Goal: Transaction & Acquisition: Book appointment/travel/reservation

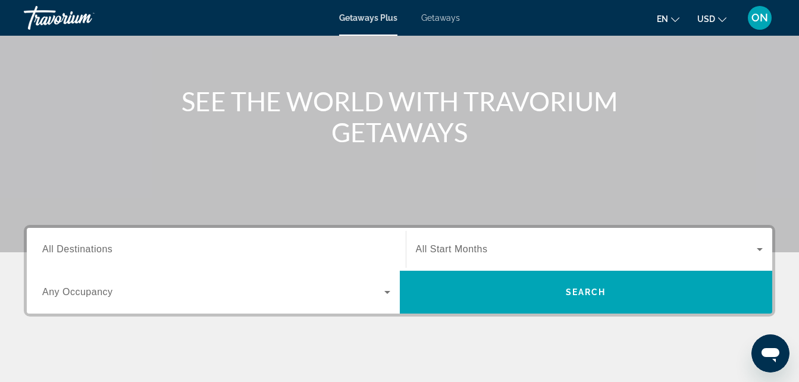
scroll to position [119, 0]
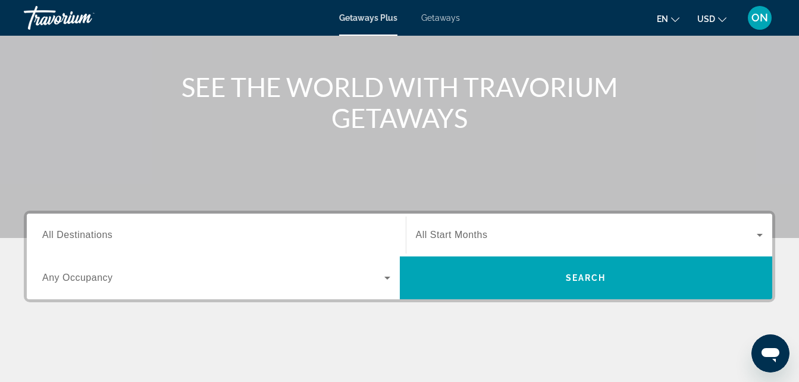
click at [88, 230] on span "All Destinations" at bounding box center [77, 235] width 70 height 10
click at [88, 230] on input "Destination All Destinations" at bounding box center [216, 236] width 348 height 14
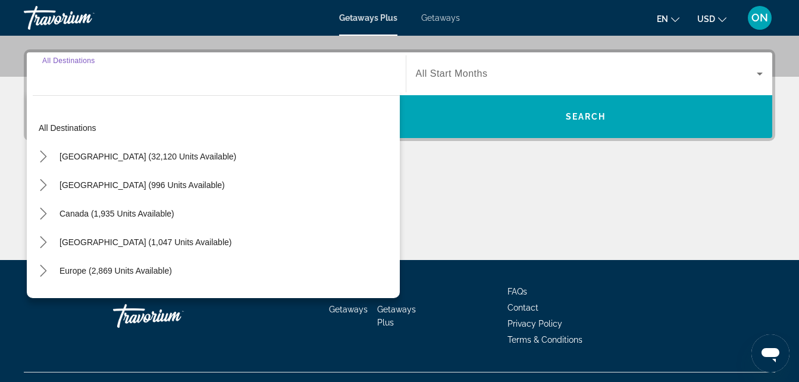
scroll to position [291, 0]
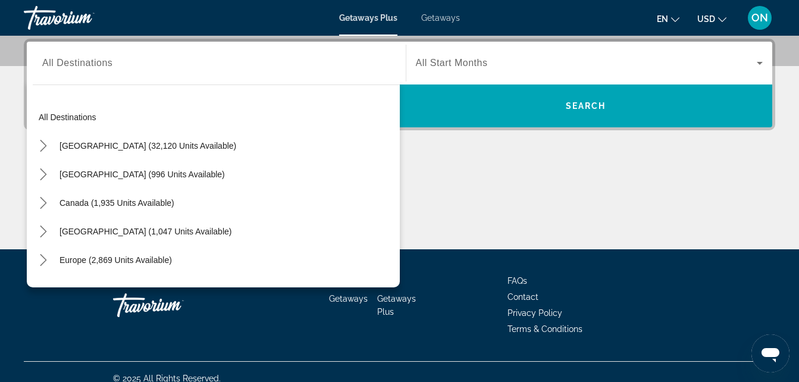
click at [68, 76] on div "Search widget" at bounding box center [216, 63] width 348 height 34
click at [141, 60] on input "Destination All Destinations" at bounding box center [216, 64] width 348 height 14
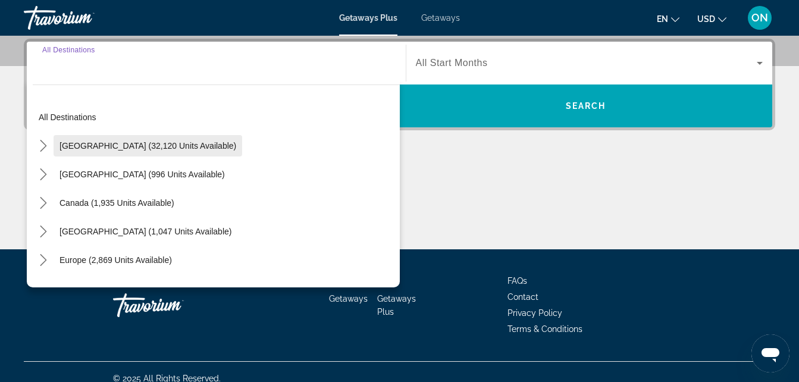
click at [120, 147] on span "United States (32,120 units available)" at bounding box center [148, 146] width 177 height 10
type input "**********"
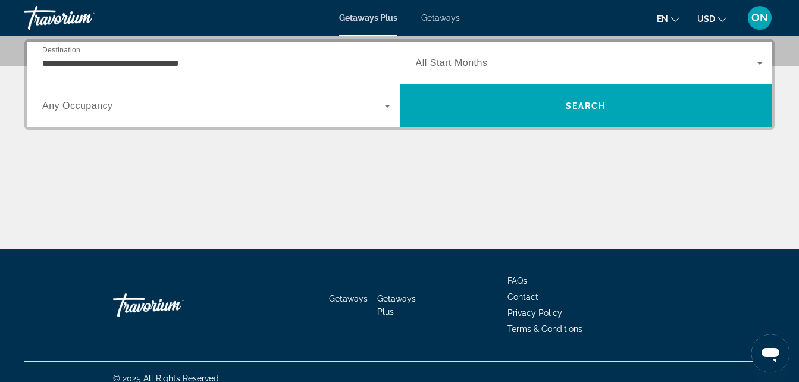
click at [446, 74] on div "Search widget" at bounding box center [590, 62] width 348 height 33
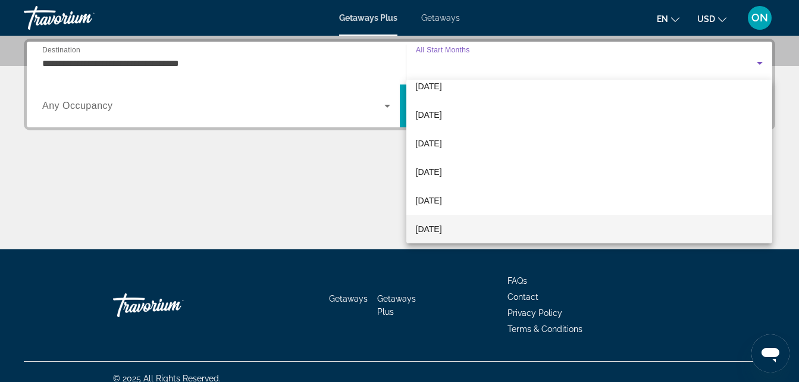
scroll to position [70, 0]
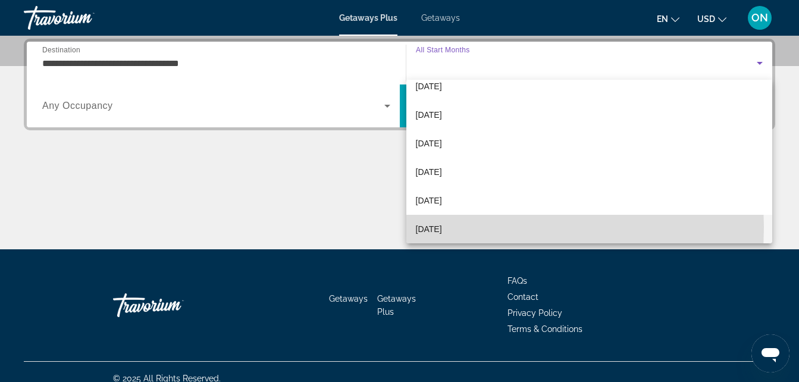
click at [460, 227] on mat-option "April 2026" at bounding box center [590, 229] width 367 height 29
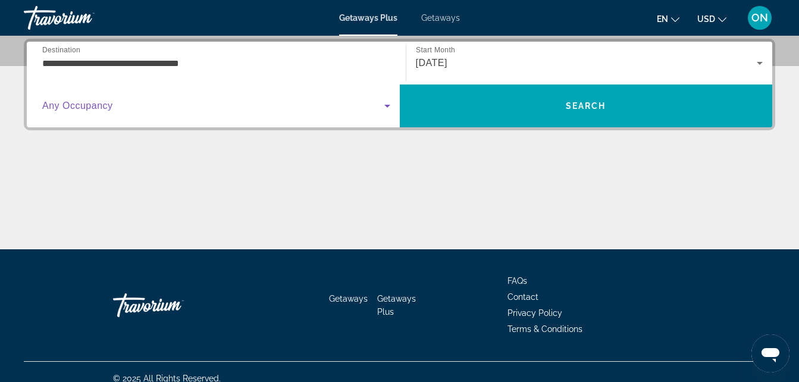
click at [133, 105] on span "Search widget" at bounding box center [213, 106] width 342 height 14
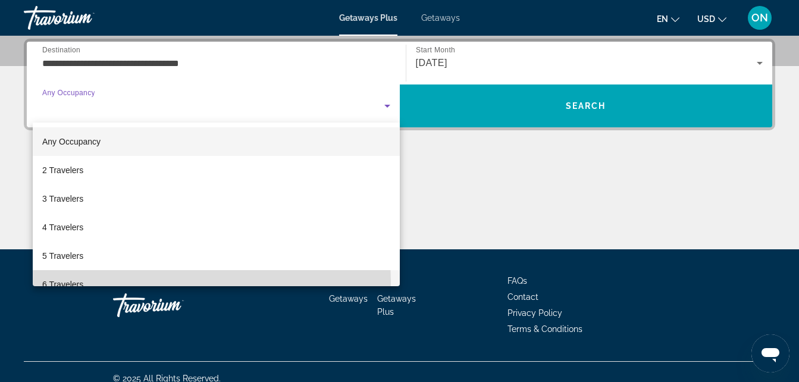
click at [105, 283] on mat-option "6 Travelers" at bounding box center [216, 284] width 367 height 29
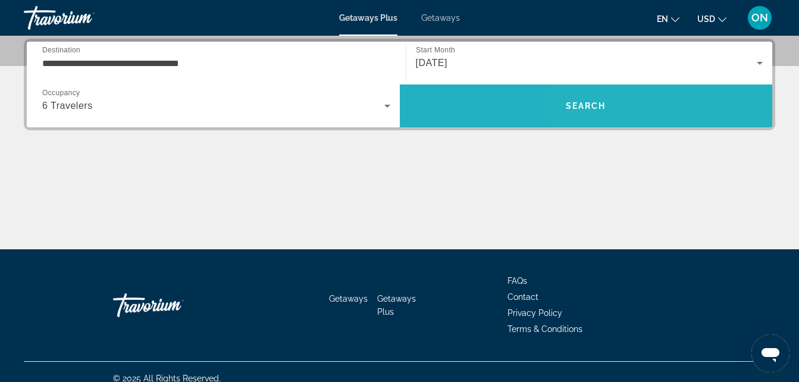
click at [655, 96] on span "Search" at bounding box center [586, 106] width 373 height 29
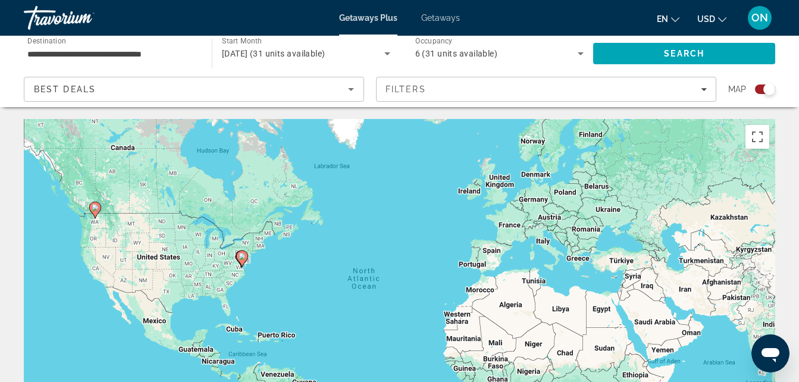
click at [235, 224] on div "To activate drag with keyboard, press Alt + Enter. Once in keyboard drag state,…" at bounding box center [400, 297] width 752 height 357
drag, startPoint x: 106, startPoint y: 252, endPoint x: 132, endPoint y: 243, distance: 27.5
click at [132, 243] on div "To activate drag with keyboard, press Alt + Enter. Once in keyboard drag state,…" at bounding box center [400, 297] width 752 height 357
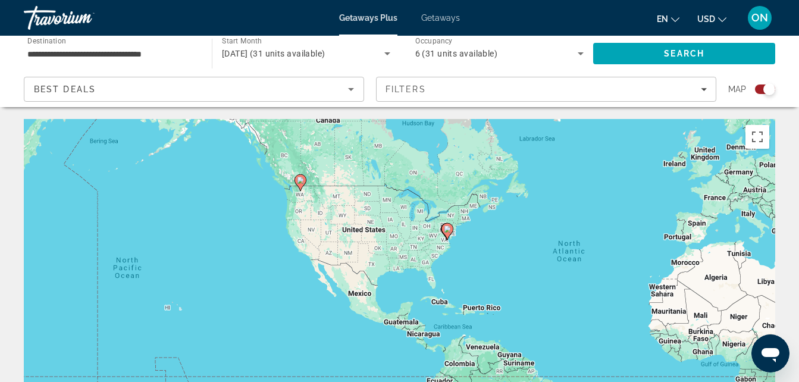
drag, startPoint x: 132, startPoint y: 243, endPoint x: 645, endPoint y: 179, distance: 517.2
click at [645, 179] on div "To activate drag with keyboard, press Alt + Enter. Once in keyboard drag state,…" at bounding box center [400, 297] width 752 height 357
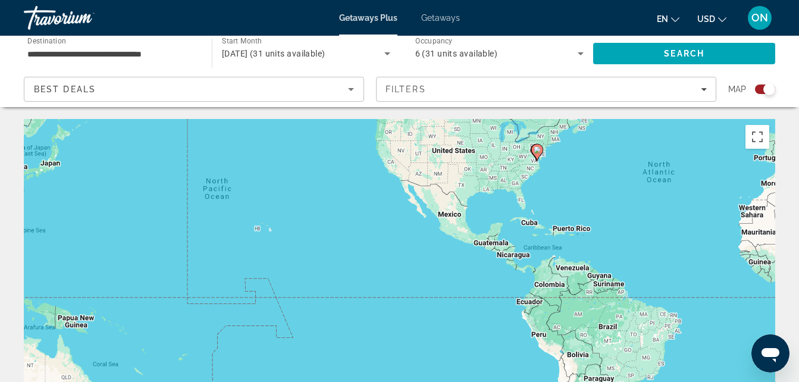
drag, startPoint x: 243, startPoint y: 317, endPoint x: 334, endPoint y: 234, distance: 123.1
click at [334, 234] on div "To activate drag with keyboard, press Alt + Enter. Once in keyboard drag state,…" at bounding box center [400, 297] width 752 height 357
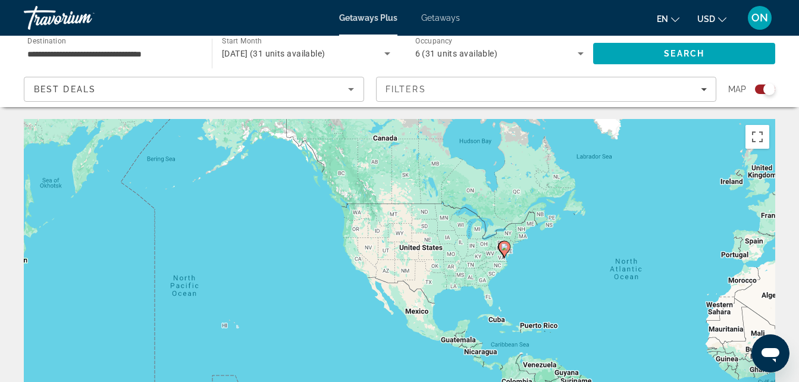
drag, startPoint x: 561, startPoint y: 220, endPoint x: 527, endPoint y: 317, distance: 103.6
click at [527, 317] on div "To activate drag with keyboard, press Alt + Enter. Once in keyboard drag state,…" at bounding box center [400, 297] width 752 height 357
click at [358, 201] on image "Main content" at bounding box center [357, 198] width 7 height 7
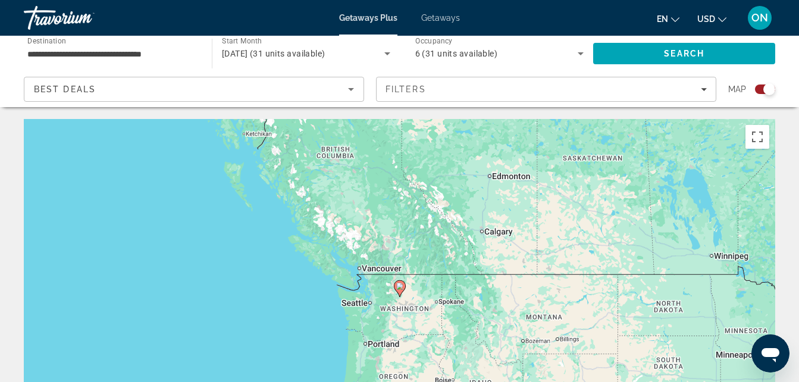
click at [400, 292] on icon "Main content" at bounding box center [399, 288] width 11 height 15
type input "**********"
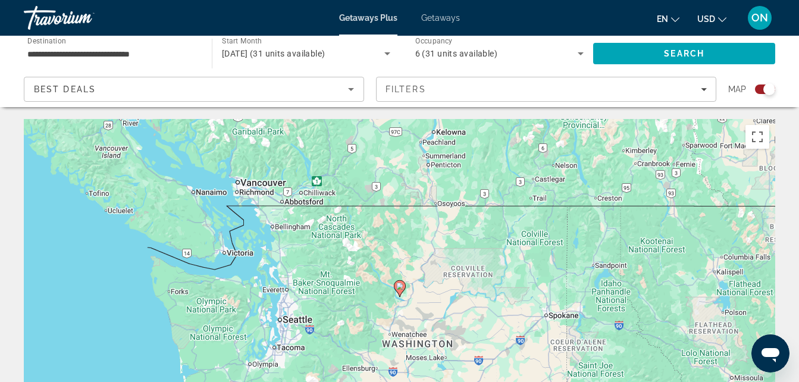
click at [400, 292] on icon "Main content" at bounding box center [399, 288] width 11 height 15
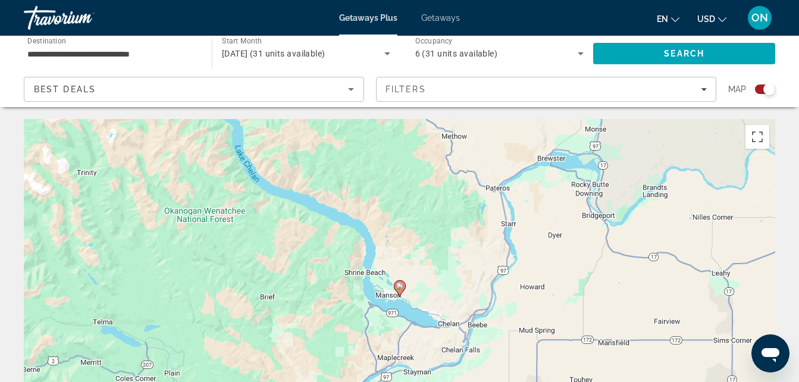
click at [400, 292] on icon "Main content" at bounding box center [399, 288] width 11 height 15
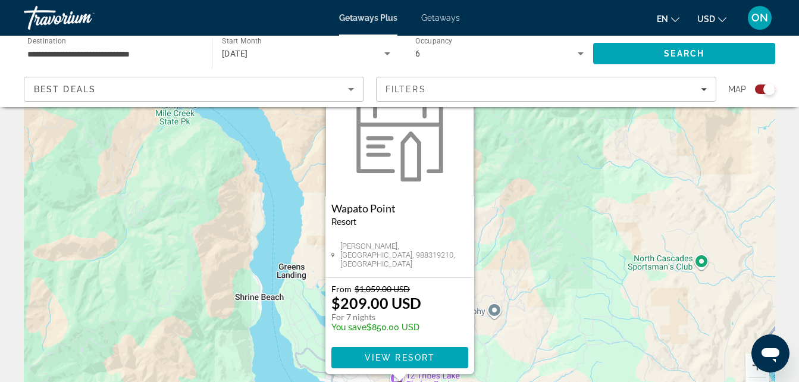
scroll to position [61, 0]
click at [414, 361] on span "View Resort" at bounding box center [399, 357] width 70 height 10
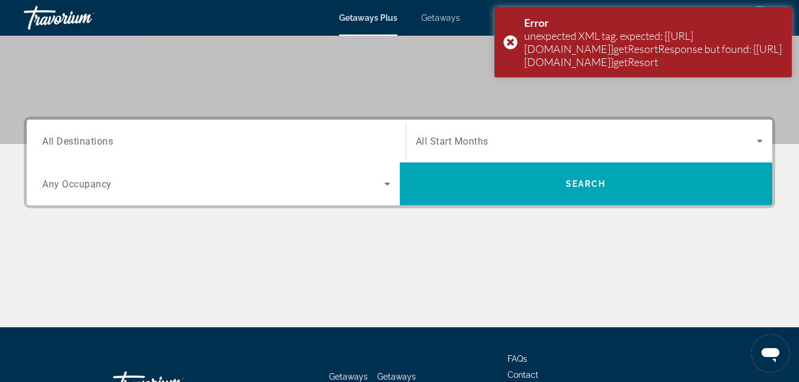
scroll to position [214, 0]
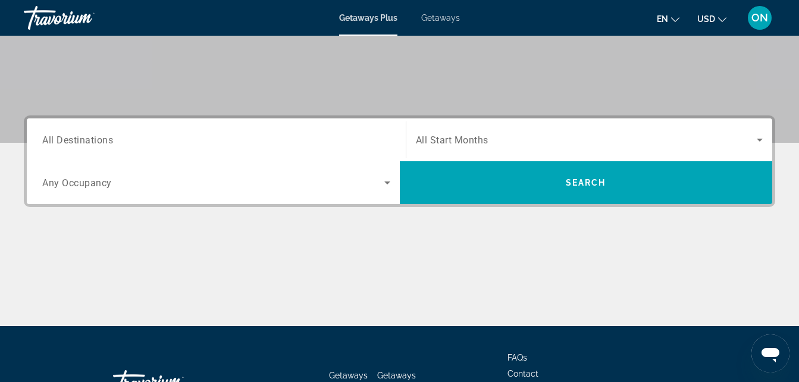
click at [312, 140] on input "Destination All Destinations" at bounding box center [216, 140] width 348 height 14
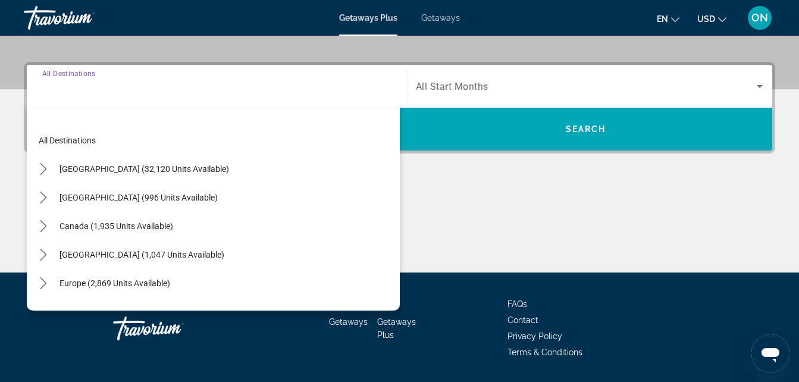
scroll to position [291, 0]
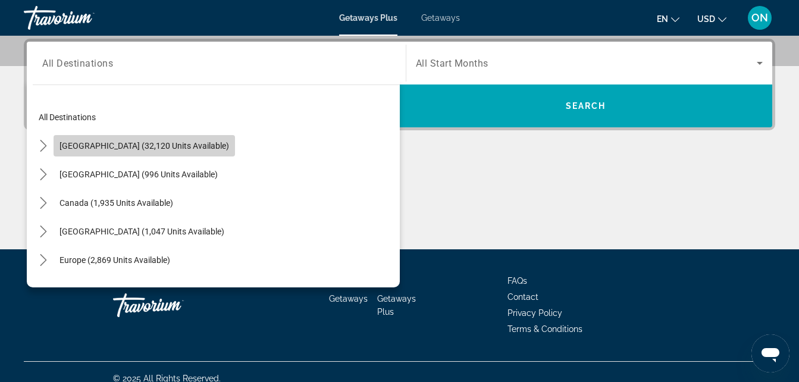
click at [188, 143] on span "United States (32,120 units available)" at bounding box center [145, 146] width 170 height 10
type input "**********"
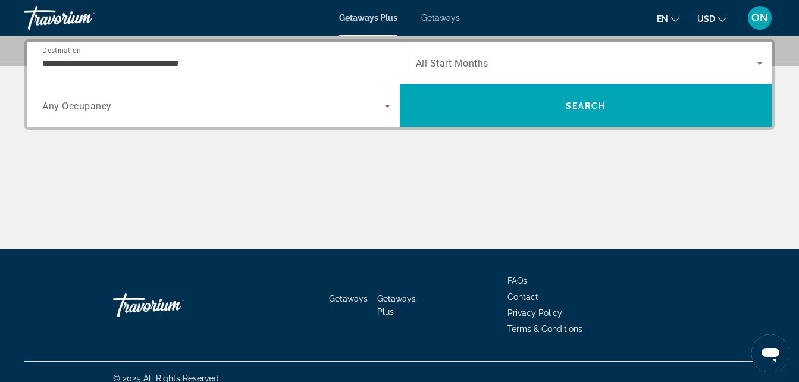
click at [453, 67] on span "All Start Months" at bounding box center [452, 63] width 73 height 11
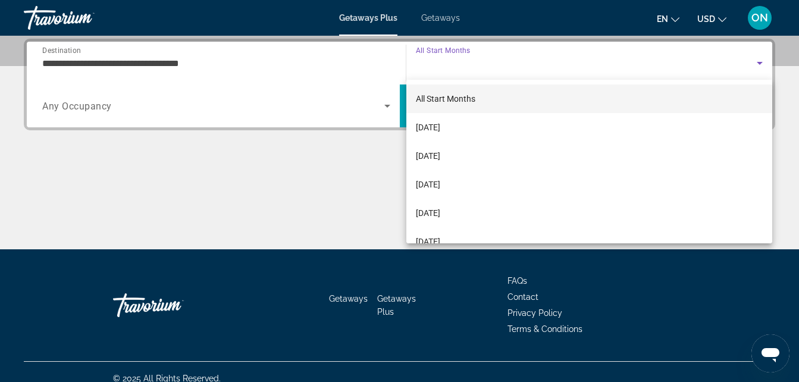
click at [453, 67] on div at bounding box center [399, 191] width 799 height 382
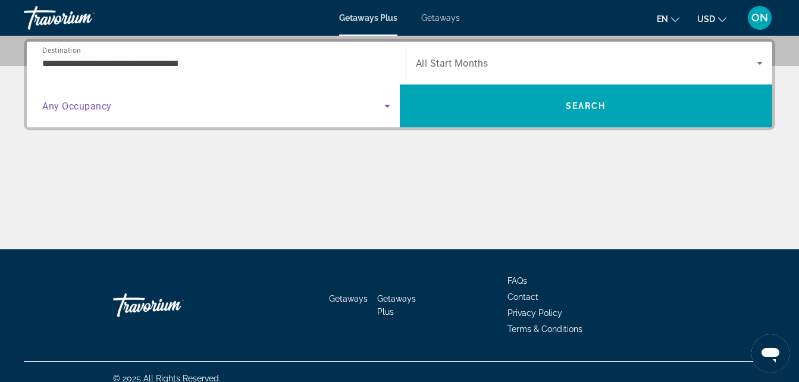
click at [224, 100] on span "Search widget" at bounding box center [213, 106] width 342 height 14
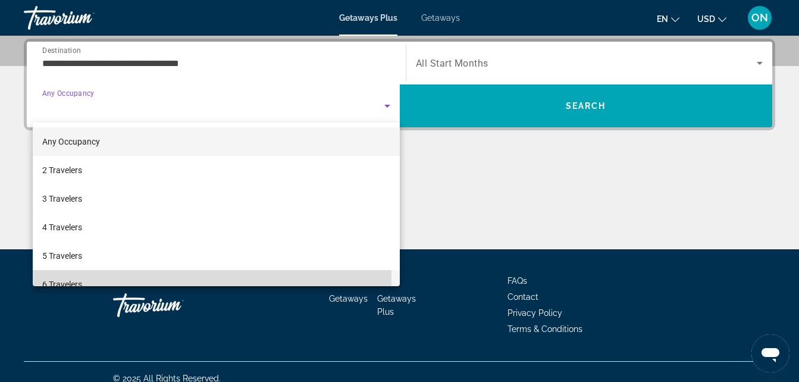
click at [86, 278] on mat-option "6 Travelers" at bounding box center [216, 284] width 367 height 29
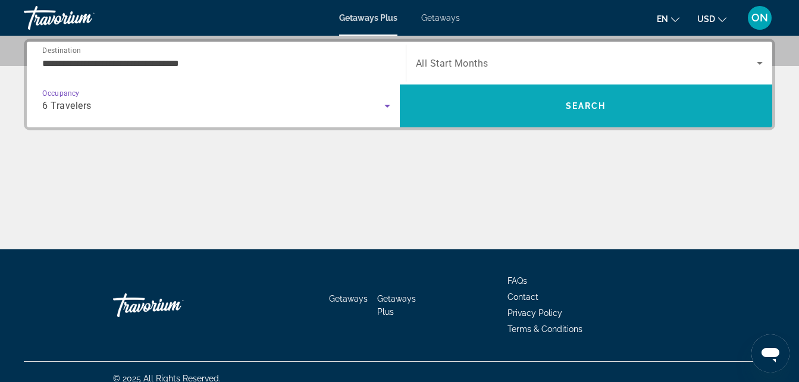
click at [571, 121] on span "Search" at bounding box center [586, 106] width 373 height 43
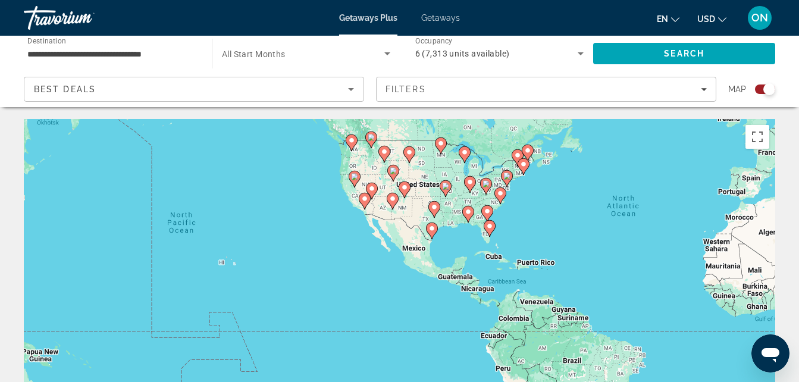
drag, startPoint x: 239, startPoint y: 246, endPoint x: 513, endPoint y: 178, distance: 282.1
click at [513, 178] on div "To activate drag with keyboard, press Alt + Enter. Once in keyboard drag state,…" at bounding box center [400, 297] width 752 height 357
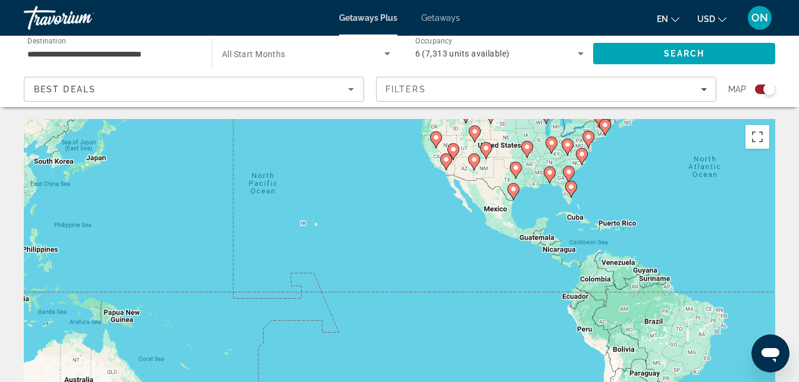
drag, startPoint x: 308, startPoint y: 246, endPoint x: 367, endPoint y: 210, distance: 69.2
click at [367, 210] on div "To activate drag with keyboard, press Alt + Enter. Once in keyboard drag state,…" at bounding box center [400, 297] width 752 height 357
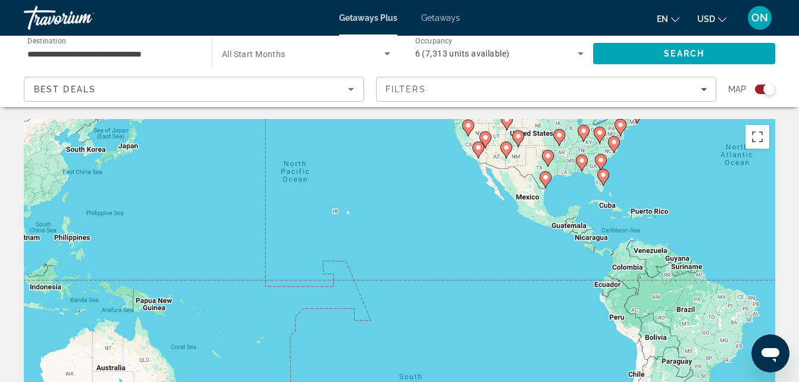
drag, startPoint x: 302, startPoint y: 229, endPoint x: 335, endPoint y: 220, distance: 34.5
click at [335, 220] on div "To activate drag with keyboard, press Alt + Enter. Once in keyboard drag state,…" at bounding box center [400, 297] width 752 height 357
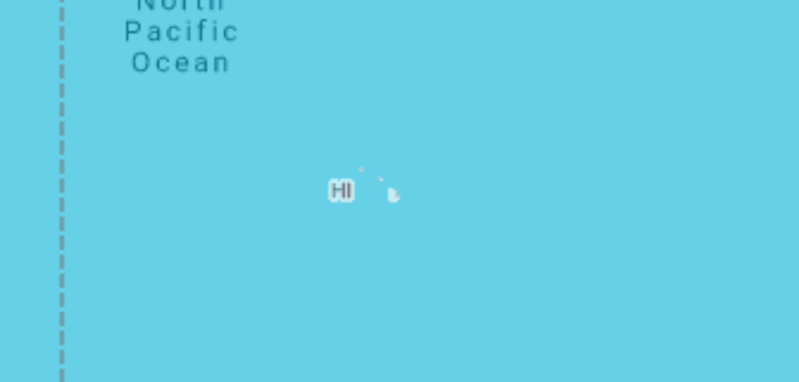
click at [349, 214] on div "To activate drag with keyboard, press Alt + Enter. Once in keyboard drag state,…" at bounding box center [400, 297] width 752 height 357
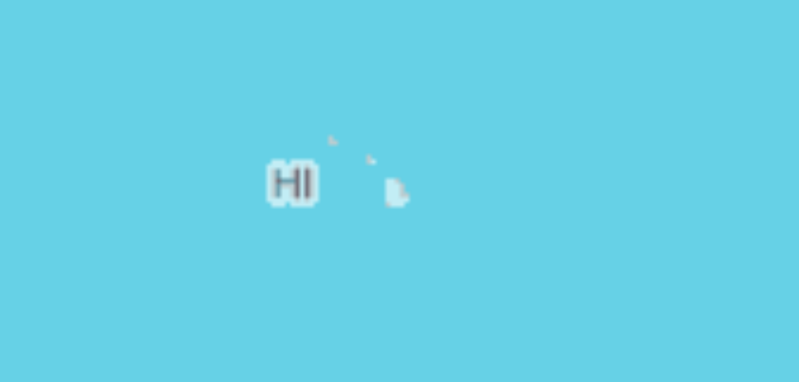
click at [349, 214] on div "To activate drag with keyboard, press Alt + Enter. Once in keyboard drag state,…" at bounding box center [400, 297] width 752 height 357
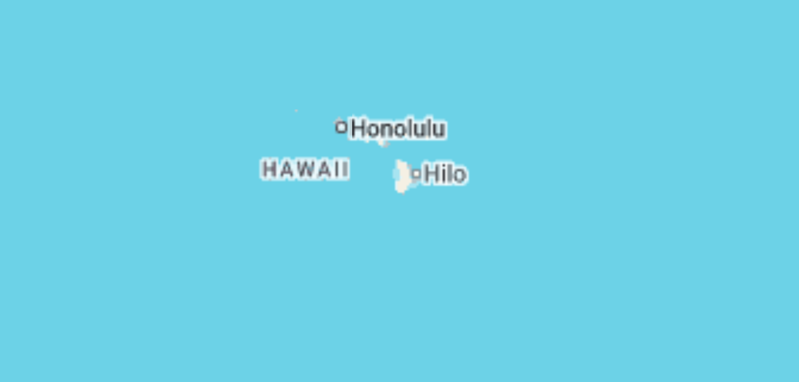
click at [360, 207] on div "To activate drag with keyboard, press Alt + Enter. Once in keyboard drag state,…" at bounding box center [400, 297] width 752 height 357
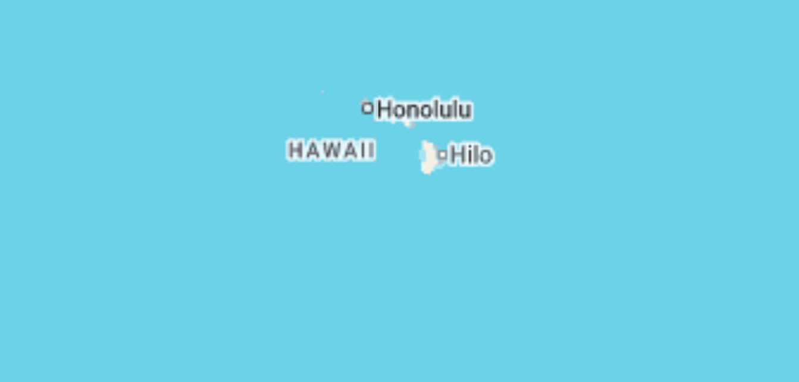
click at [376, 213] on div "To activate drag with keyboard, press Alt + Enter. Once in keyboard drag state,…" at bounding box center [400, 297] width 752 height 357
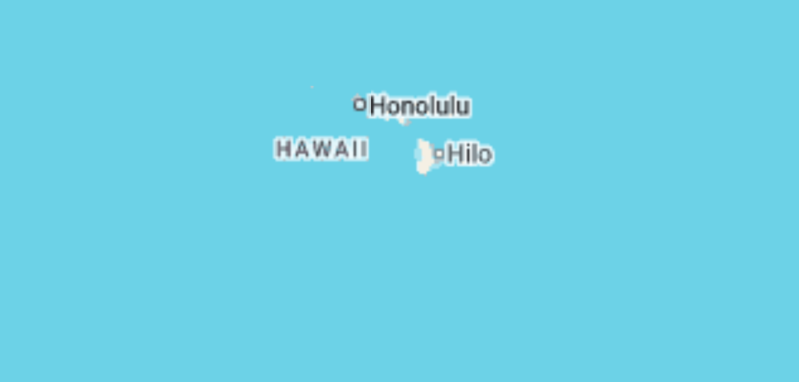
click at [376, 213] on div "To activate drag with keyboard, press Alt + Enter. Once in keyboard drag state,…" at bounding box center [400, 297] width 752 height 357
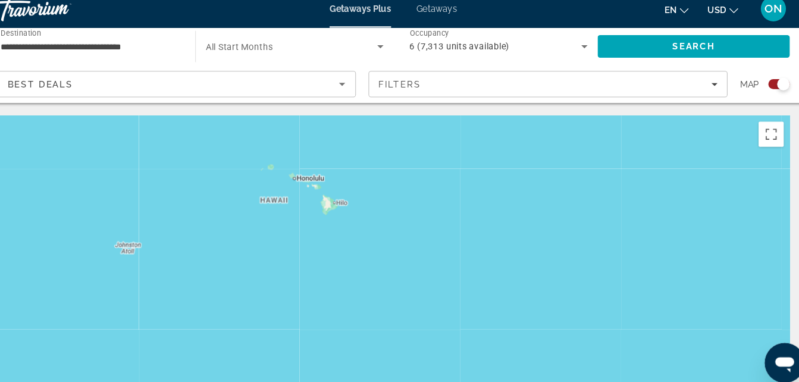
click at [508, 176] on div "Main content" at bounding box center [400, 297] width 752 height 357
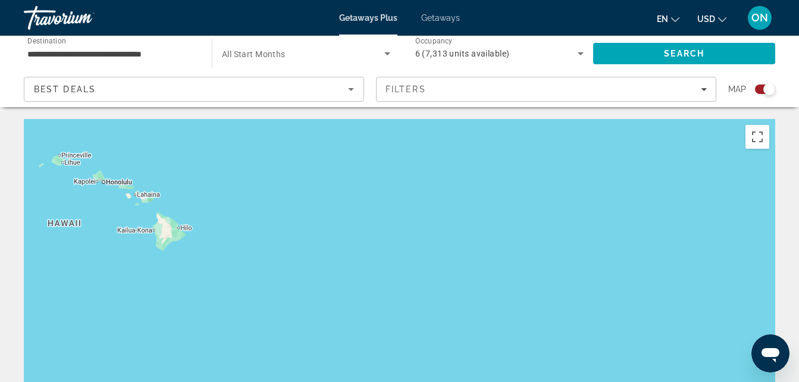
click at [643, 180] on div "Main content" at bounding box center [400, 297] width 752 height 357
click at [764, 139] on button "Toggle fullscreen view" at bounding box center [758, 137] width 24 height 24
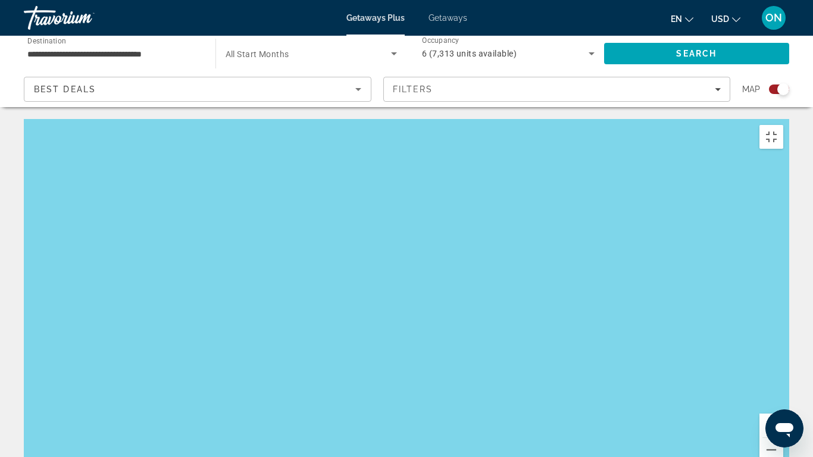
click at [514, 205] on div "Main content" at bounding box center [407, 297] width 766 height 357
drag, startPoint x: 514, startPoint y: 205, endPoint x: 469, endPoint y: 228, distance: 50.0
click at [469, 228] on div "Main content" at bounding box center [407, 297] width 766 height 357
click at [783, 382] on button "Zoom out" at bounding box center [772, 450] width 24 height 24
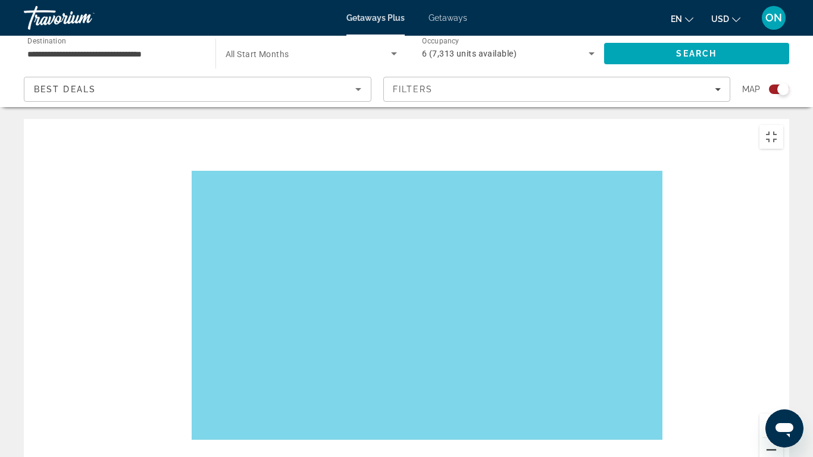
click at [783, 382] on button "Zoom out" at bounding box center [772, 450] width 24 height 24
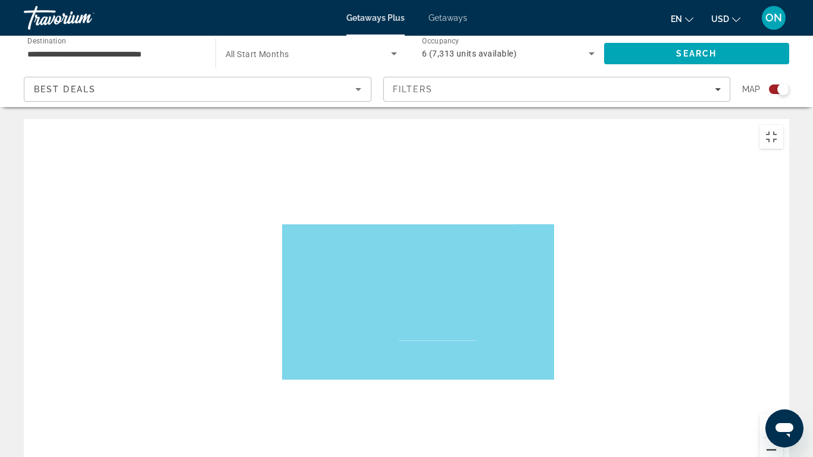
click at [783, 382] on button "Zoom out" at bounding box center [772, 450] width 24 height 24
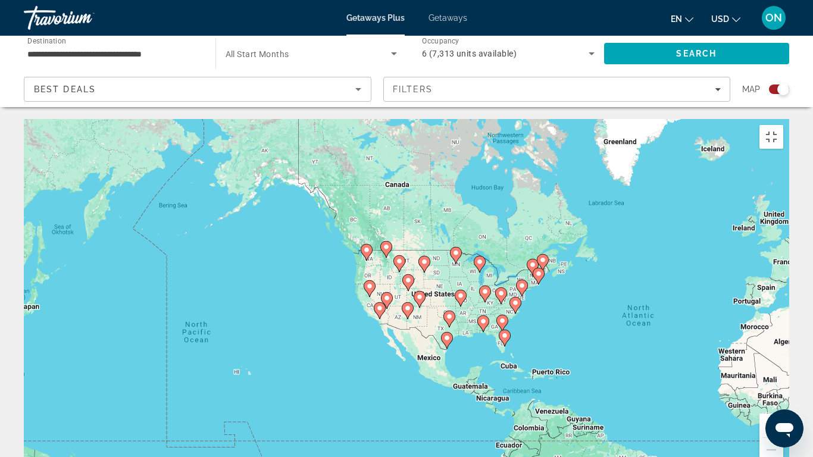
drag, startPoint x: 586, startPoint y: 218, endPoint x: 483, endPoint y: 289, distance: 125.5
click at [483, 289] on div "To activate drag with keyboard, press Alt + Enter. Once in keyboard drag state,…" at bounding box center [407, 297] width 766 height 357
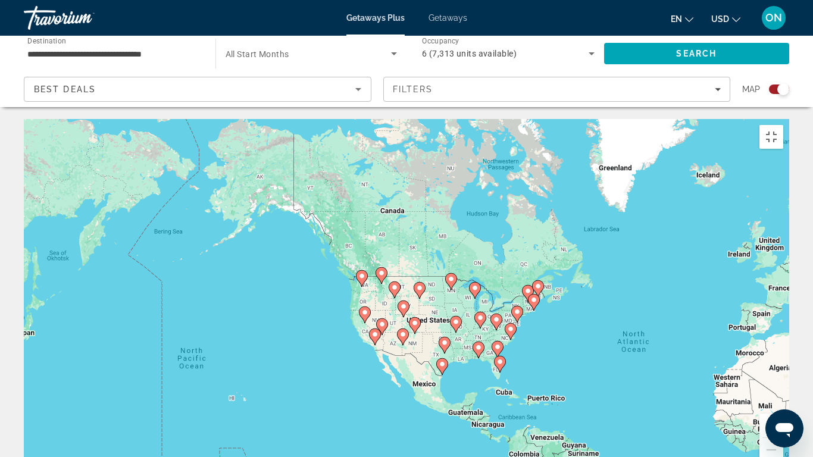
click at [500, 358] on image "Main content" at bounding box center [499, 361] width 7 height 7
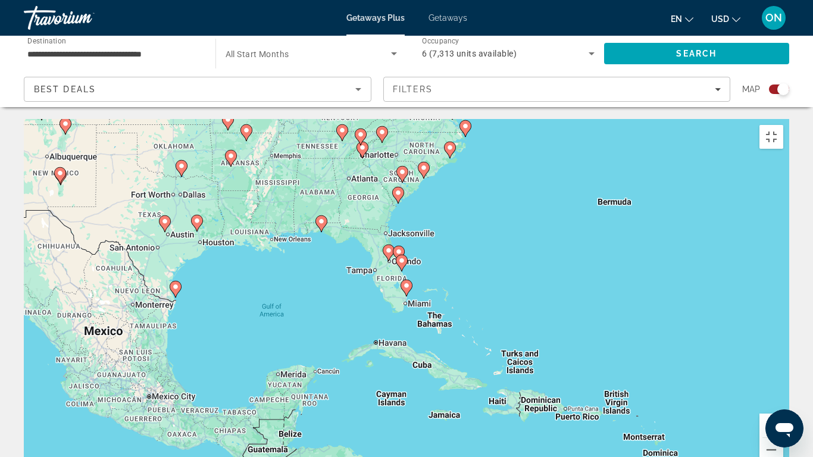
click at [320, 216] on icon "Main content" at bounding box center [321, 223] width 11 height 15
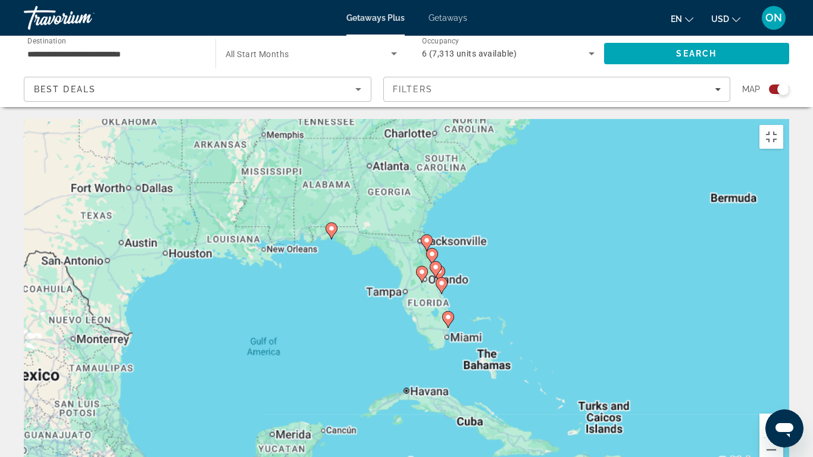
click at [320, 156] on div "To activate drag with keyboard, press Alt + Enter. Once in keyboard drag state,…" at bounding box center [407, 297] width 766 height 357
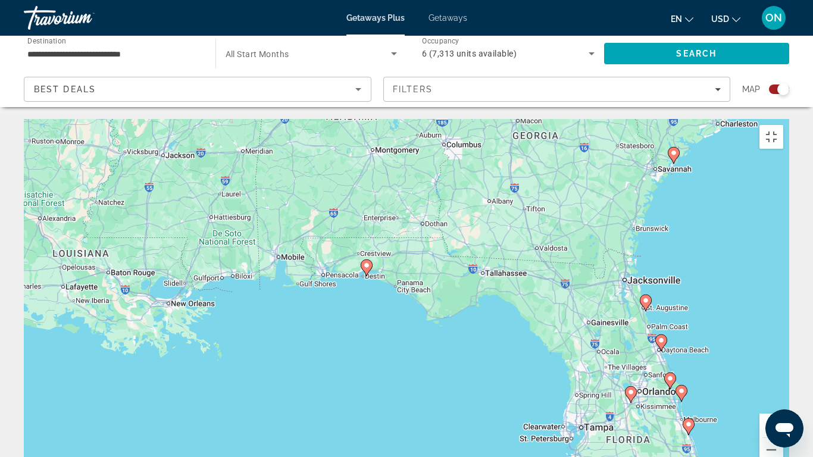
click at [369, 262] on image "Main content" at bounding box center [366, 265] width 7 height 7
type input "**********"
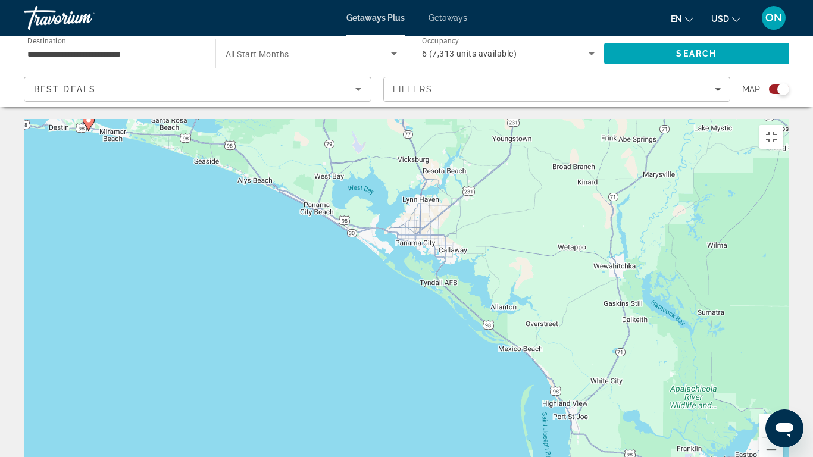
click at [88, 117] on image "Main content" at bounding box center [88, 120] width 7 height 7
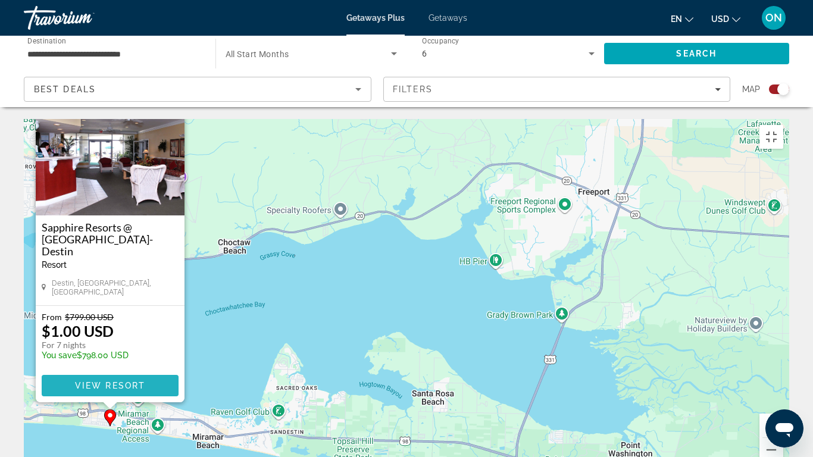
click at [98, 381] on span "View Resort" at bounding box center [110, 386] width 70 height 10
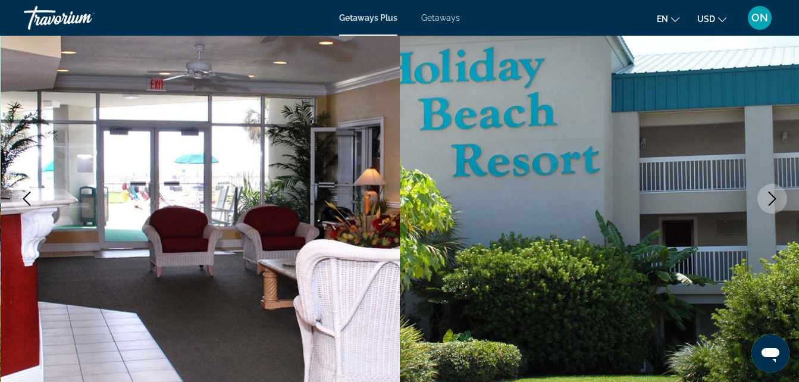
scroll to position [143, 0]
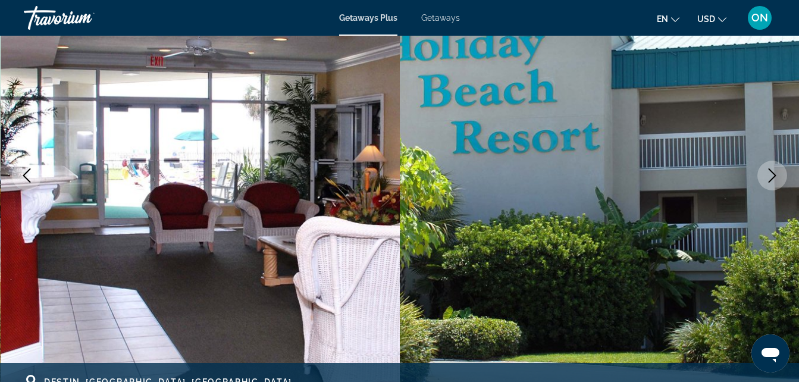
click at [782, 179] on button "Next image" at bounding box center [773, 176] width 30 height 30
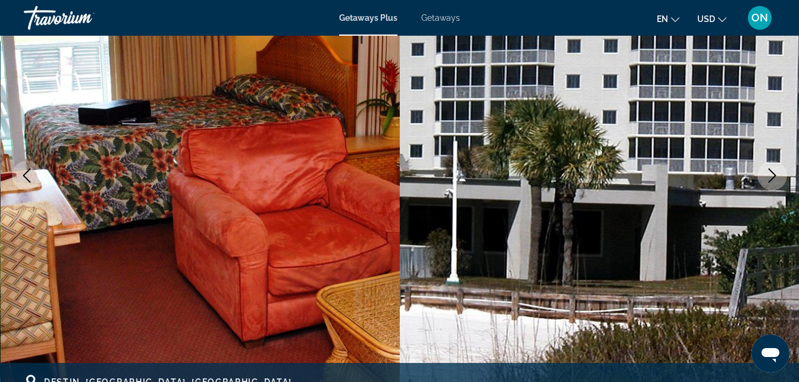
click at [782, 179] on button "Next image" at bounding box center [773, 176] width 30 height 30
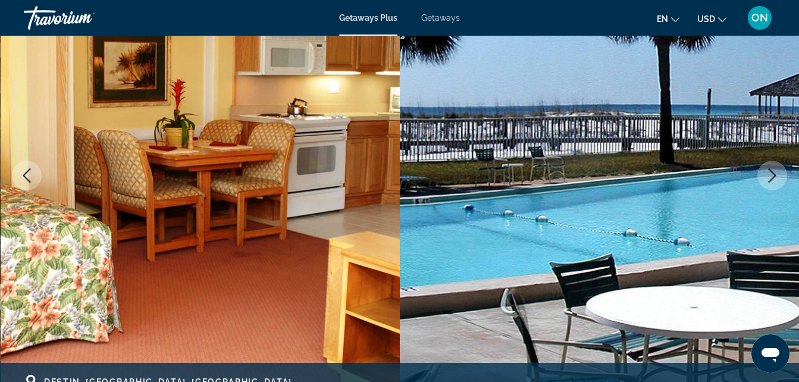
click at [782, 179] on button "Next image" at bounding box center [773, 176] width 30 height 30
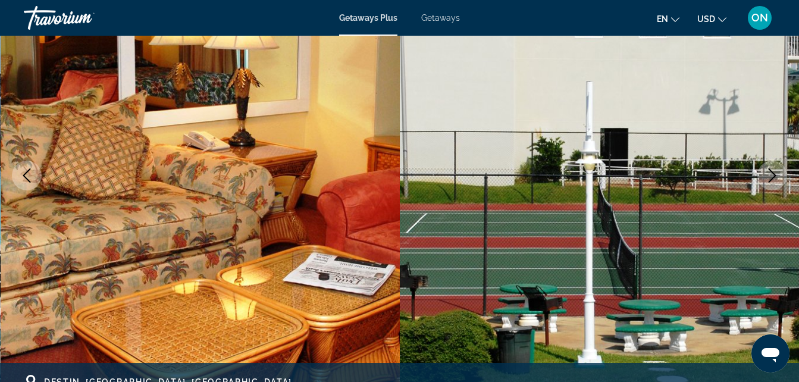
click at [782, 179] on button "Next image" at bounding box center [773, 176] width 30 height 30
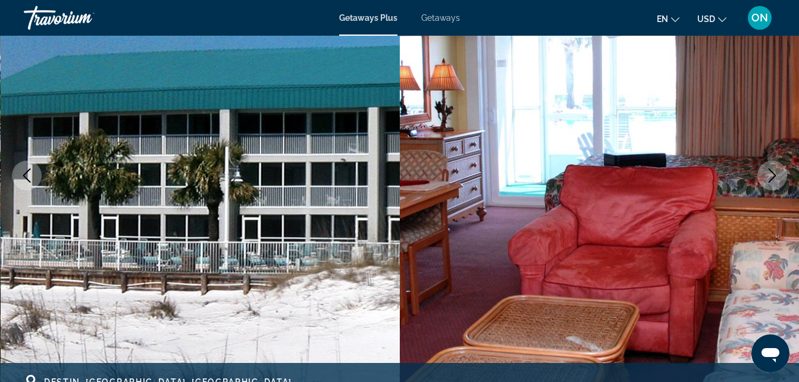
click at [782, 179] on button "Next image" at bounding box center [773, 176] width 30 height 30
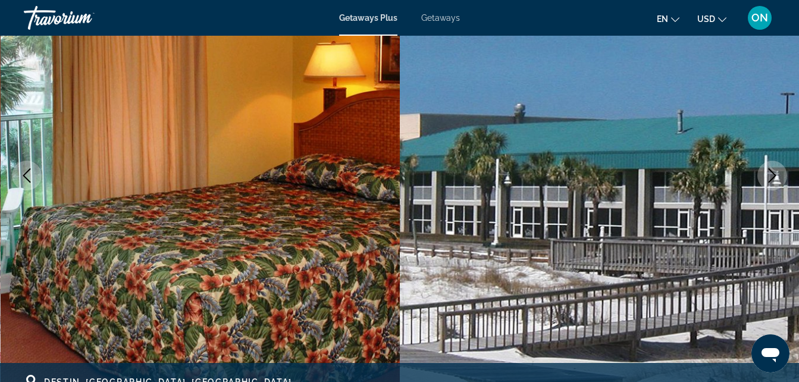
click at [782, 179] on button "Next image" at bounding box center [773, 176] width 30 height 30
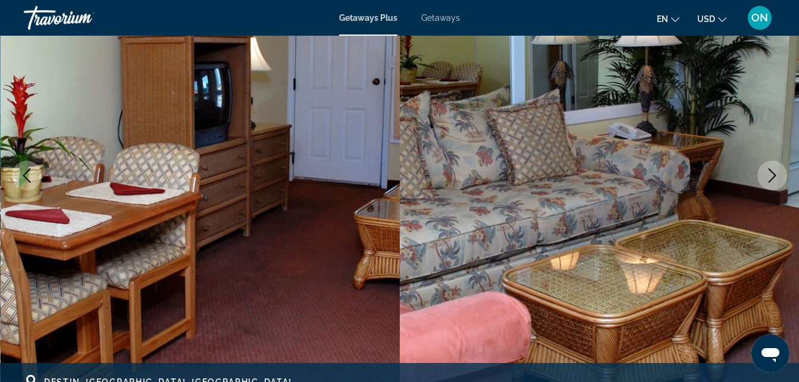
click at [782, 179] on button "Next image" at bounding box center [773, 176] width 30 height 30
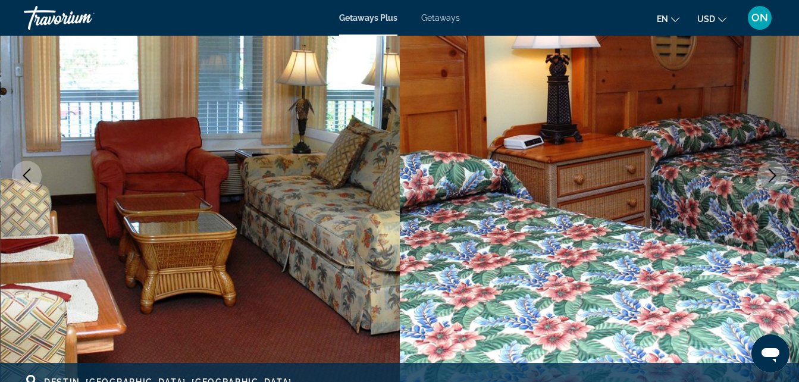
click at [782, 179] on button "Next image" at bounding box center [773, 176] width 30 height 30
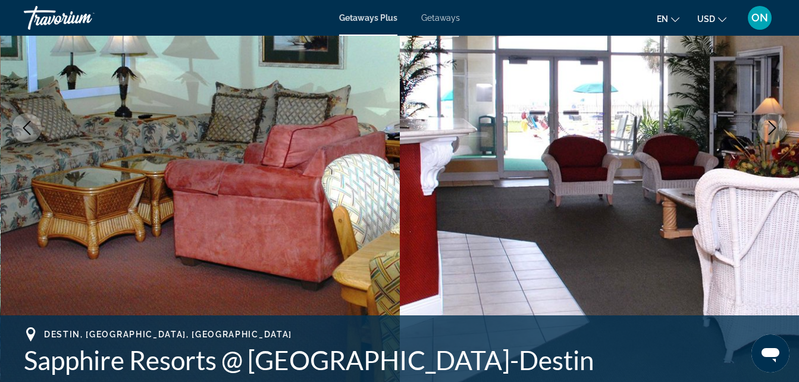
scroll to position [214, 0]
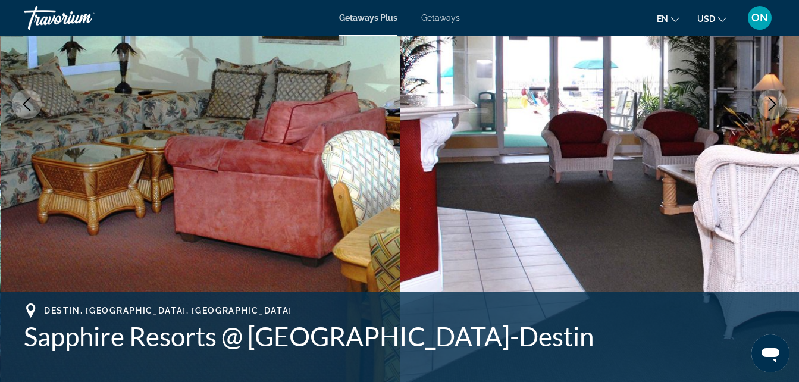
click at [432, 343] on h1 "Sapphire Resorts @ [GEOGRAPHIC_DATA]-Destin" at bounding box center [400, 336] width 752 height 31
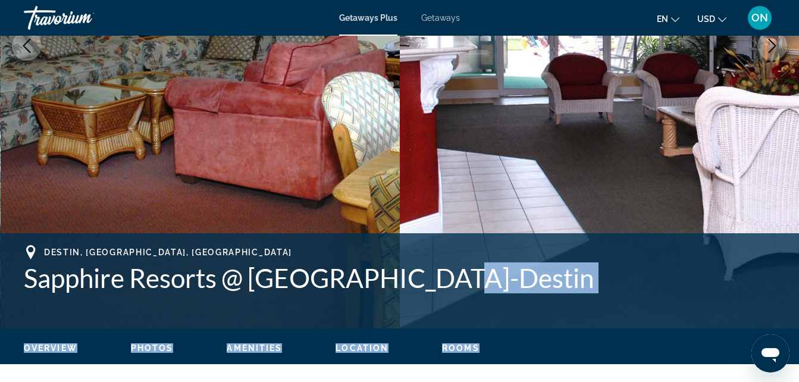
scroll to position [320, 0]
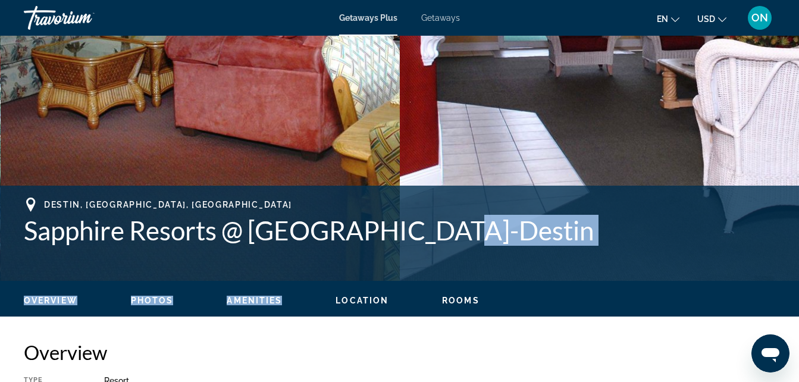
drag, startPoint x: 432, startPoint y: 343, endPoint x: 286, endPoint y: 316, distance: 147.7
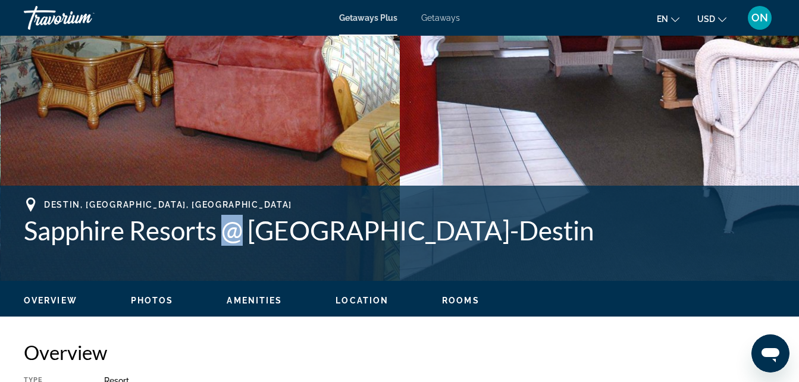
drag, startPoint x: 246, startPoint y: 231, endPoint x: 232, endPoint y: 230, distance: 13.7
click at [232, 230] on h1 "Sapphire Resorts @ [GEOGRAPHIC_DATA]-Destin" at bounding box center [400, 230] width 752 height 31
drag, startPoint x: 21, startPoint y: 231, endPoint x: 582, endPoint y: 245, distance: 560.9
click at [582, 245] on div "Destin, FL, USA Sapphire Resorts @ Holiday Beach Resort-Destin Address 1006 U.S…" at bounding box center [399, 233] width 799 height 71
copy h1 "Sapphire Resorts @ [GEOGRAPHIC_DATA]-Destin"
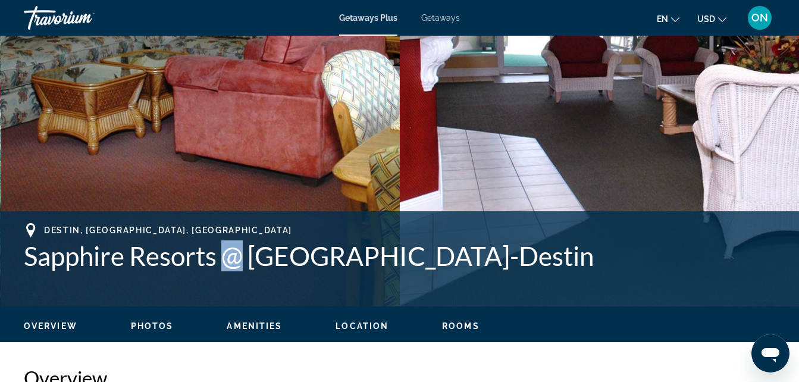
scroll to position [273, 0]
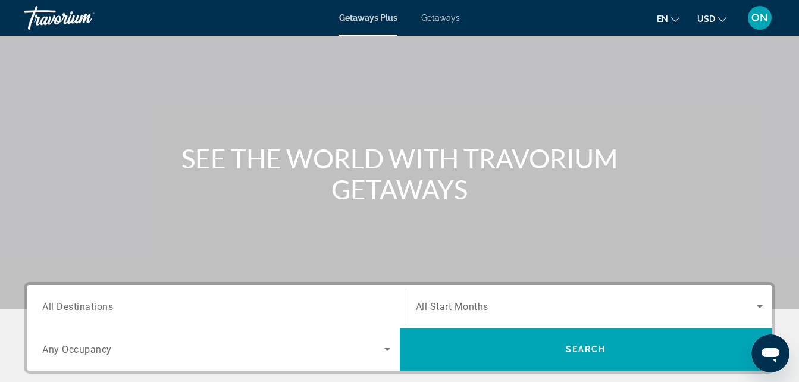
scroll to position [71, 0]
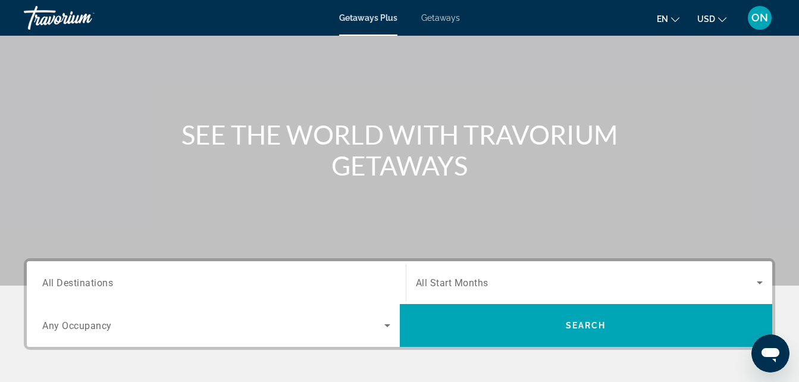
click at [437, 18] on span "Getaways" at bounding box center [440, 18] width 39 height 10
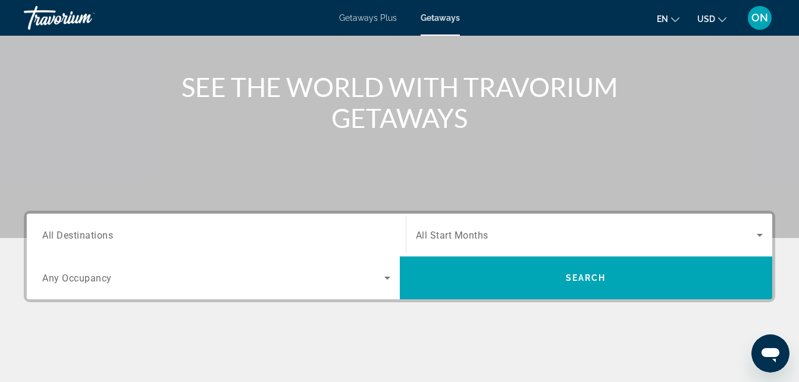
scroll to position [143, 0]
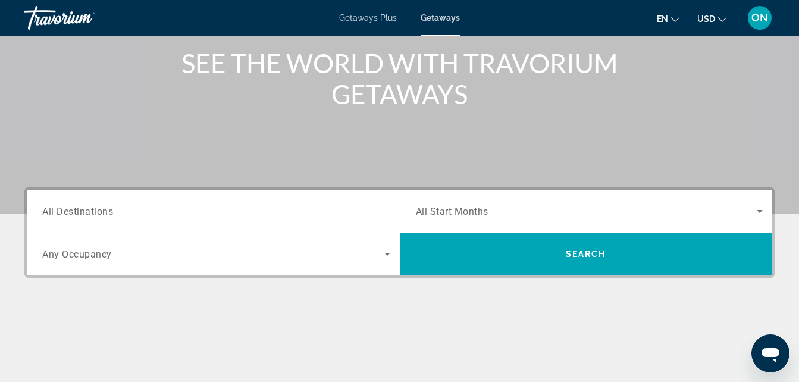
click at [280, 204] on div "Search widget" at bounding box center [216, 212] width 348 height 34
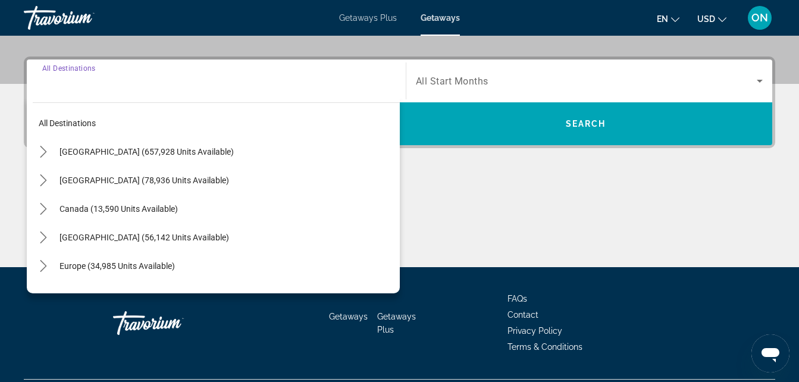
scroll to position [291, 0]
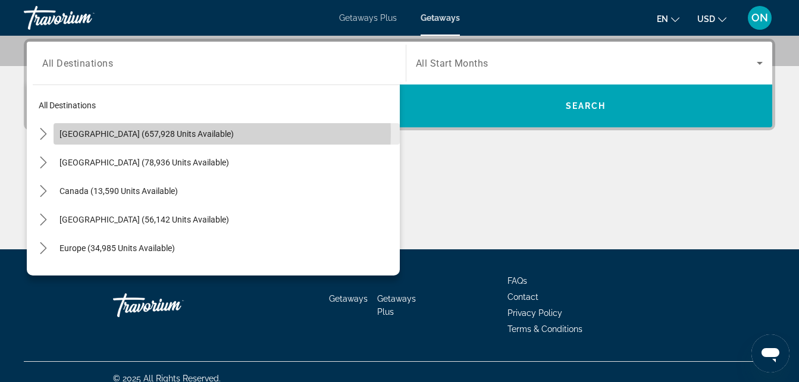
click at [154, 133] on span "United States (657,928 units available)" at bounding box center [147, 134] width 174 height 10
type input "**********"
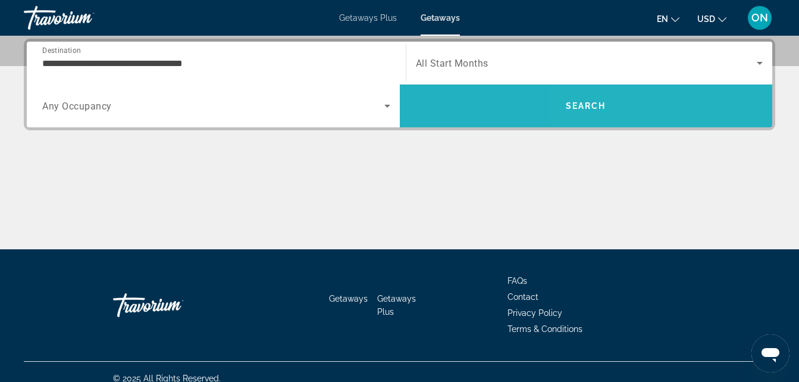
click at [643, 113] on span "Search" at bounding box center [586, 106] width 373 height 29
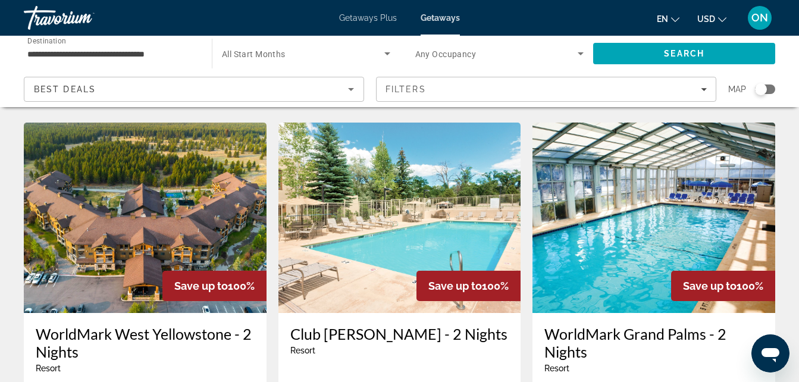
scroll to position [452, 0]
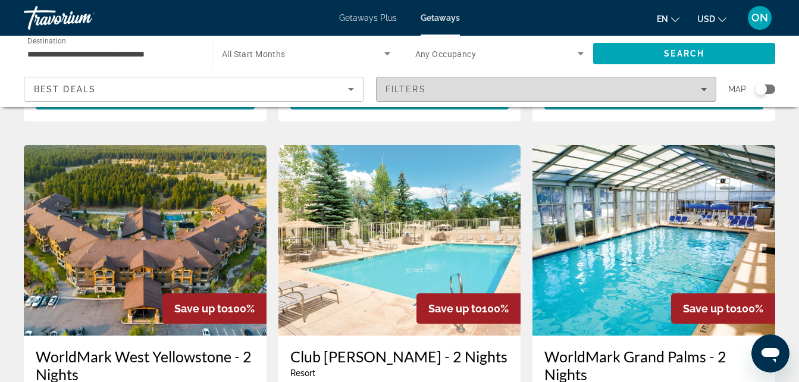
click at [659, 85] on div "Filters" at bounding box center [546, 90] width 321 height 10
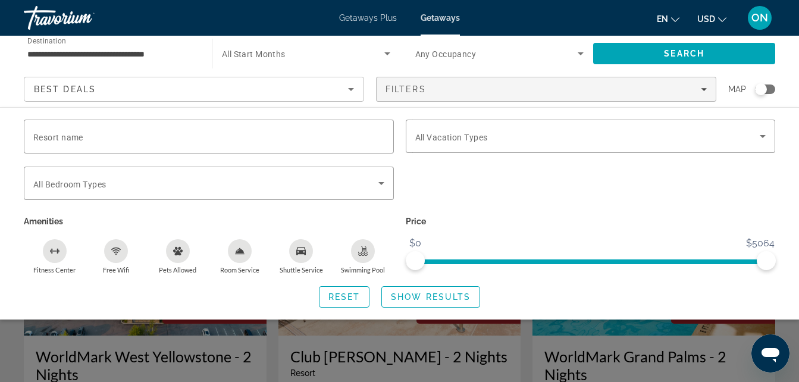
click at [525, 223] on p "Price" at bounding box center [591, 221] width 370 height 17
click at [363, 251] on icon "Swimming Pool" at bounding box center [363, 251] width 10 height 10
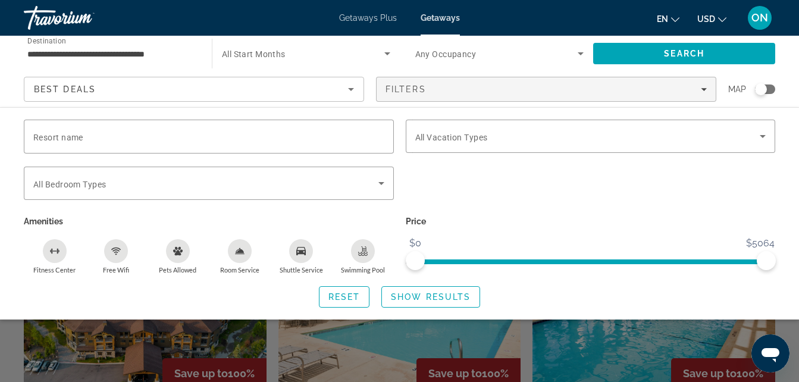
scroll to position [381, 0]
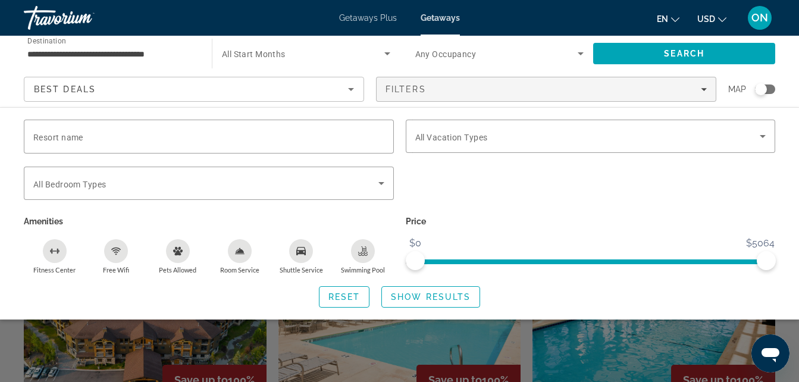
click at [354, 257] on div "Swimming Pool" at bounding box center [363, 251] width 24 height 24
click at [495, 207] on div "Search widget" at bounding box center [591, 190] width 382 height 46
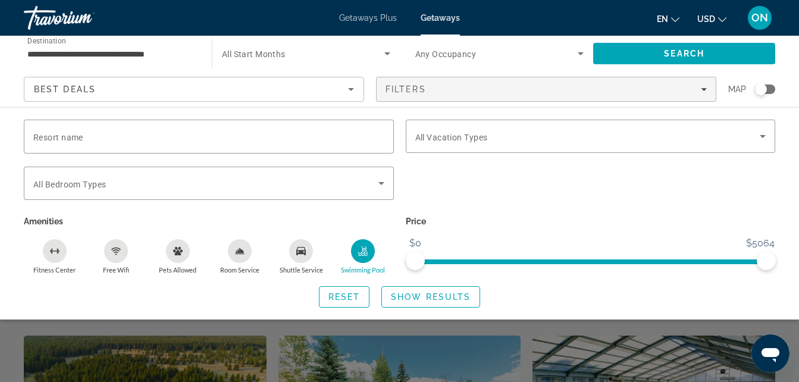
scroll to position [238, 0]
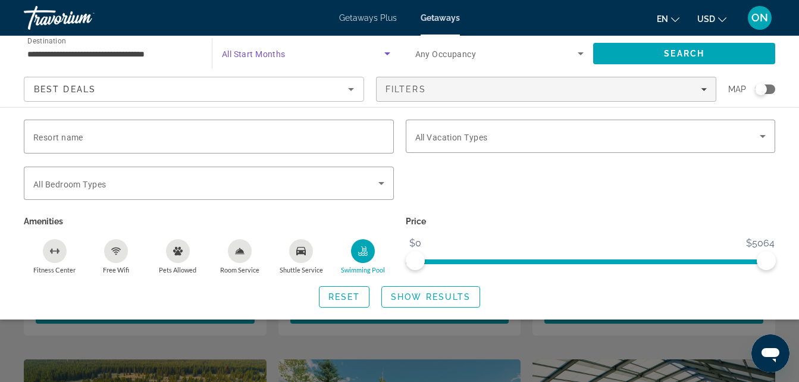
click at [296, 58] on span "Search widget" at bounding box center [303, 53] width 163 height 14
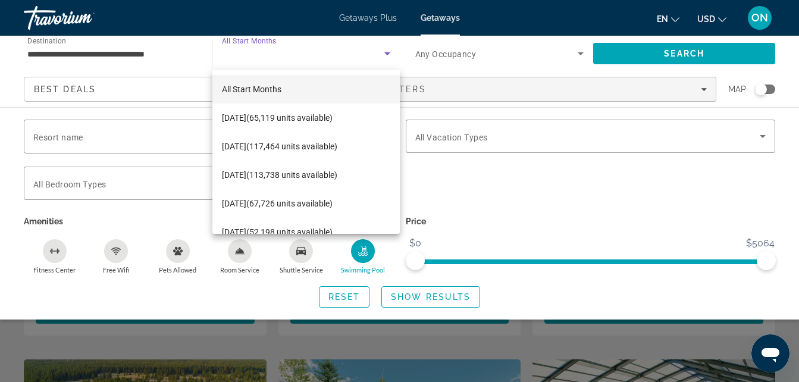
click at [296, 58] on div at bounding box center [399, 191] width 799 height 382
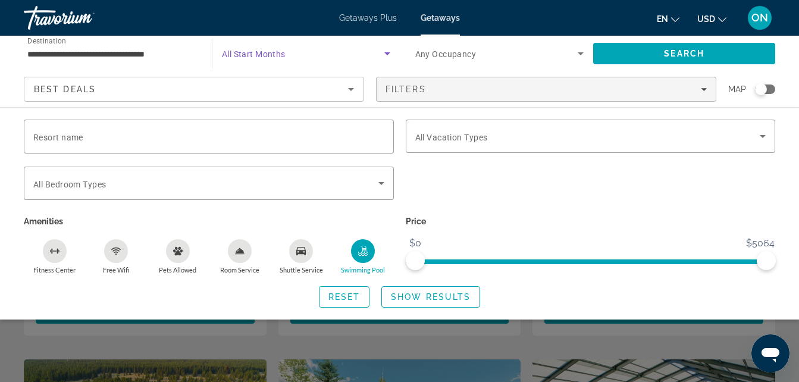
click at [296, 58] on span "Search widget" at bounding box center [303, 53] width 163 height 14
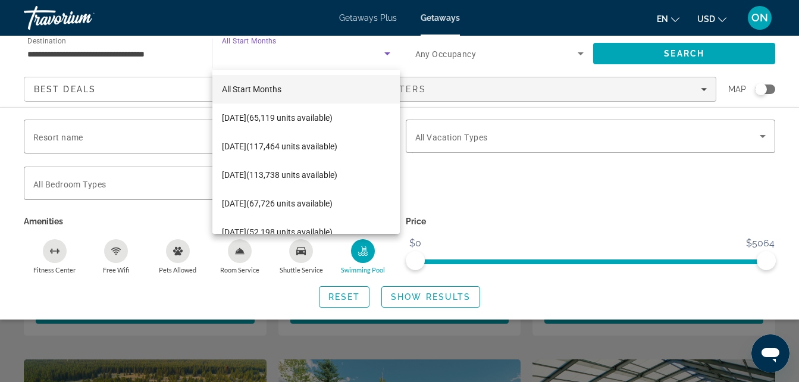
click at [296, 58] on div at bounding box center [399, 191] width 799 height 382
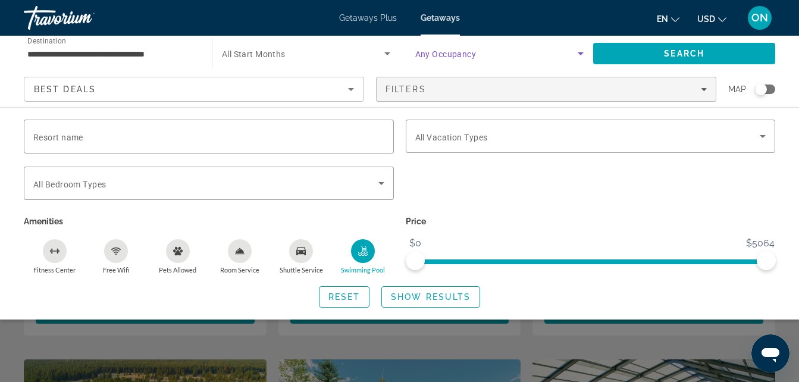
click at [480, 56] on span "Search widget" at bounding box center [497, 53] width 163 height 14
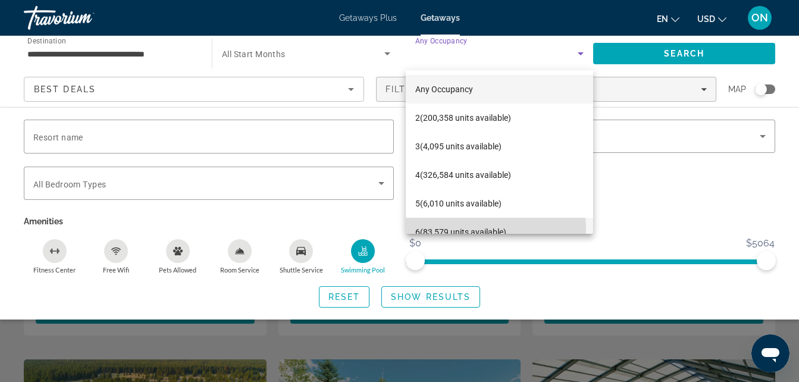
click at [474, 229] on span "6 (83,579 units available)" at bounding box center [461, 232] width 91 height 14
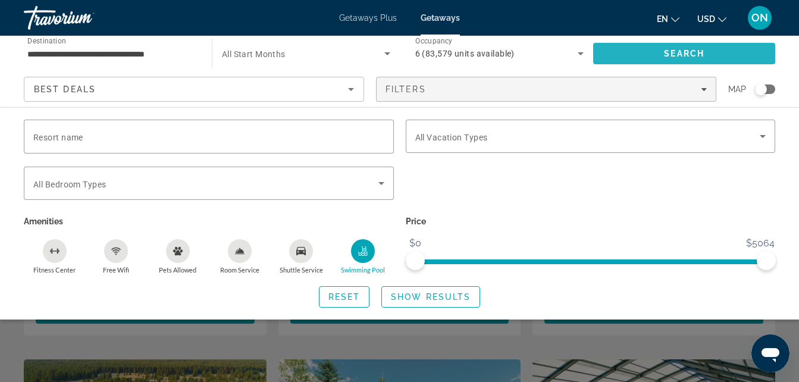
click at [711, 49] on span "Search" at bounding box center [684, 53] width 182 height 29
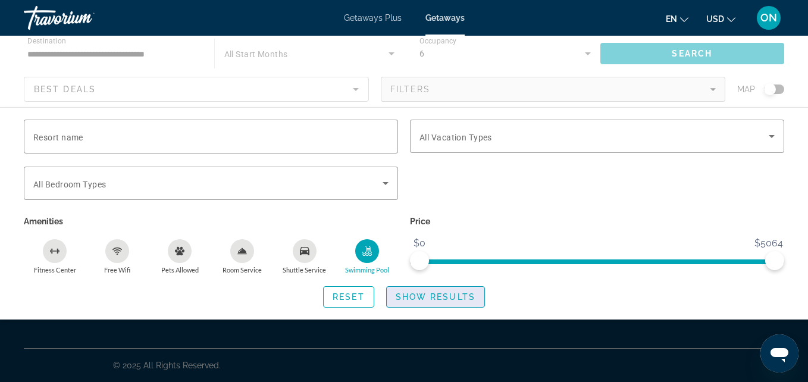
click at [445, 297] on span "Show Results" at bounding box center [436, 297] width 80 height 10
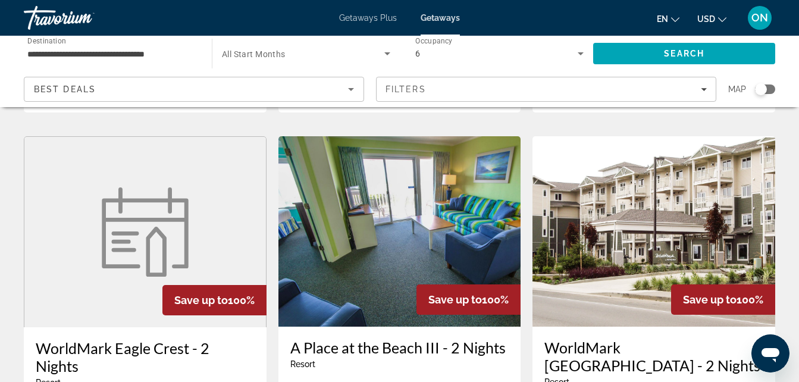
scroll to position [929, 0]
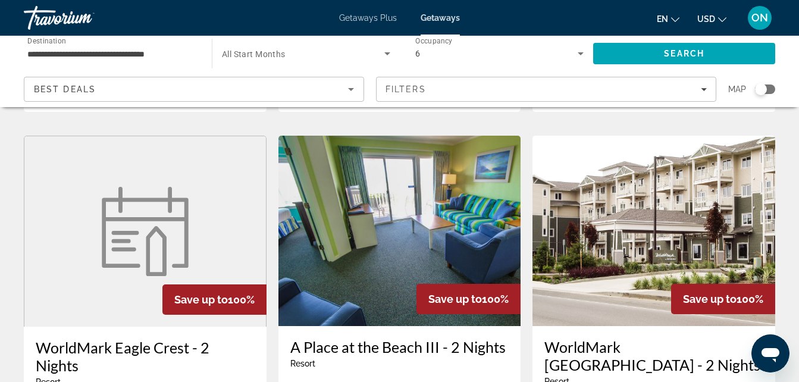
click at [666, 165] on img "Main content" at bounding box center [654, 231] width 243 height 190
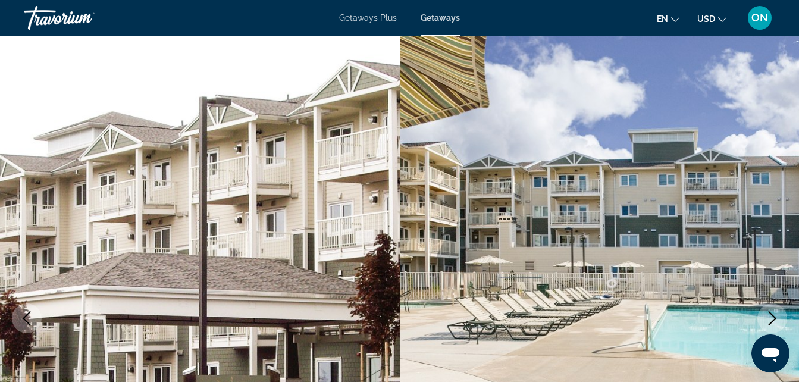
click at [666, 165] on img "Main content" at bounding box center [600, 319] width 400 height 566
click at [773, 318] on icon "Next image" at bounding box center [773, 318] width 14 height 14
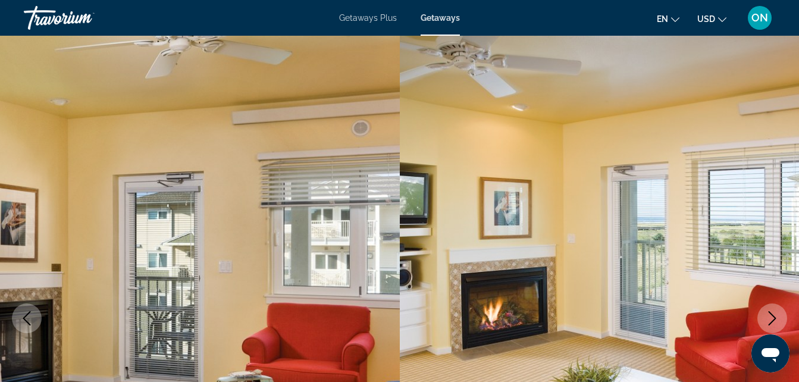
click at [773, 318] on icon "Next image" at bounding box center [773, 318] width 14 height 14
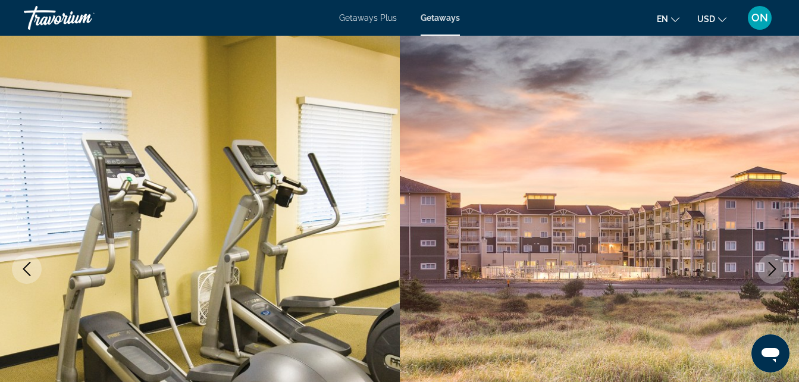
scroll to position [95, 0]
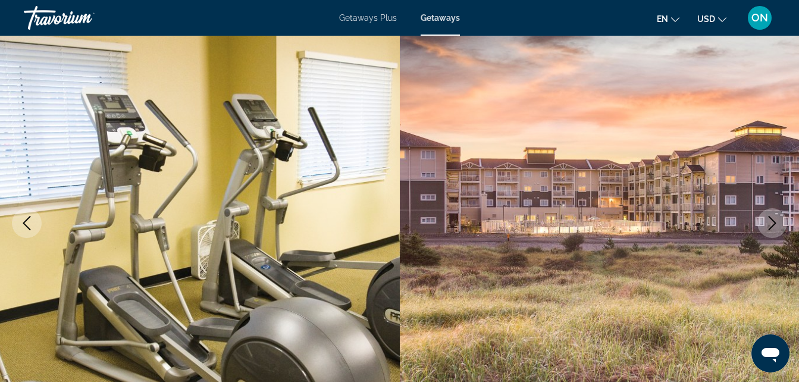
click at [771, 230] on button "Next image" at bounding box center [773, 223] width 30 height 30
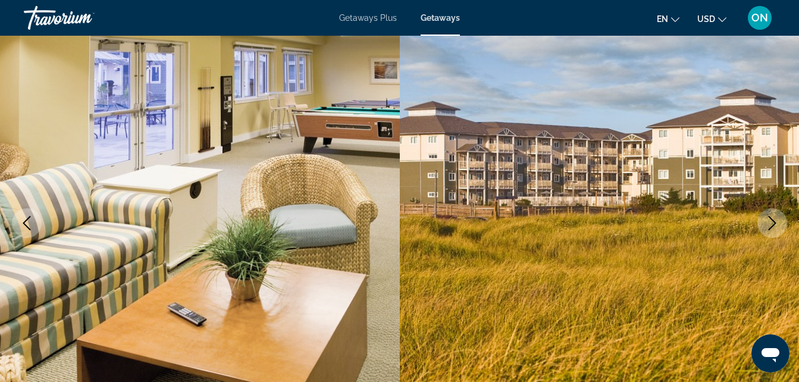
click at [771, 230] on button "Next image" at bounding box center [773, 223] width 30 height 30
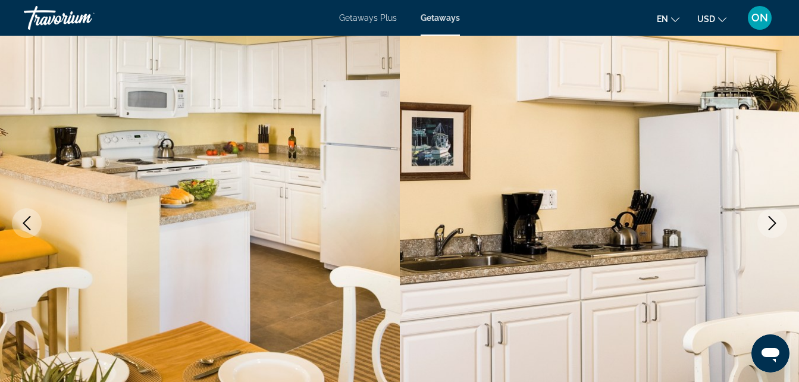
click at [771, 230] on button "Next image" at bounding box center [773, 223] width 30 height 30
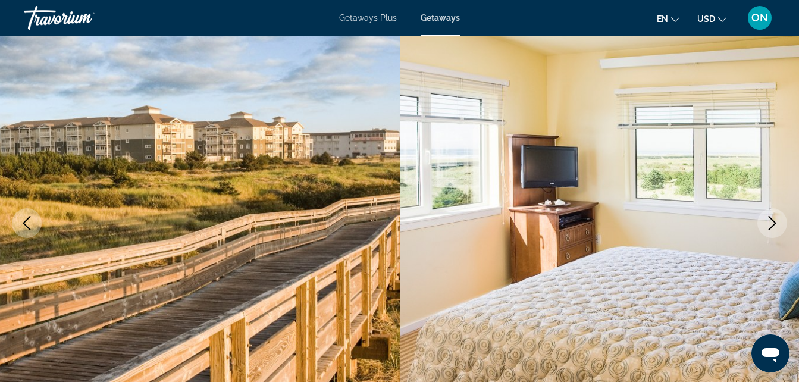
click at [771, 230] on button "Next image" at bounding box center [773, 223] width 30 height 30
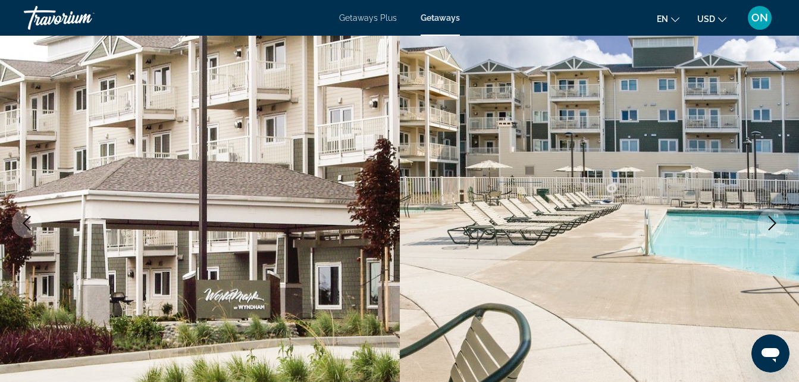
click at [771, 230] on button "Next image" at bounding box center [773, 223] width 30 height 30
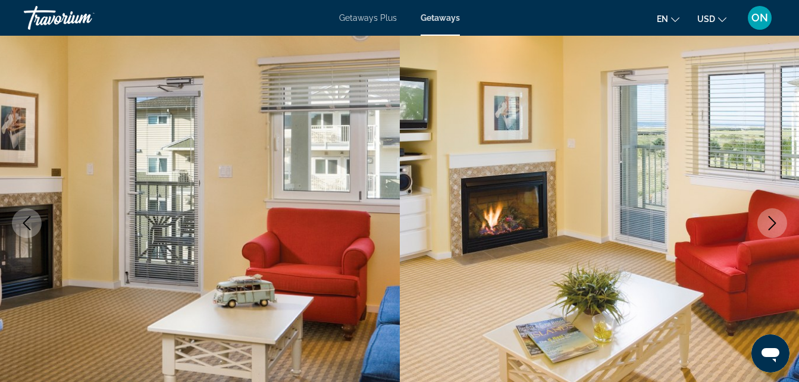
click at [771, 230] on button "Next image" at bounding box center [773, 223] width 30 height 30
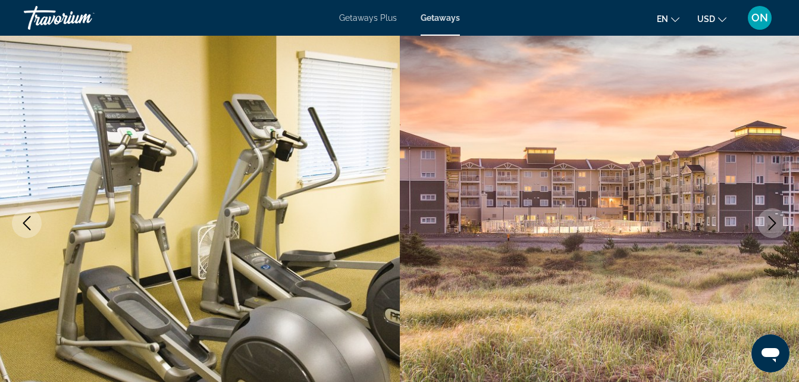
click at [771, 230] on button "Next image" at bounding box center [773, 223] width 30 height 30
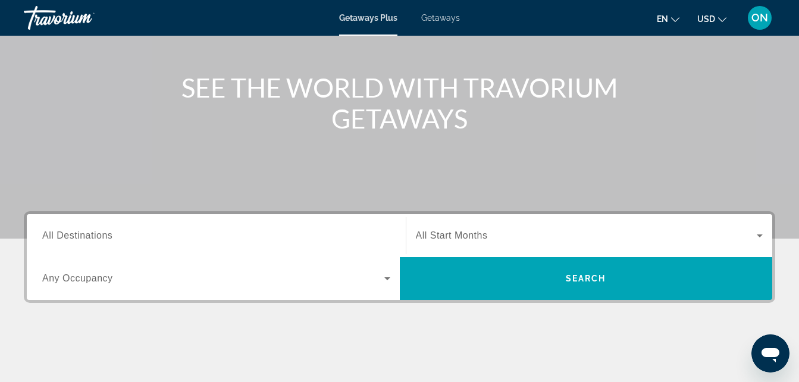
scroll to position [119, 0]
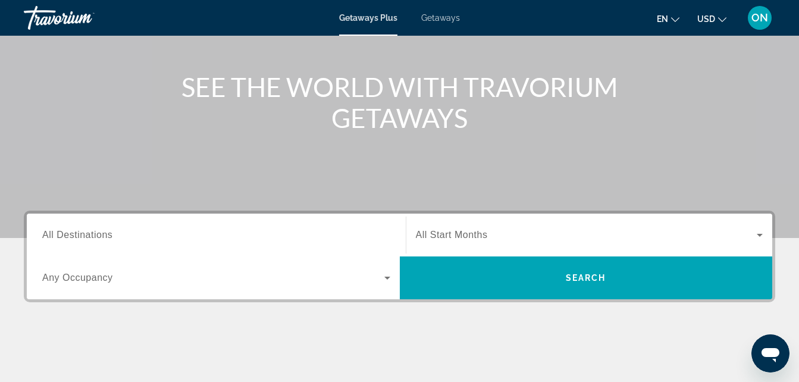
click at [81, 274] on span "Any Occupancy" at bounding box center [77, 278] width 71 height 10
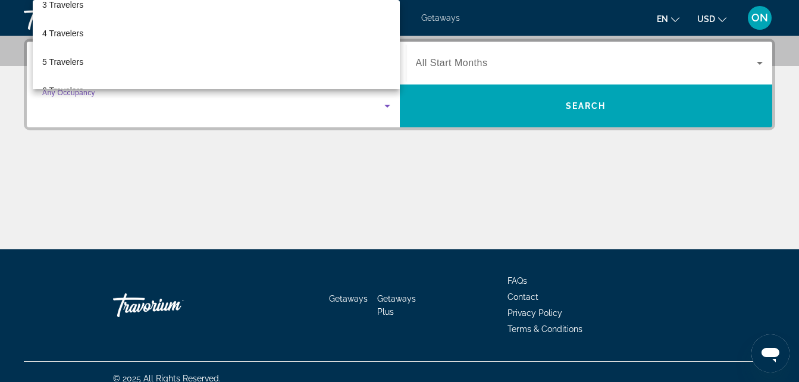
scroll to position [95, 0]
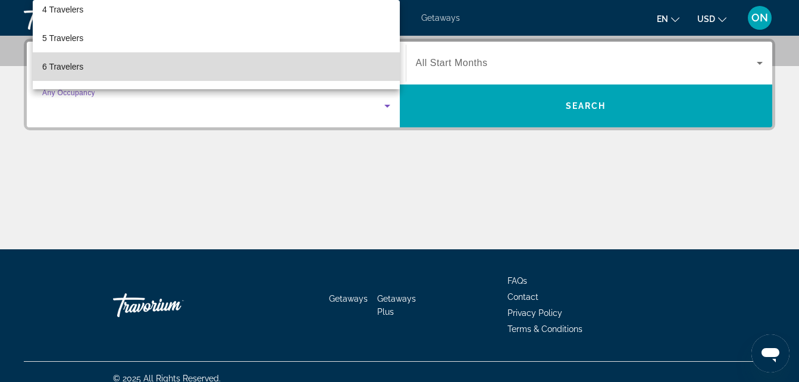
click at [241, 55] on mat-option "6 Travelers" at bounding box center [216, 66] width 367 height 29
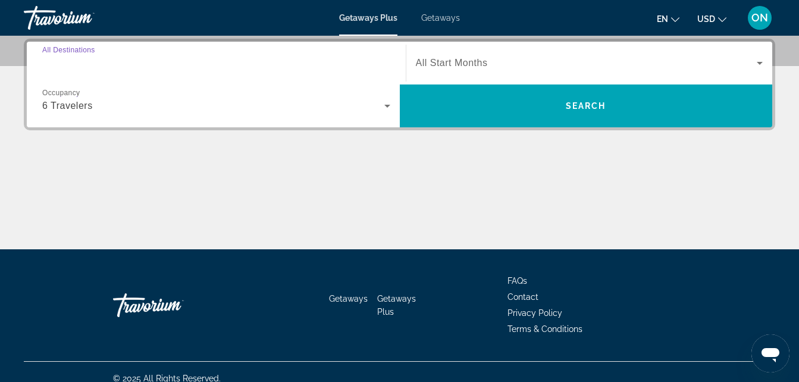
click at [332, 57] on input "Destination All Destinations" at bounding box center [216, 64] width 348 height 14
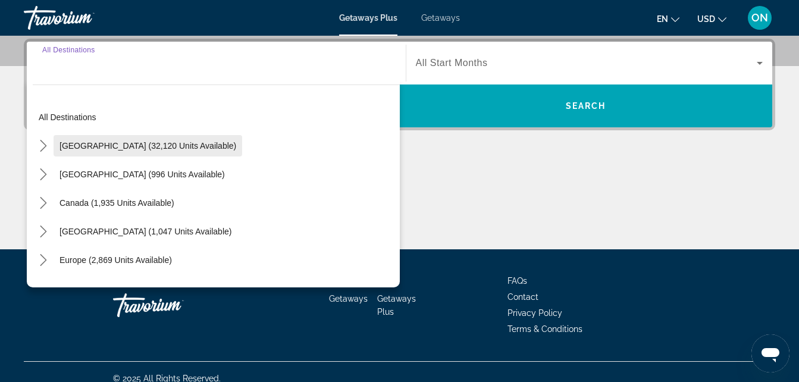
click at [203, 145] on span "Select destination: United States (32,120 units available)" at bounding box center [148, 146] width 189 height 29
type input "**********"
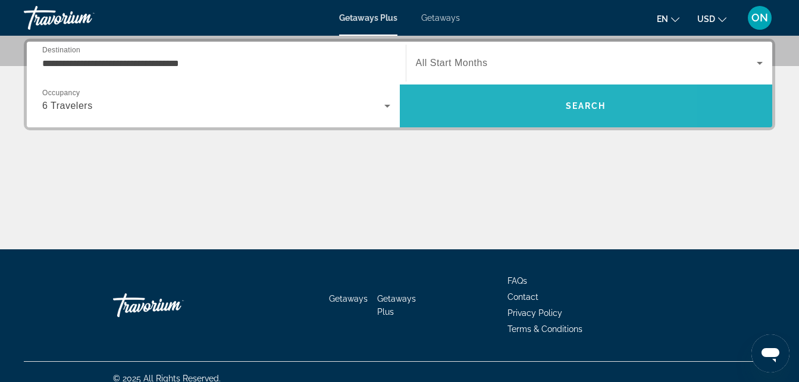
click at [509, 118] on span "Search" at bounding box center [586, 106] width 373 height 29
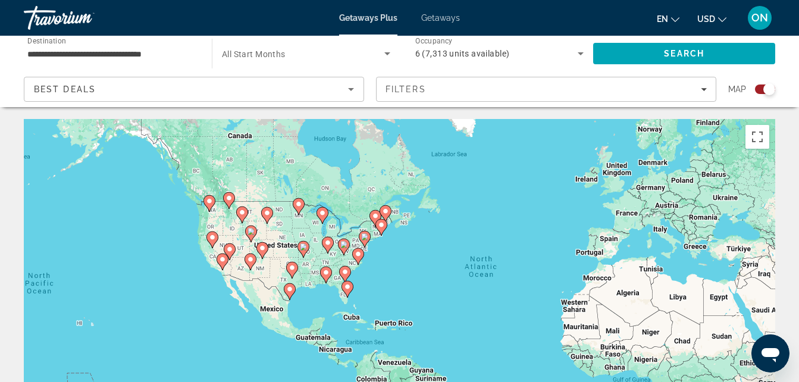
drag, startPoint x: 160, startPoint y: 233, endPoint x: 279, endPoint y: 224, distance: 119.4
click at [279, 224] on div "To activate drag with keyboard, press Alt + Enter. Once in keyboard drag state,…" at bounding box center [400, 297] width 752 height 357
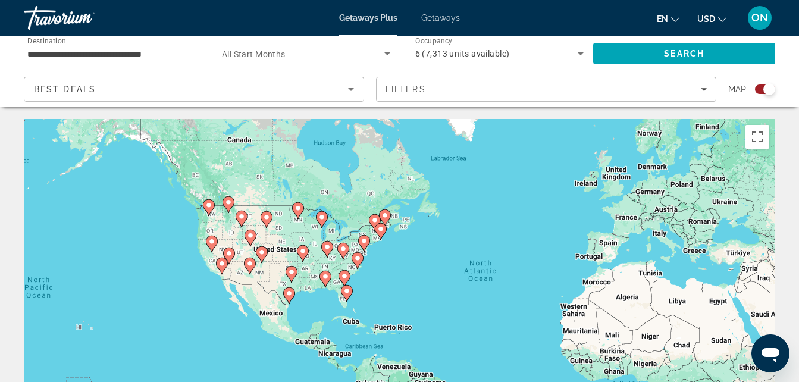
click at [497, 292] on div "To activate drag with keyboard, press Alt + Enter. Once in keyboard drag state,…" at bounding box center [400, 297] width 752 height 357
click at [326, 277] on image "Main content" at bounding box center [325, 276] width 7 height 7
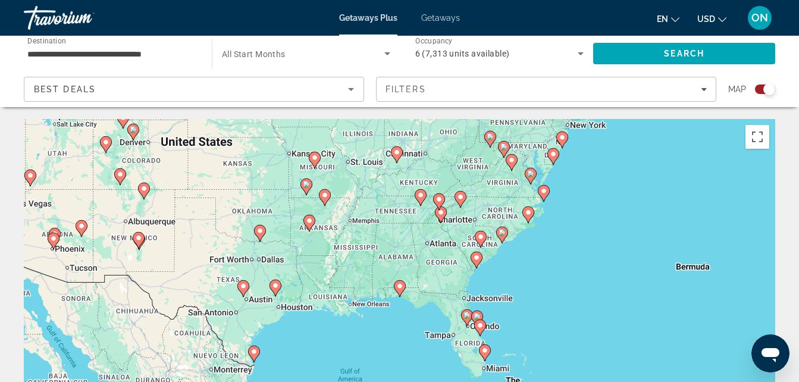
click at [407, 290] on div "To activate drag with keyboard, press Alt + Enter. Once in keyboard drag state,…" at bounding box center [400, 297] width 752 height 357
click at [402, 292] on icon "Main content" at bounding box center [400, 288] width 12 height 17
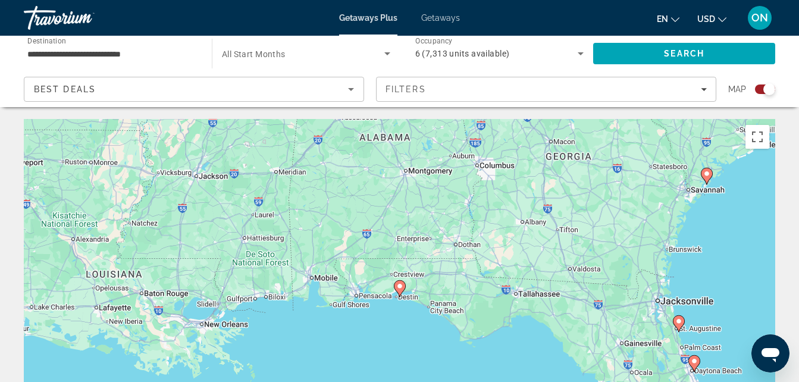
click at [400, 284] on image "Main content" at bounding box center [399, 286] width 7 height 7
type input "**********"
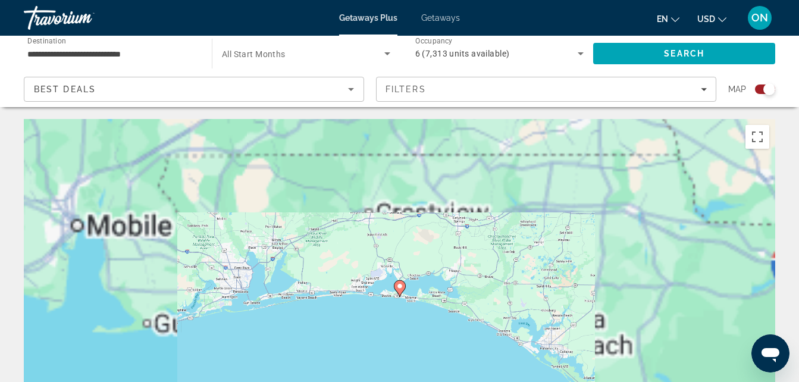
click at [400, 284] on image "Main content" at bounding box center [399, 286] width 7 height 7
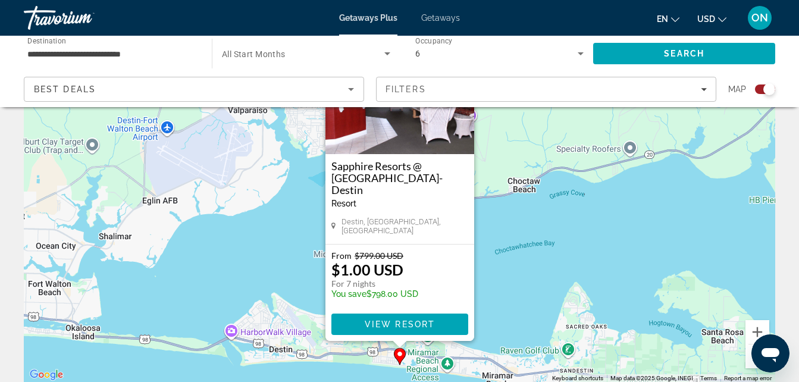
scroll to position [95, 0]
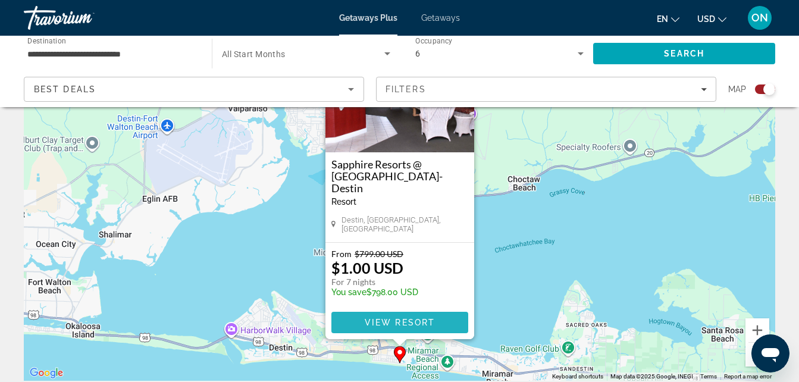
click at [401, 334] on span "Main content" at bounding box center [400, 322] width 137 height 29
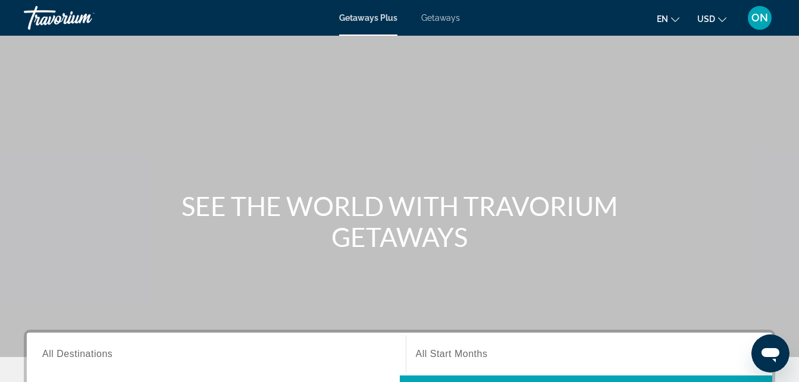
click at [69, 215] on div "SEE THE WORLD WITH TRAVORIUM GETAWAYS" at bounding box center [399, 221] width 799 height 62
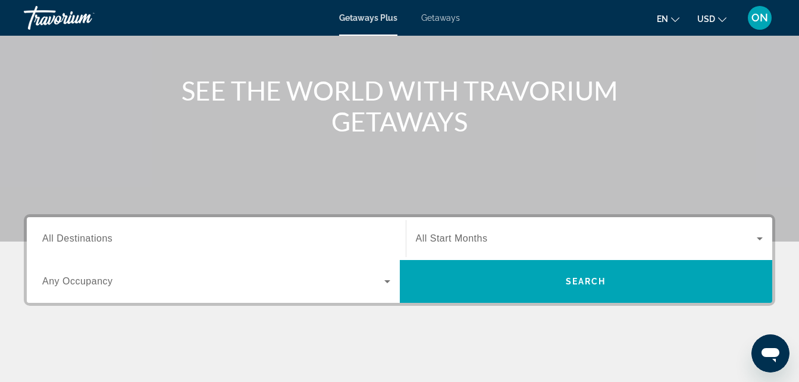
scroll to position [119, 0]
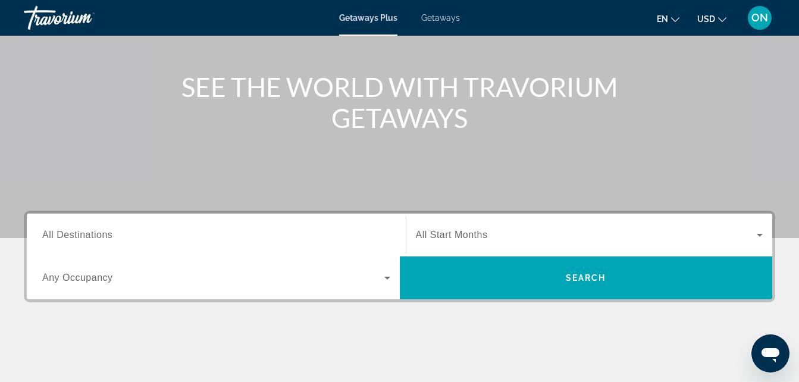
click at [83, 240] on span "All Destinations" at bounding box center [77, 235] width 70 height 10
click at [83, 240] on input "Destination All Destinations" at bounding box center [216, 236] width 348 height 14
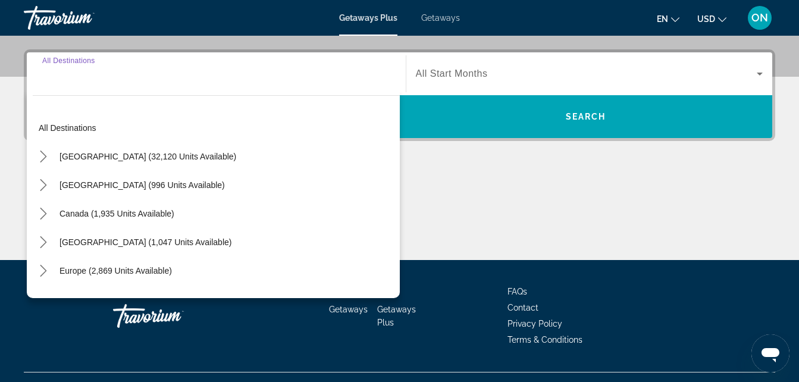
scroll to position [291, 0]
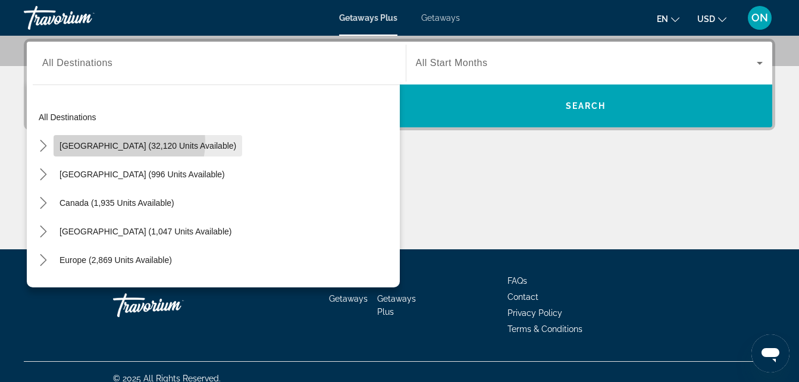
click at [103, 141] on span "United States (32,120 units available)" at bounding box center [148, 146] width 177 height 10
type input "**********"
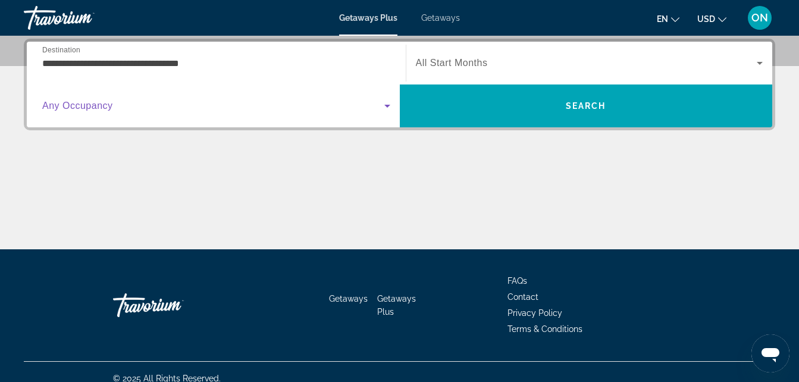
click at [323, 113] on span "Search widget" at bounding box center [213, 106] width 342 height 14
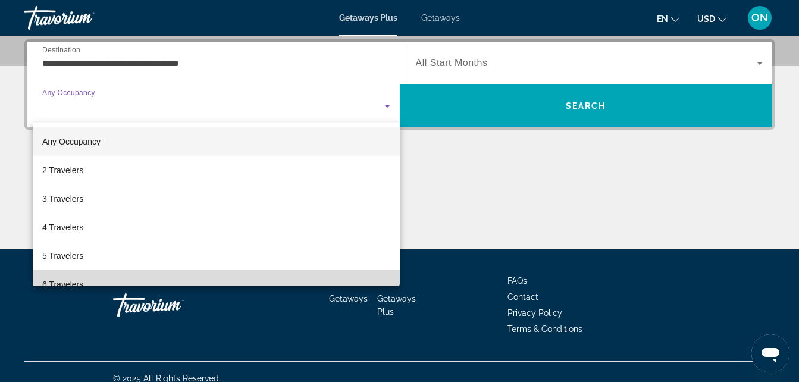
click at [218, 280] on mat-option "6 Travelers" at bounding box center [216, 284] width 367 height 29
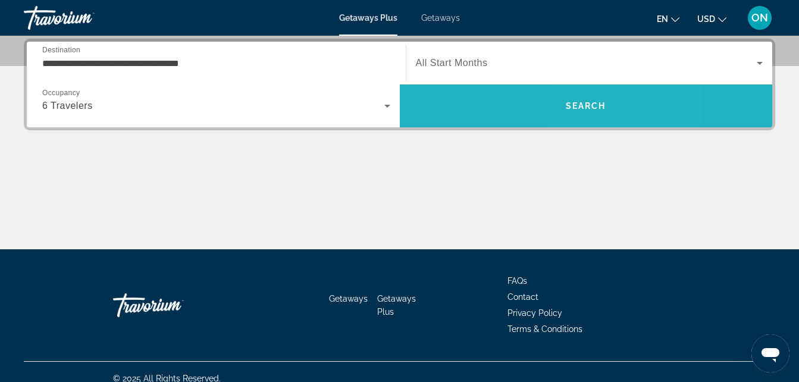
click at [608, 102] on span "Search" at bounding box center [586, 106] width 373 height 29
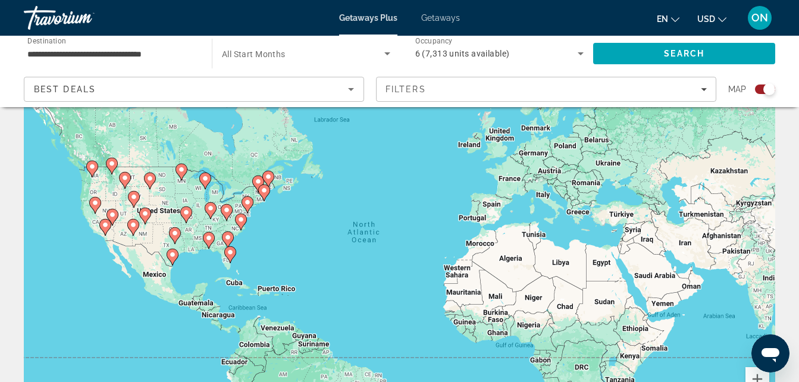
scroll to position [48, 0]
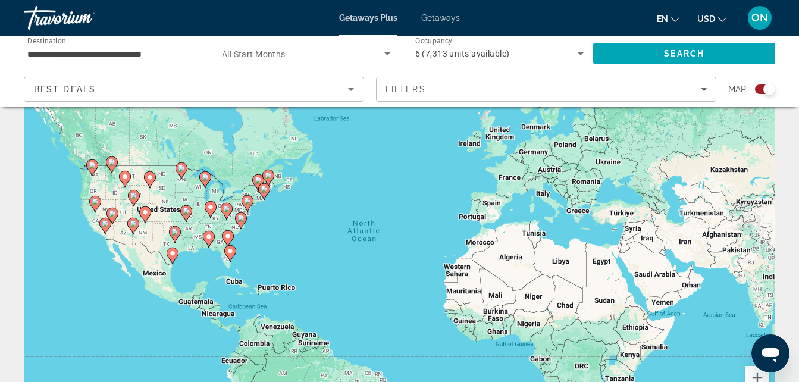
click at [229, 236] on image "Main content" at bounding box center [227, 236] width 7 height 7
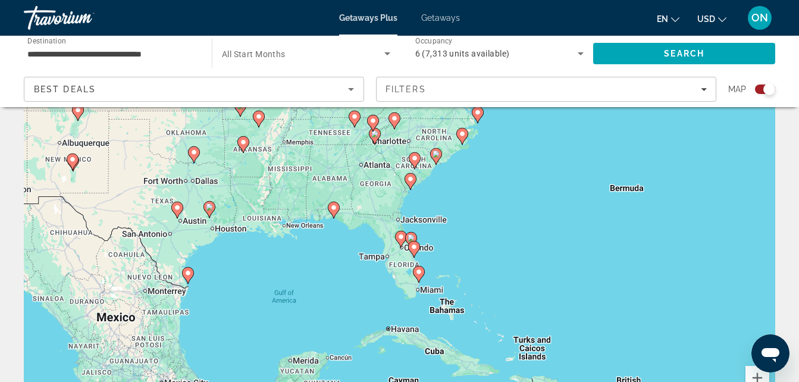
click at [408, 235] on icon "Main content" at bounding box center [410, 240] width 11 height 15
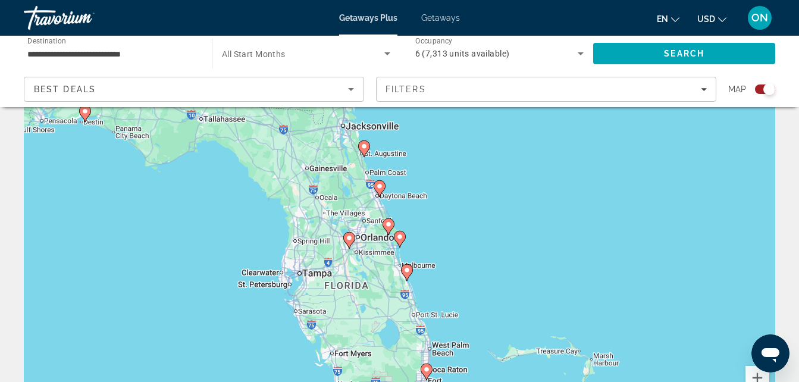
click at [363, 148] on image "Main content" at bounding box center [364, 146] width 7 height 7
type input "**********"
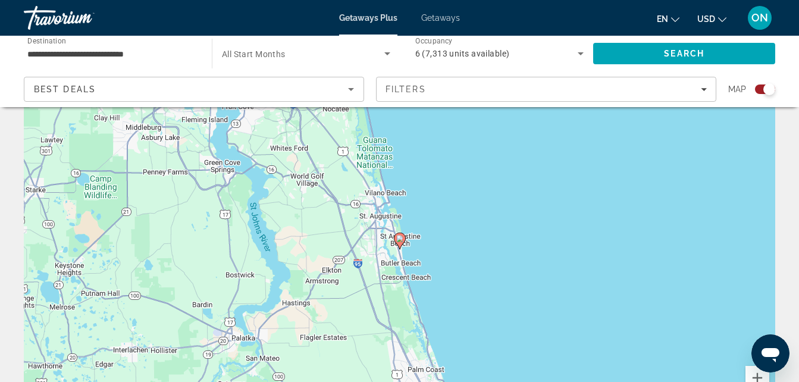
click at [401, 237] on image "Main content" at bounding box center [399, 238] width 7 height 7
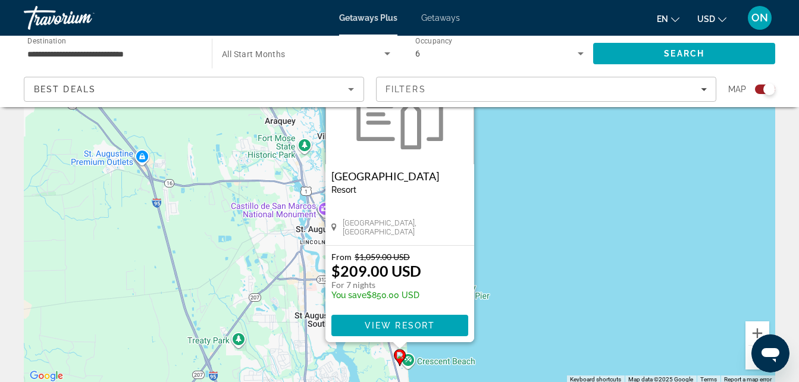
scroll to position [95, 0]
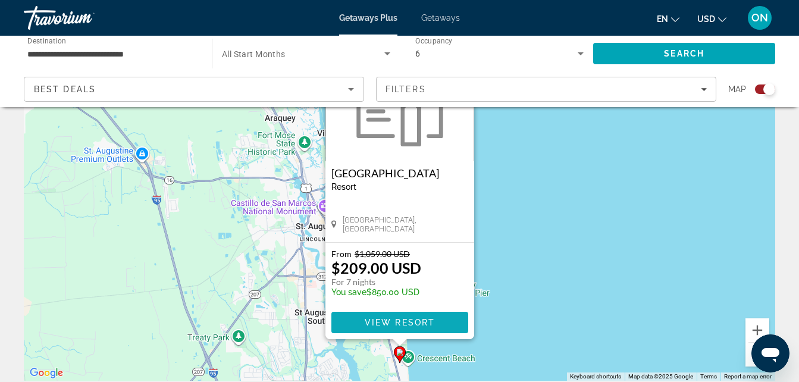
click at [381, 319] on span "View Resort" at bounding box center [399, 323] width 70 height 10
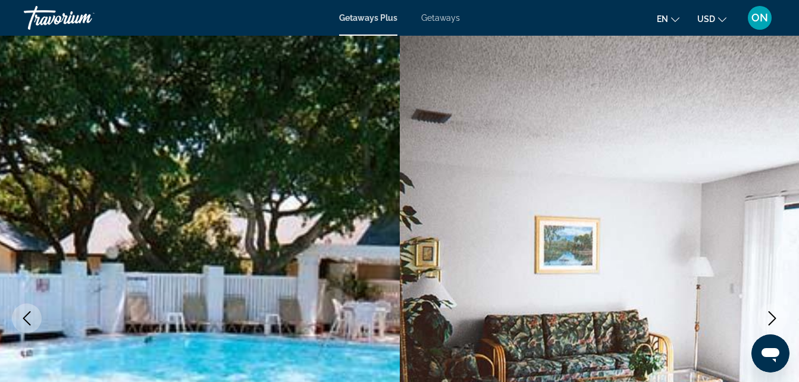
click at [381, 319] on img "Main content" at bounding box center [200, 319] width 400 height 566
click at [27, 315] on icon "Previous image" at bounding box center [27, 318] width 8 height 14
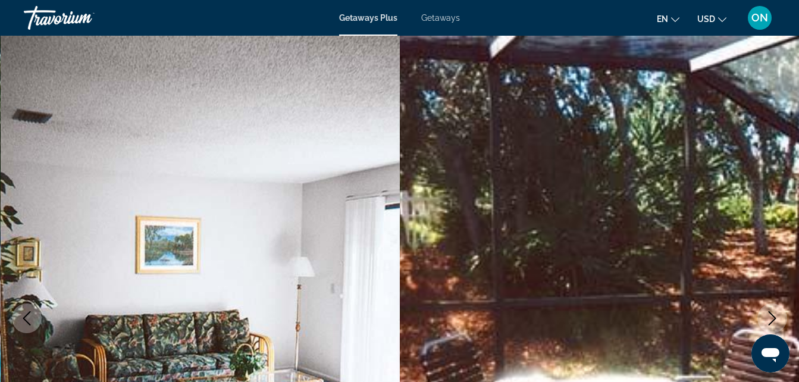
click at [27, 315] on icon "Previous image" at bounding box center [27, 318] width 8 height 14
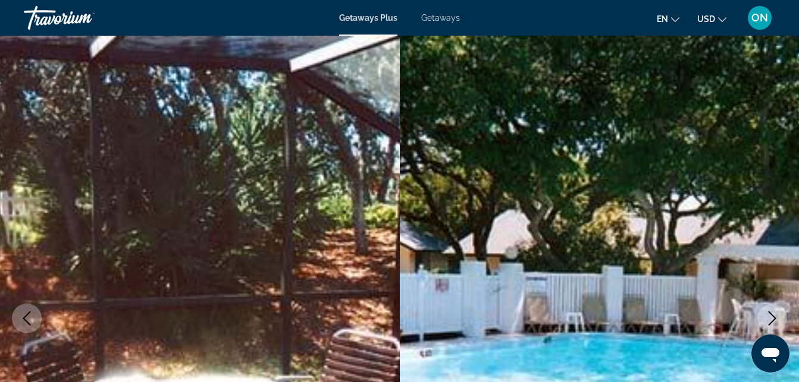
click at [32, 315] on icon "Previous image" at bounding box center [27, 318] width 14 height 14
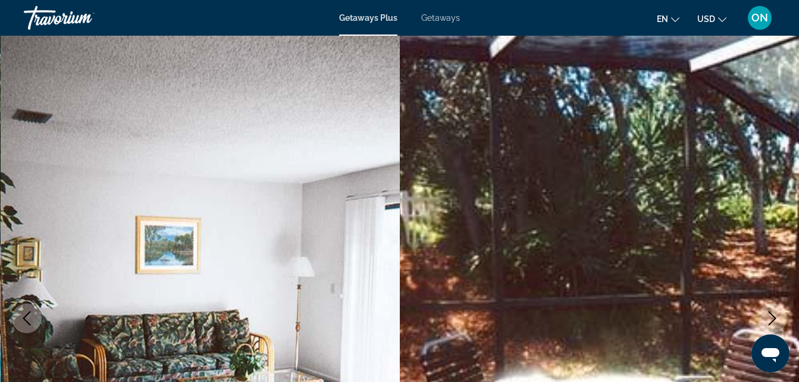
click at [32, 315] on icon "Previous image" at bounding box center [27, 318] width 14 height 14
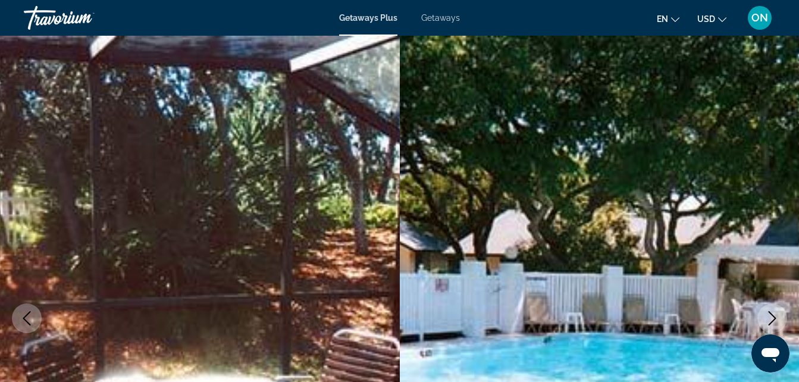
click at [410, 39] on img "Main content" at bounding box center [600, 319] width 400 height 566
click at [407, 42] on img "Main content" at bounding box center [600, 319] width 400 height 566
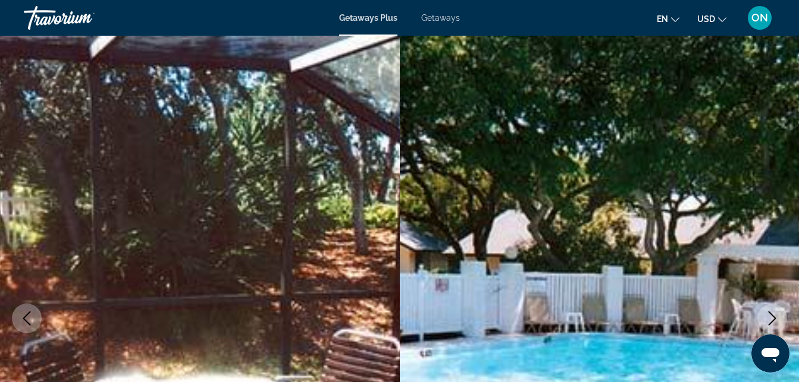
click at [407, 42] on img "Main content" at bounding box center [600, 319] width 400 height 566
drag, startPoint x: 407, startPoint y: 42, endPoint x: 750, endPoint y: 99, distance: 347.7
click at [750, 99] on img "Main content" at bounding box center [600, 319] width 400 height 566
click at [750, 104] on img "Main content" at bounding box center [600, 319] width 400 height 566
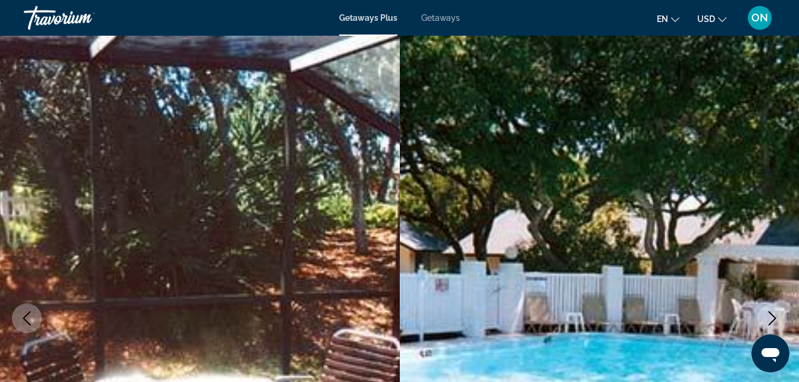
click at [767, 319] on icon "Next image" at bounding box center [773, 318] width 14 height 14
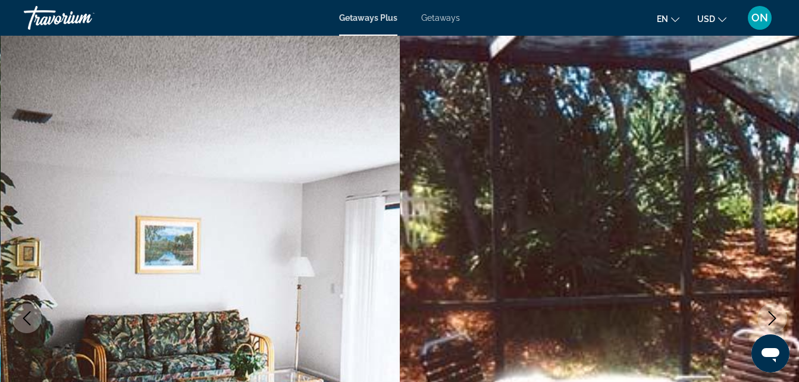
click at [767, 319] on icon "Next image" at bounding box center [773, 318] width 14 height 14
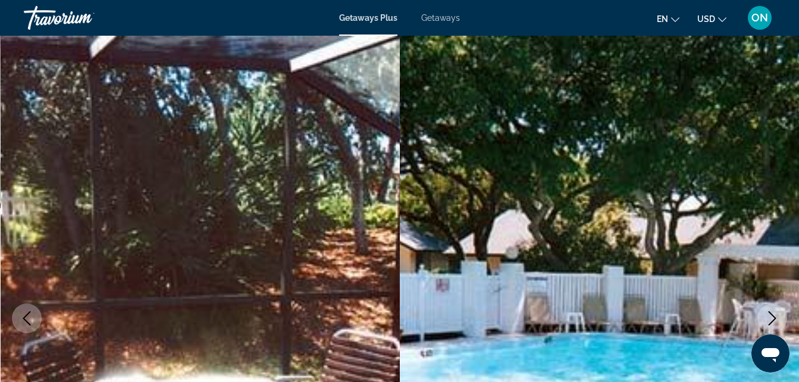
click at [767, 319] on icon "Next image" at bounding box center [773, 318] width 14 height 14
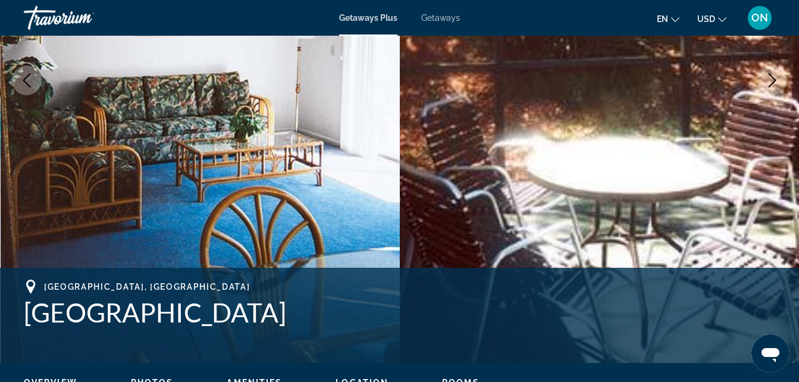
scroll to position [404, 0]
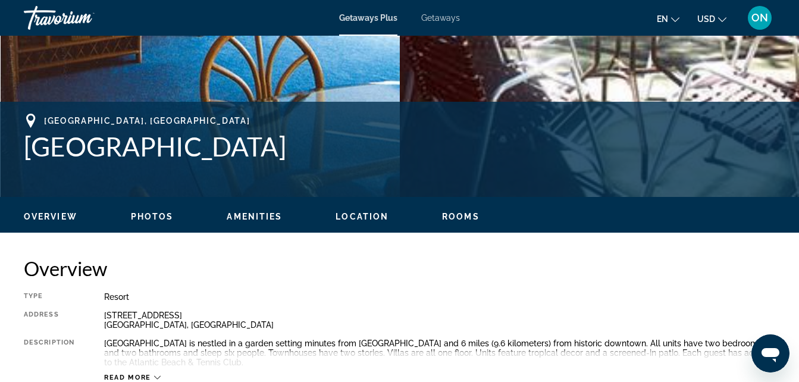
click at [154, 211] on button "Photos" at bounding box center [152, 216] width 43 height 11
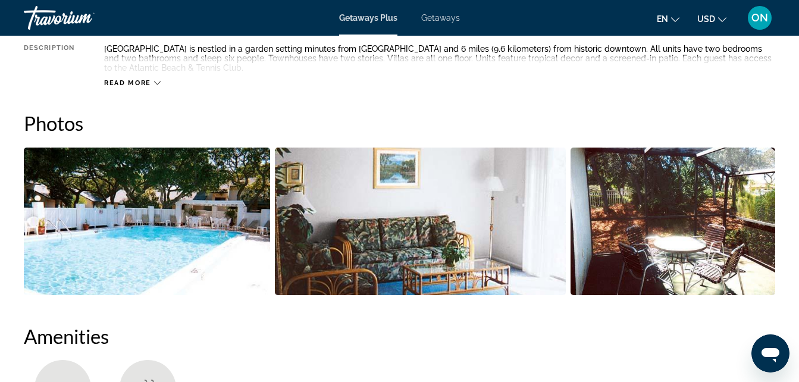
scroll to position [739, 0]
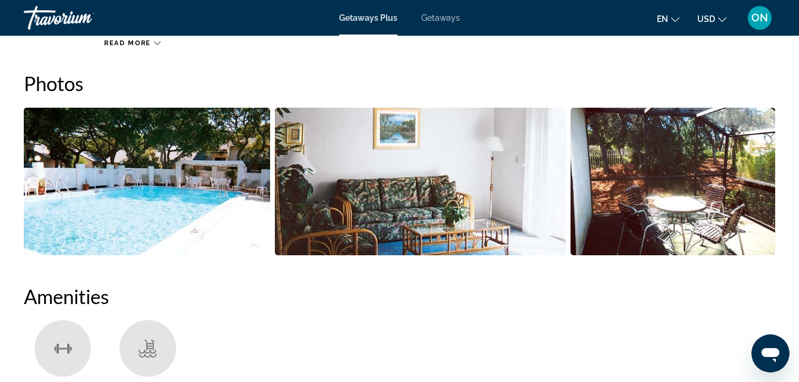
click at [154, 211] on img "Open full-screen image slider" at bounding box center [147, 182] width 246 height 148
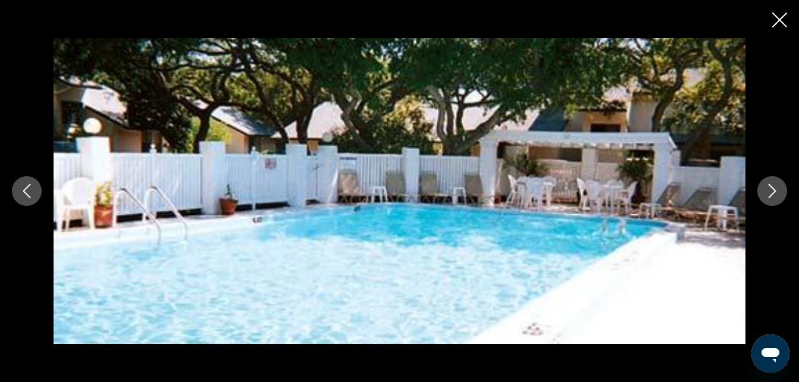
click at [154, 211] on img "Main content" at bounding box center [400, 191] width 692 height 306
click at [770, 186] on icon "Next image" at bounding box center [773, 191] width 8 height 14
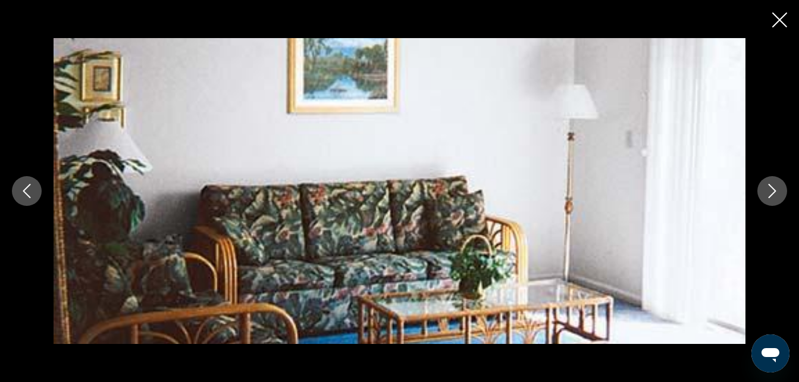
click at [770, 186] on icon "Next image" at bounding box center [773, 191] width 8 height 14
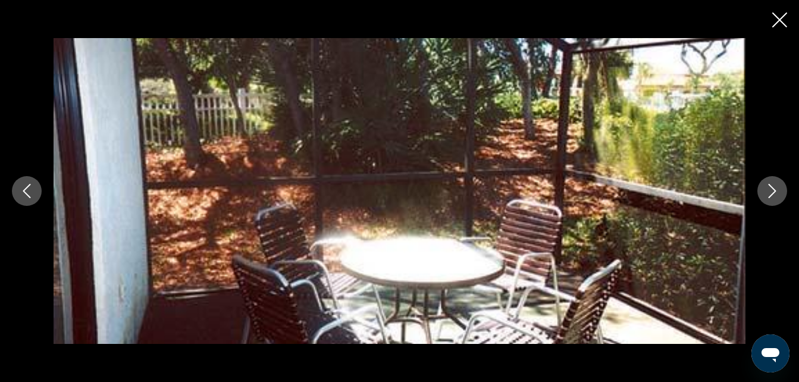
click at [467, 250] on img "Main content" at bounding box center [400, 191] width 692 height 306
click at [785, 14] on icon "Close slideshow" at bounding box center [780, 20] width 15 height 15
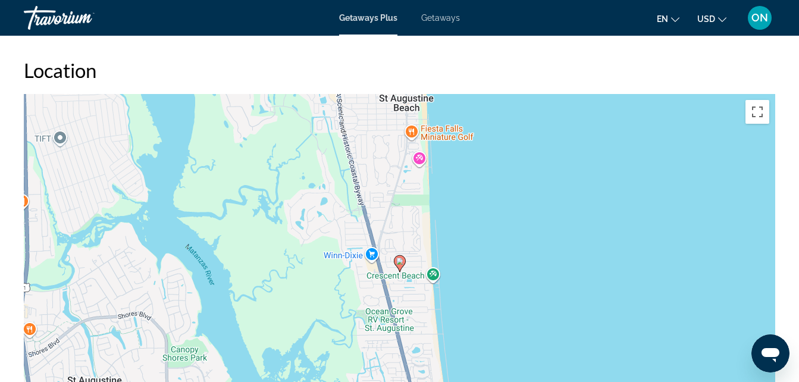
scroll to position [1596, 0]
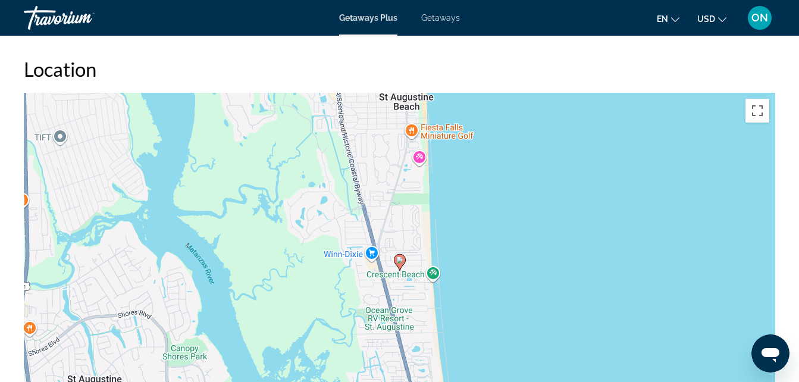
click at [396, 257] on icon "Main content" at bounding box center [399, 262] width 11 height 15
click at [401, 262] on image "Main content" at bounding box center [399, 260] width 7 height 7
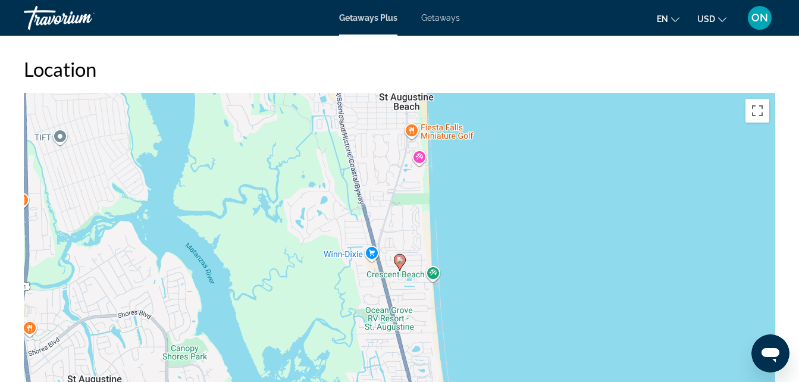
click at [401, 262] on image "Main content" at bounding box center [399, 260] width 7 height 7
click at [399, 261] on image "Main content" at bounding box center [399, 260] width 7 height 7
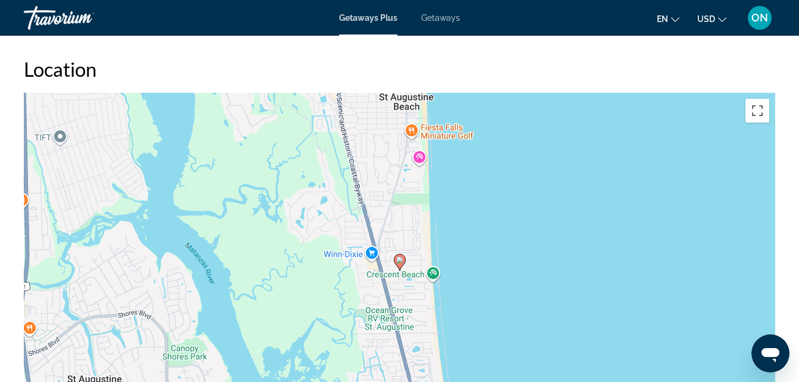
click at [399, 261] on image "Main content" at bounding box center [399, 260] width 7 height 7
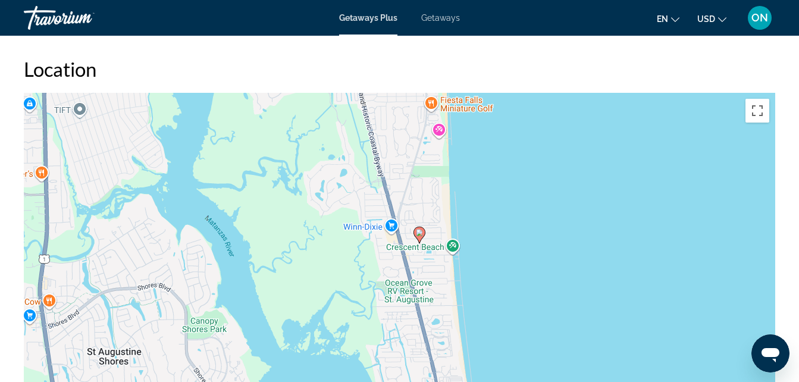
drag, startPoint x: 428, startPoint y: 150, endPoint x: 468, endPoint y: 96, distance: 67.1
click at [468, 96] on div "To activate drag with keyboard, press Alt + Enter. Once in keyboard drag state,…" at bounding box center [400, 271] width 752 height 357
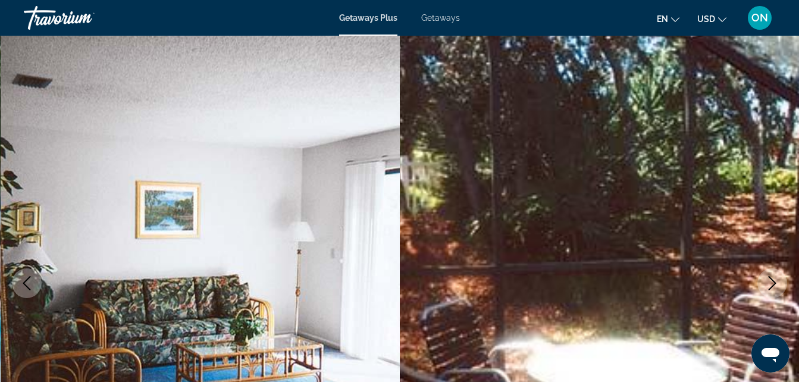
scroll to position [0, 0]
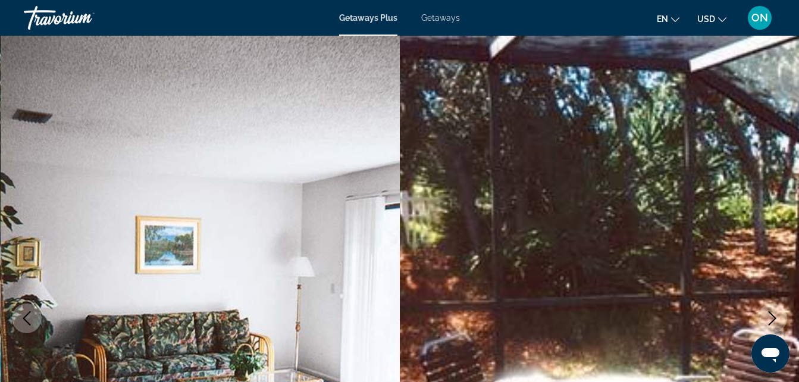
click at [382, 20] on span "Getaways Plus" at bounding box center [368, 18] width 58 height 10
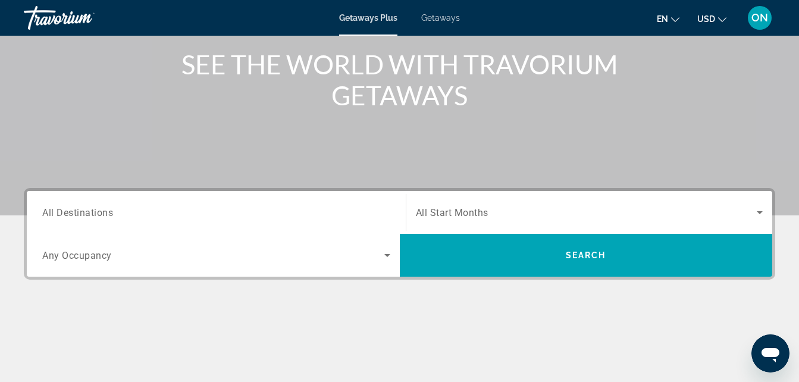
click at [374, 21] on span "Getaways Plus" at bounding box center [368, 18] width 58 height 10
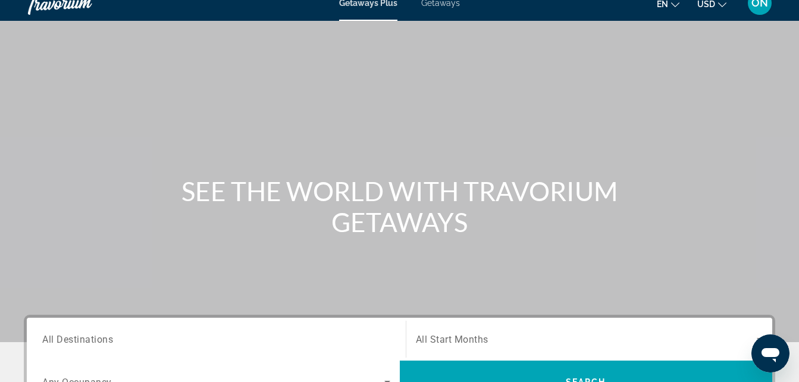
click at [374, 21] on div "Skip to main content Getaways Plus Getaways en English Español Français Italian…" at bounding box center [399, 176] width 799 height 382
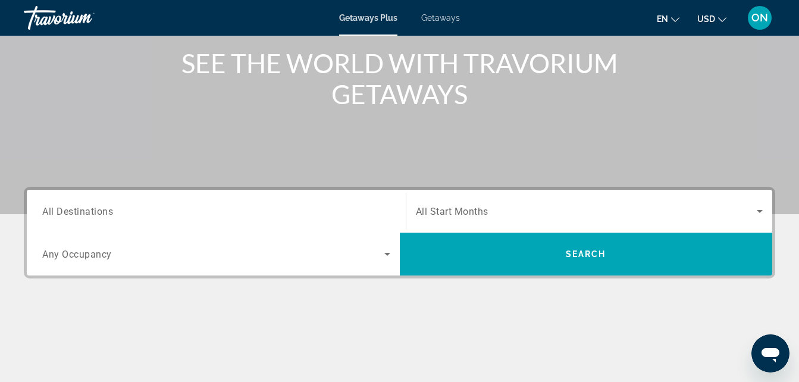
scroll to position [167, 0]
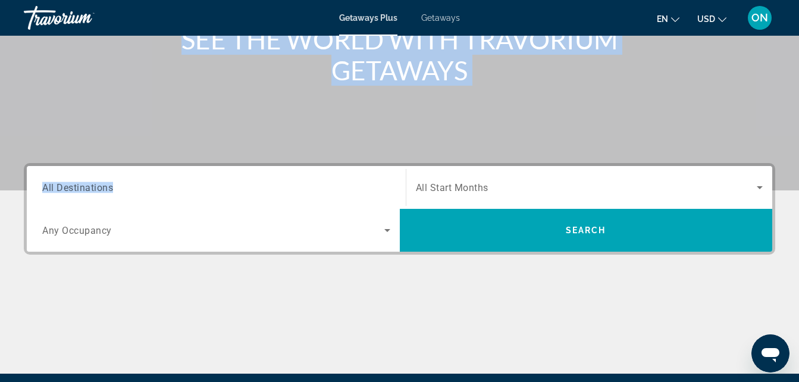
drag, startPoint x: 279, startPoint y: 160, endPoint x: 260, endPoint y: 179, distance: 26.5
click at [260, 179] on section "SEE THE WORLD WITH TRAVORIUM GETAWAYS Destination All Destinations Start Month …" at bounding box center [399, 103] width 799 height 541
click at [260, 179] on div "Search widget" at bounding box center [216, 188] width 348 height 34
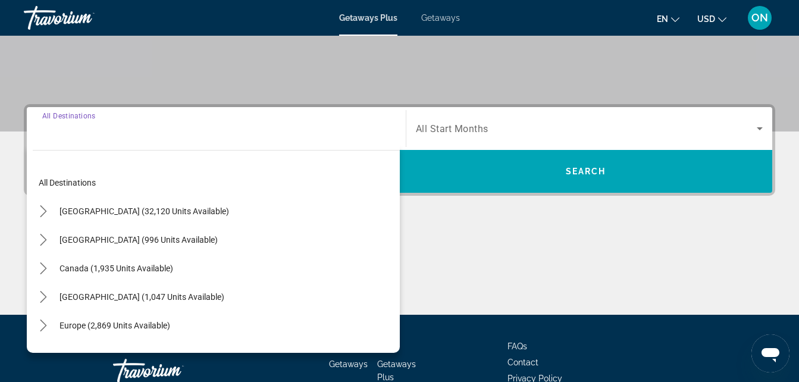
scroll to position [291, 0]
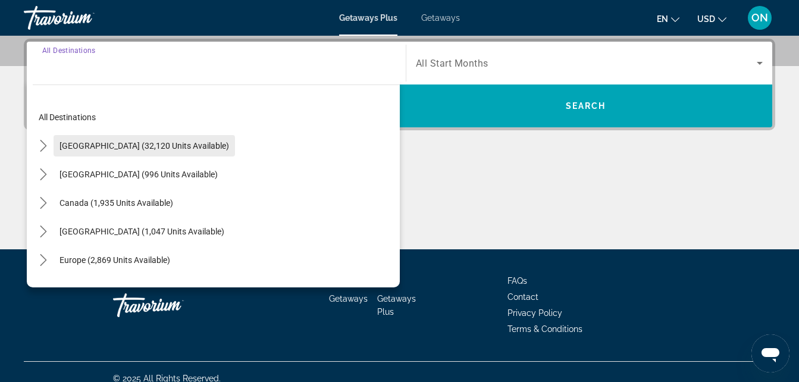
click at [190, 146] on span "United States (32,120 units available)" at bounding box center [145, 146] width 170 height 10
type input "**********"
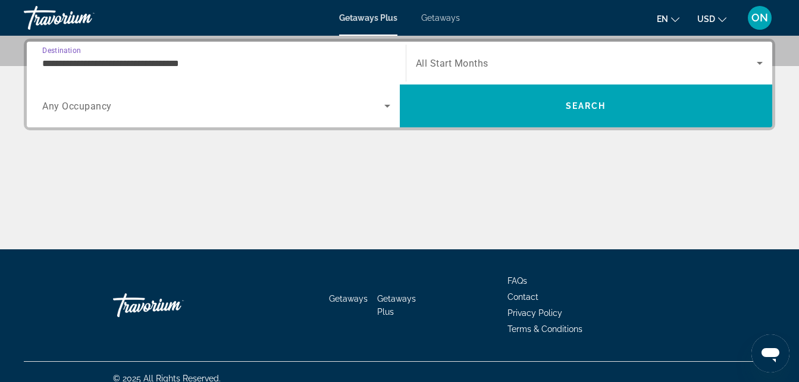
click at [202, 113] on div "Search widget" at bounding box center [216, 105] width 348 height 33
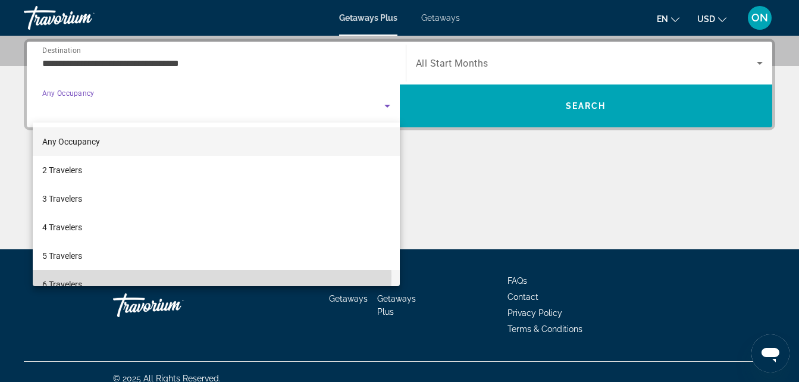
click at [112, 276] on mat-option "6 Travelers" at bounding box center [216, 284] width 367 height 29
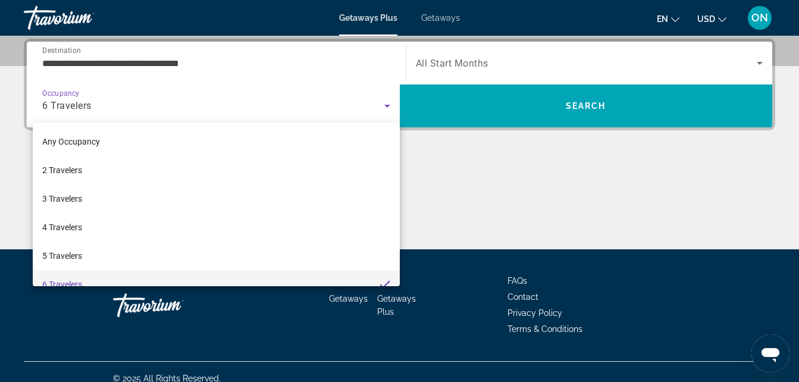
scroll to position [13, 0]
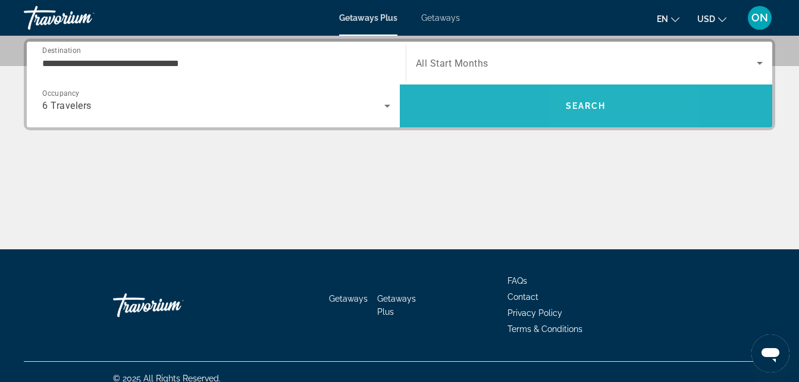
click at [596, 96] on span "Search" at bounding box center [586, 106] width 373 height 29
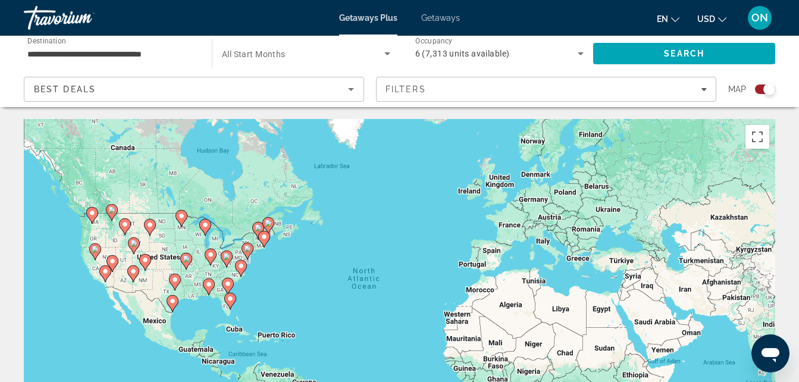
click at [230, 301] on image "Main content" at bounding box center [230, 298] width 7 height 7
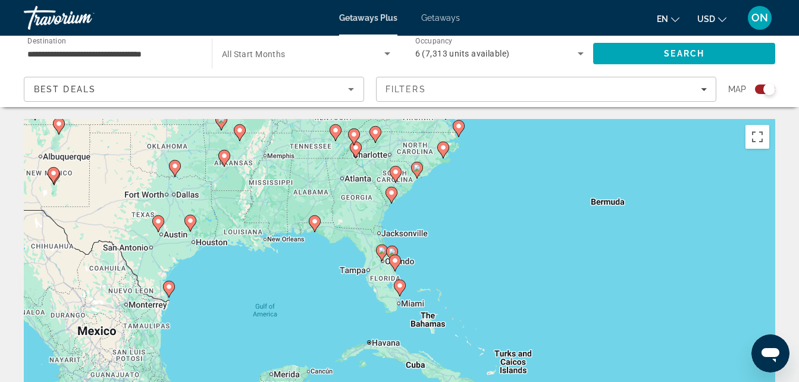
click at [400, 286] on image "Main content" at bounding box center [399, 285] width 7 height 7
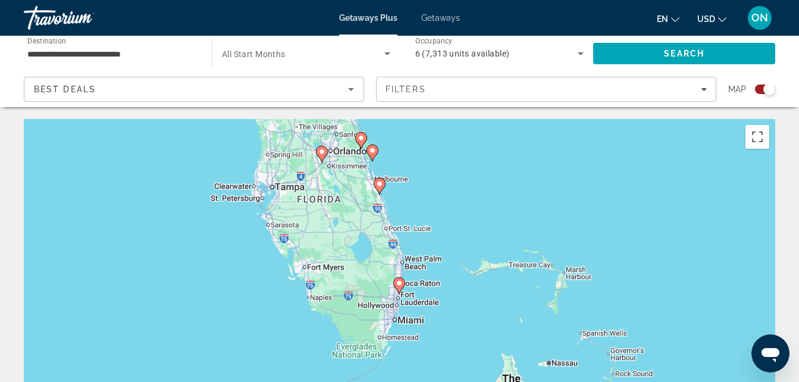
click at [400, 286] on image "Main content" at bounding box center [399, 283] width 7 height 7
type input "**********"
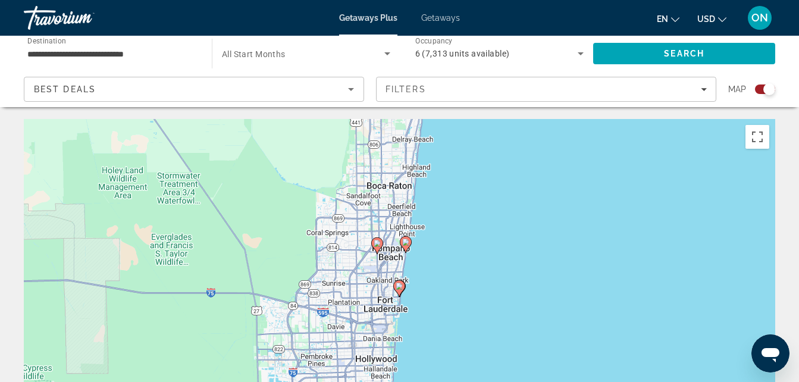
click at [404, 240] on image "Main content" at bounding box center [405, 242] width 7 height 7
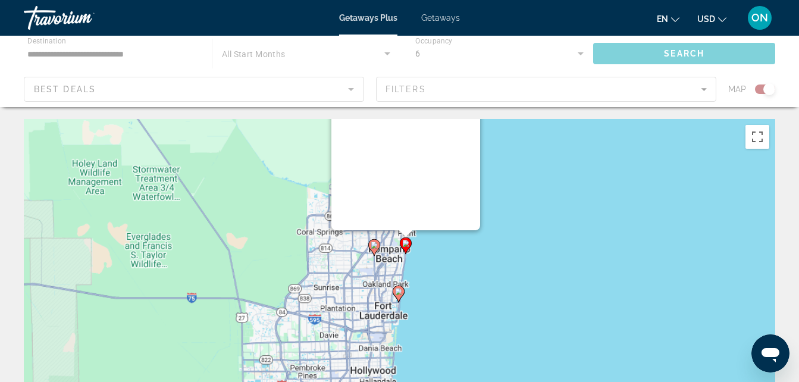
click at [404, 298] on div "To navigate, press the arrow keys. To activate drag with keyboard, press Alt + …" at bounding box center [776, 298] width 752 height 0
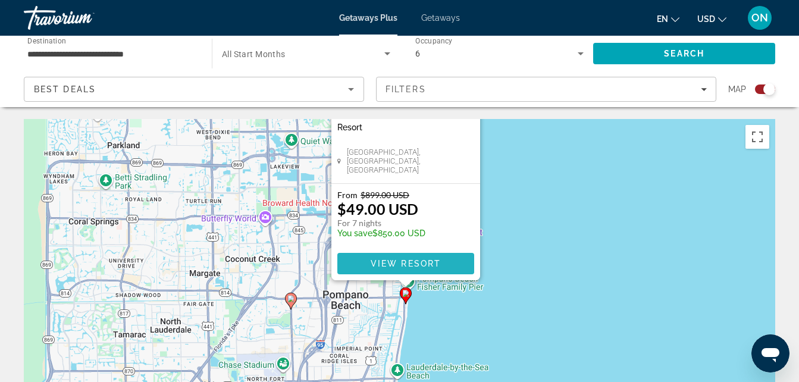
click at [401, 263] on span "View Resort" at bounding box center [405, 264] width 70 height 10
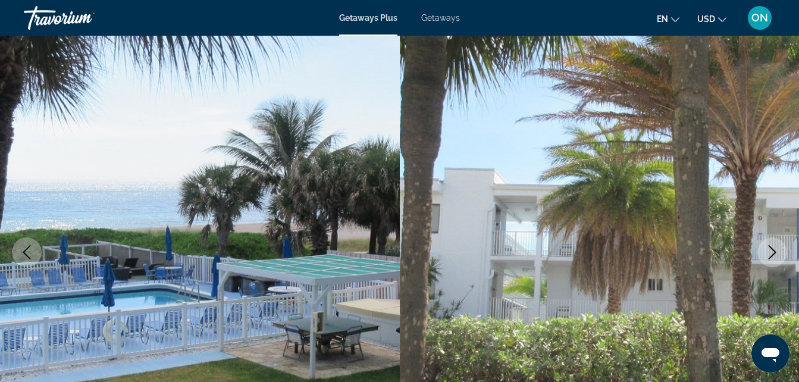
scroll to position [71, 0]
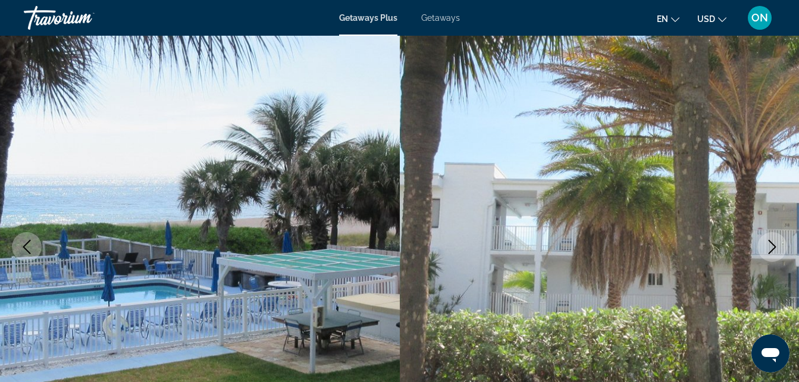
click at [769, 242] on icon "Next image" at bounding box center [773, 247] width 14 height 14
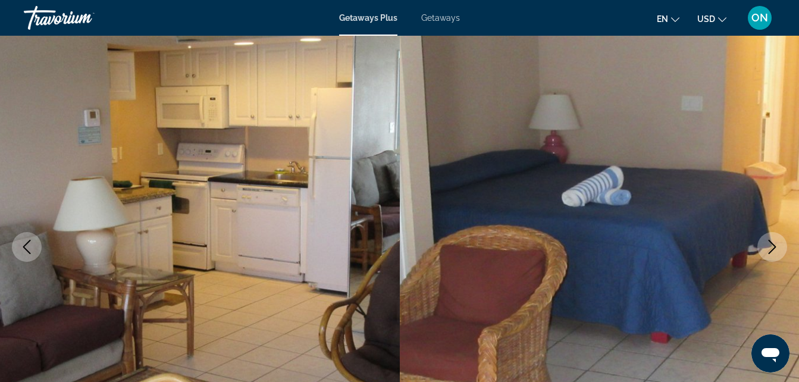
click at [769, 242] on icon "Next image" at bounding box center [773, 247] width 14 height 14
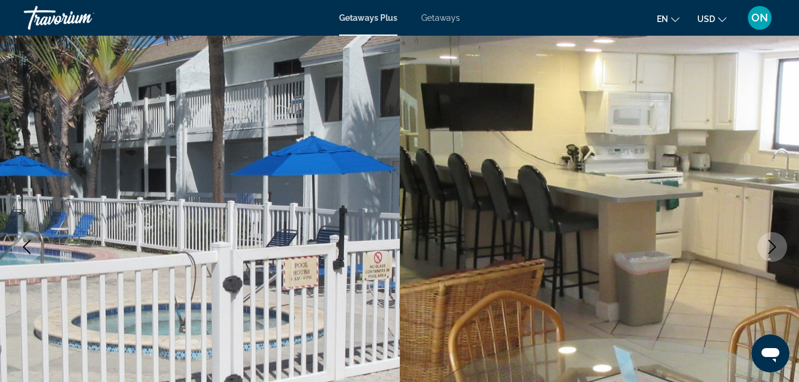
click at [769, 242] on icon "Next image" at bounding box center [773, 247] width 14 height 14
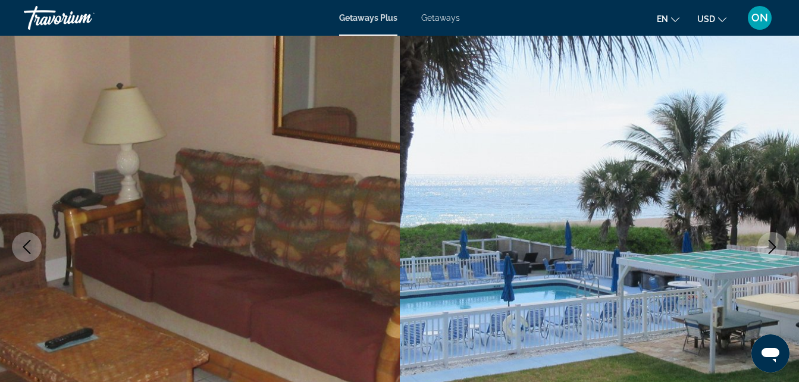
click at [769, 242] on icon "Next image" at bounding box center [773, 247] width 14 height 14
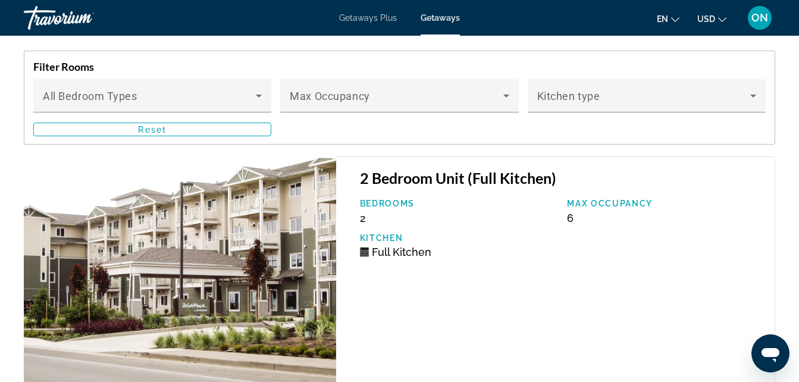
scroll to position [2358, 0]
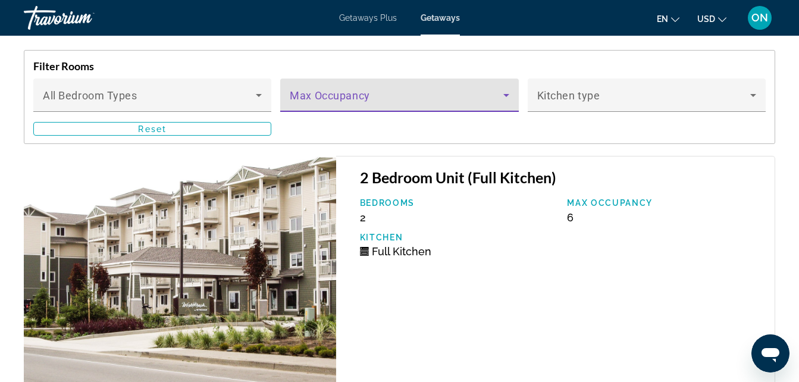
click at [364, 97] on span "Main content" at bounding box center [396, 100] width 213 height 14
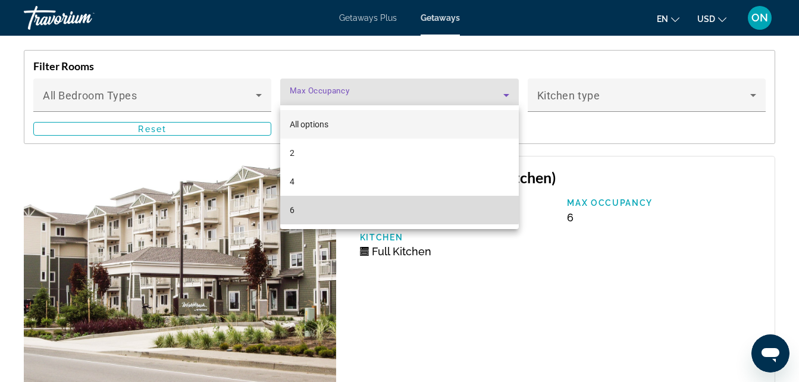
click at [367, 208] on mat-option "6" at bounding box center [399, 210] width 238 height 29
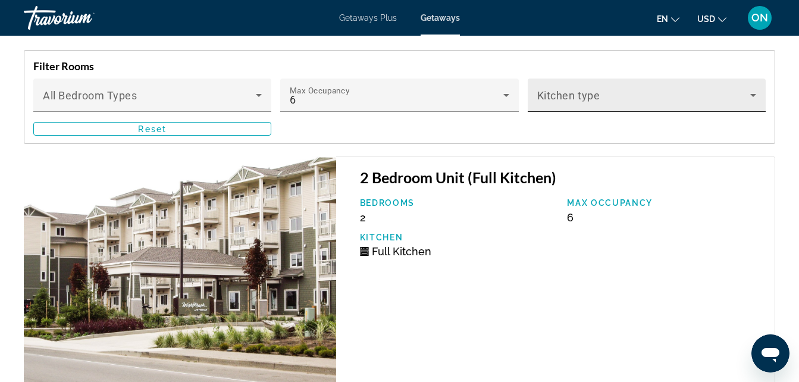
click at [598, 101] on div "Kitchen type" at bounding box center [647, 95] width 219 height 33
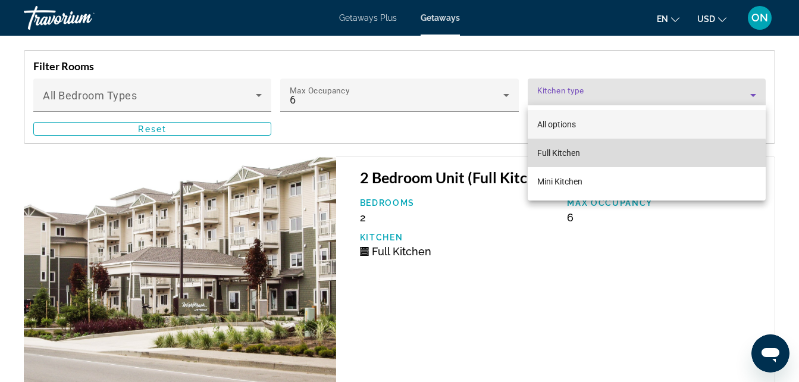
click at [589, 165] on mat-option "Full Kitchen" at bounding box center [647, 153] width 238 height 29
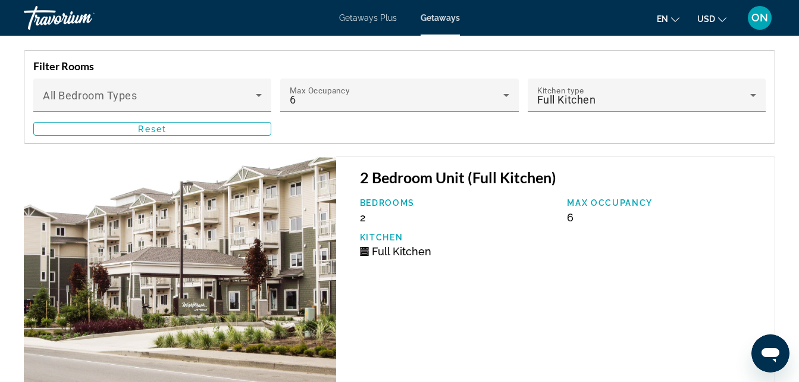
click at [479, 245] on div "Full Kitchen" at bounding box center [458, 251] width 196 height 13
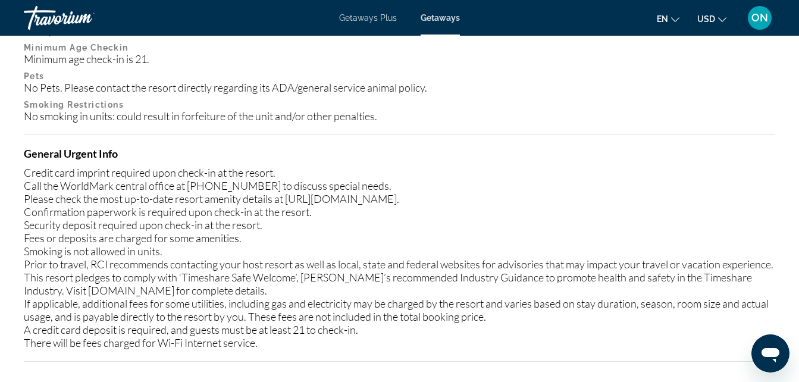
scroll to position [1569, 0]
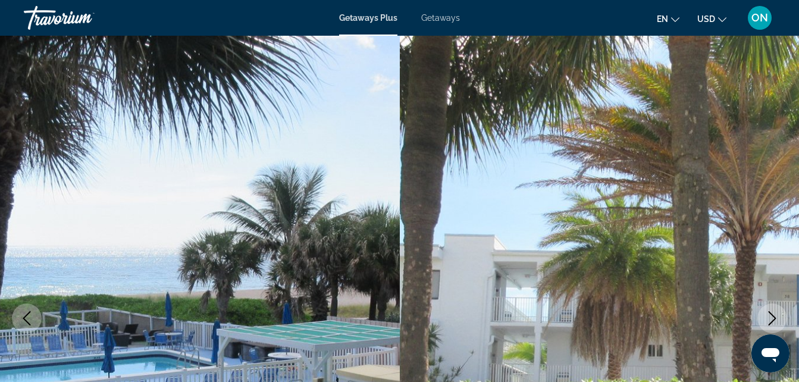
click at [368, 16] on span "Getaways Plus" at bounding box center [368, 18] width 58 height 10
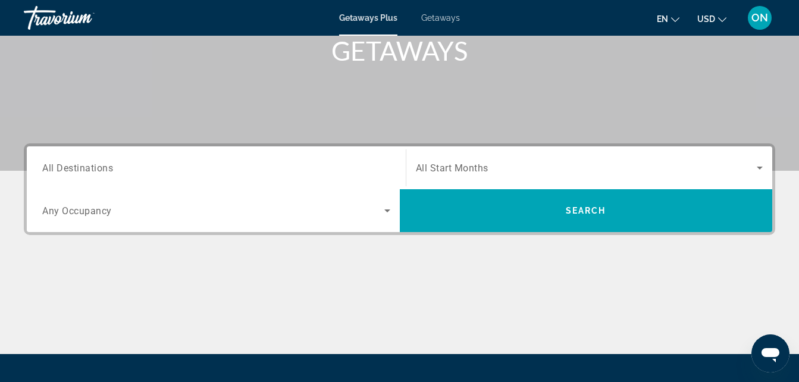
scroll to position [187, 0]
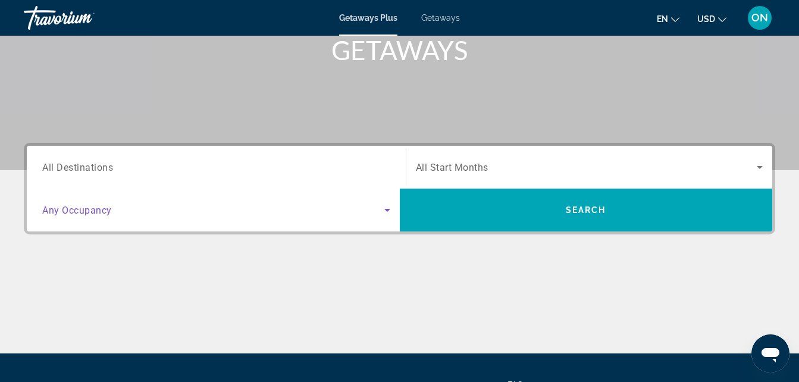
click at [179, 214] on span "Search widget" at bounding box center [213, 210] width 342 height 14
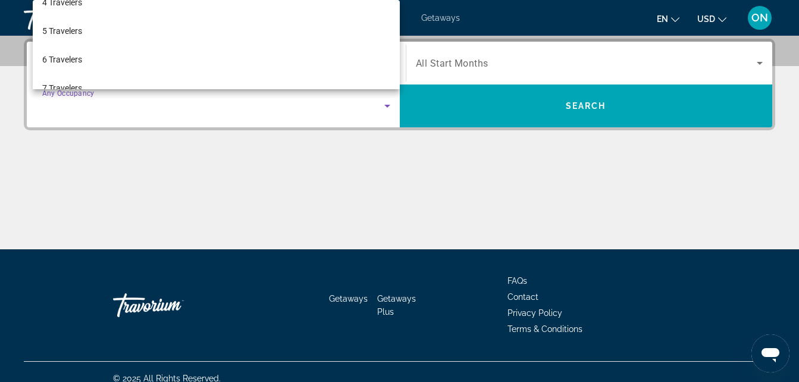
scroll to position [105, 0]
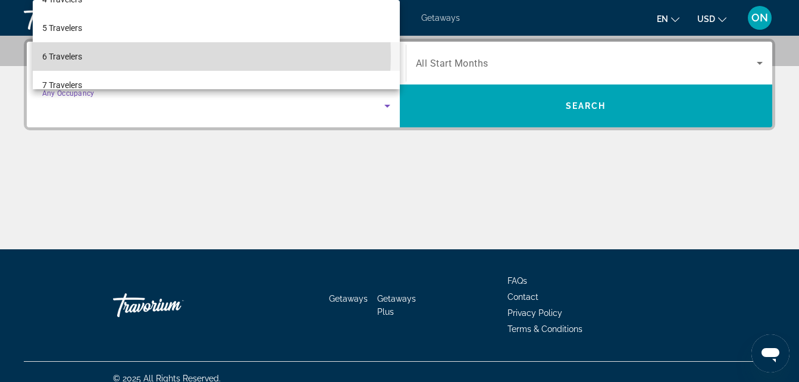
click at [141, 55] on mat-option "6 Travelers" at bounding box center [216, 56] width 367 height 29
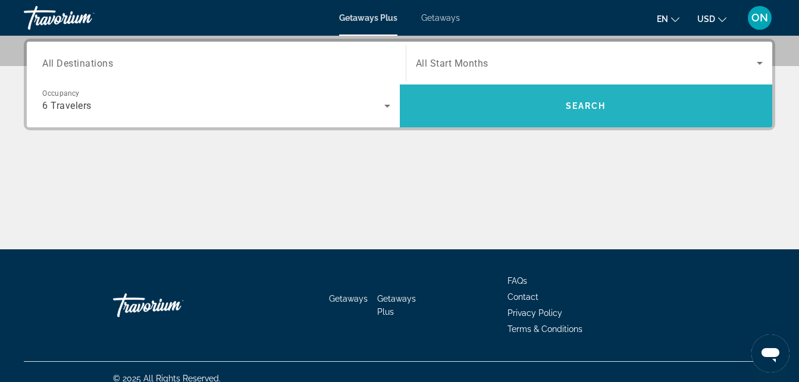
click at [445, 108] on span "Search" at bounding box center [586, 106] width 373 height 29
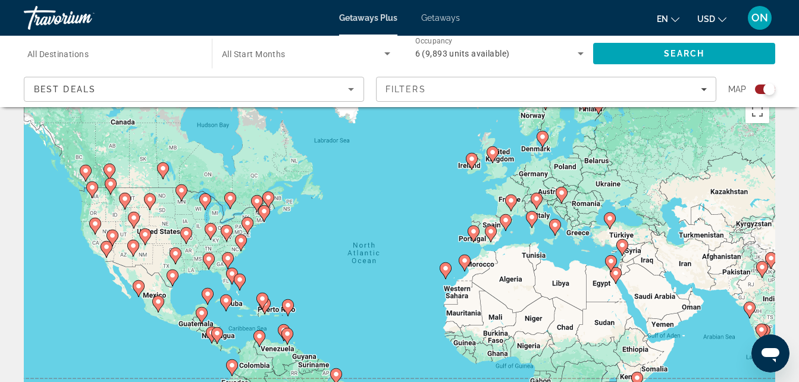
scroll to position [27, 0]
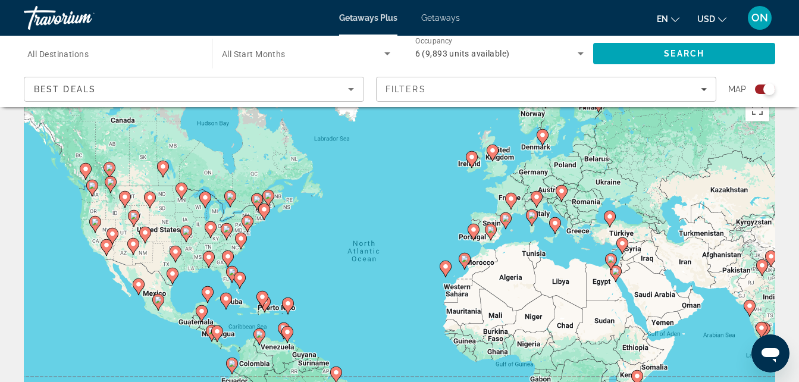
click at [92, 188] on image "Main content" at bounding box center [92, 185] width 7 height 7
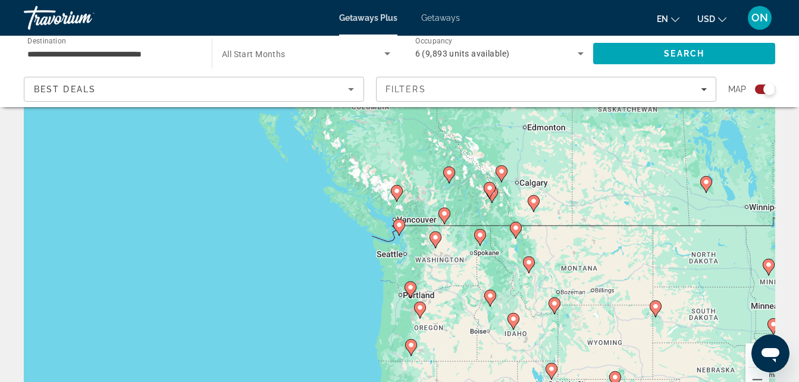
scroll to position [71, 0]
click at [399, 228] on icon "Main content" at bounding box center [398, 226] width 11 height 15
type input "**********"
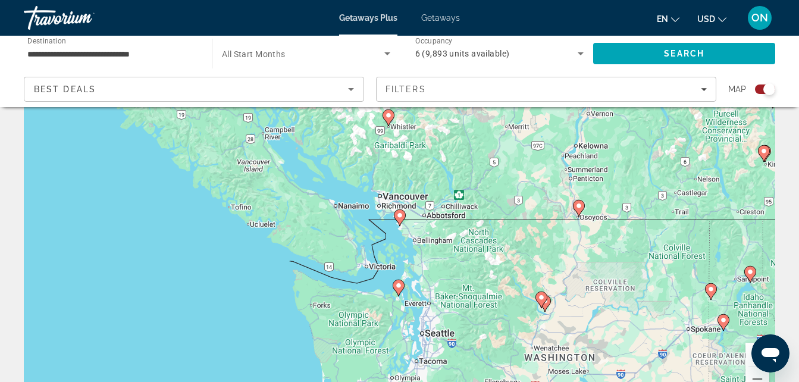
click at [396, 286] on image "Main content" at bounding box center [398, 285] width 7 height 7
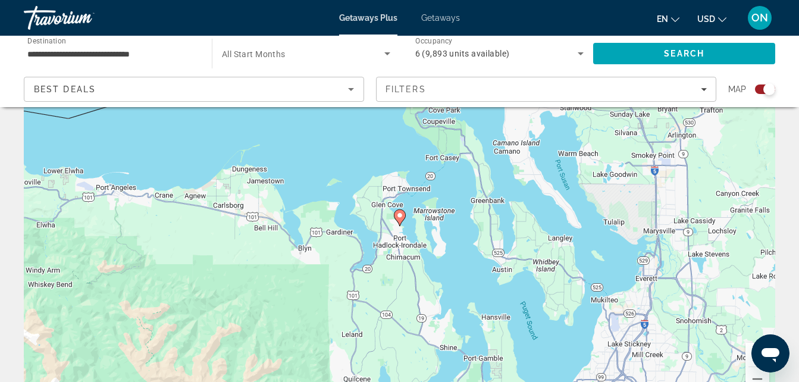
click at [398, 217] on image "Main content" at bounding box center [399, 215] width 7 height 7
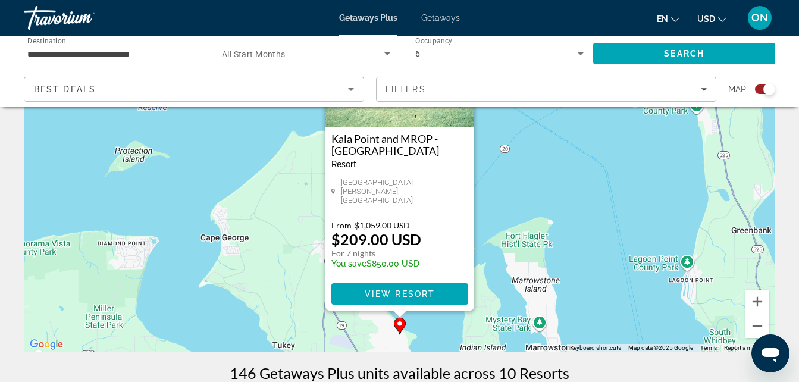
scroll to position [131, 0]
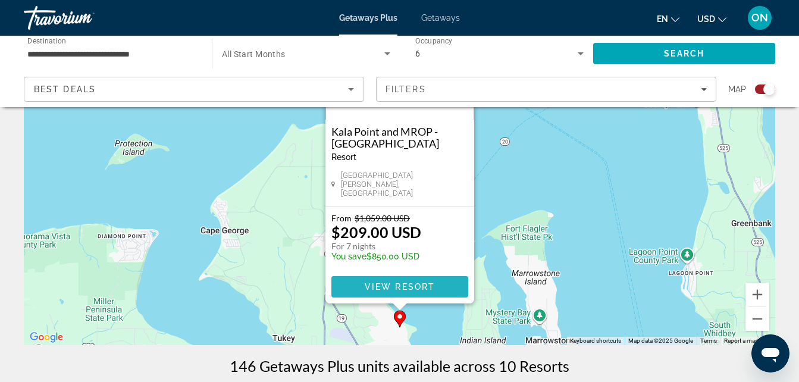
click at [399, 282] on span "View Resort" at bounding box center [399, 287] width 70 height 10
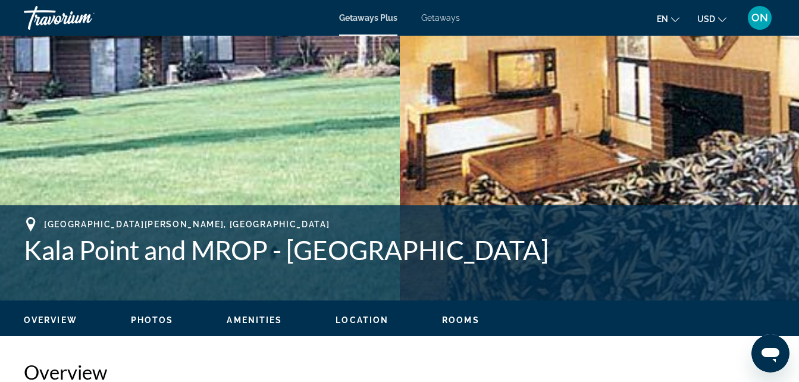
scroll to position [300, 0]
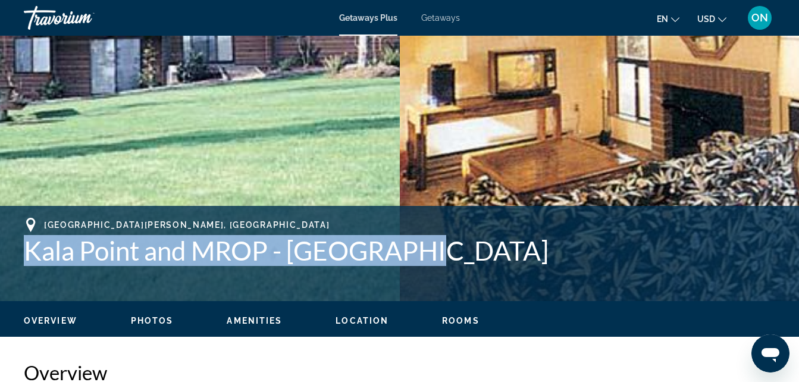
drag, startPoint x: 405, startPoint y: 255, endPoint x: 20, endPoint y: 258, distance: 384.6
click at [20, 258] on div "Port Townsend, WA, 983689544, USA Kala Point and MROP - Kala Point Address 20 V…" at bounding box center [399, 253] width 799 height 71
copy h1 "Kala Point and MROP - Kala Point"
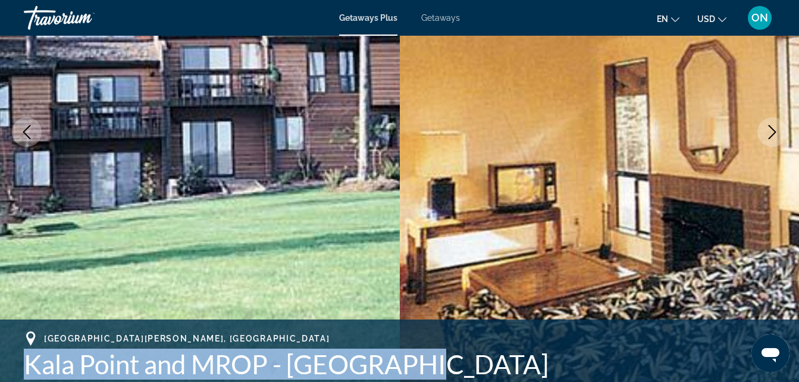
scroll to position [0, 0]
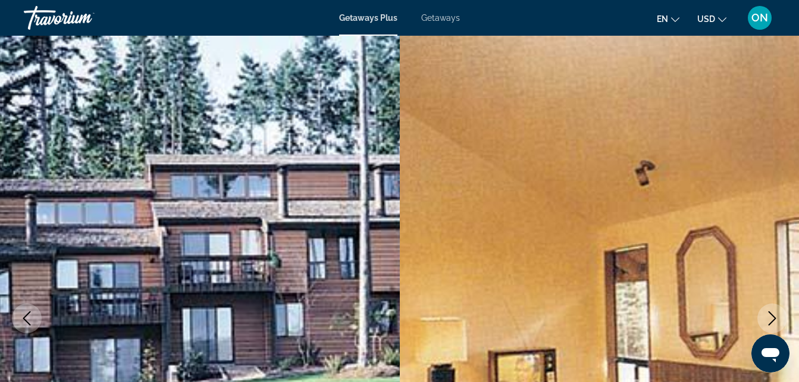
click at [29, 321] on icon "Previous image" at bounding box center [27, 318] width 14 height 14
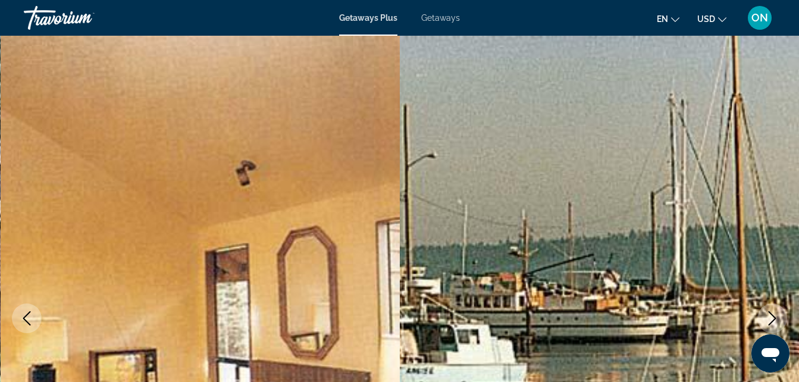
click at [426, 68] on img "Main content" at bounding box center [600, 319] width 400 height 566
click at [404, 40] on img "Main content" at bounding box center [600, 319] width 400 height 566
click at [371, 15] on span "Getaways Plus" at bounding box center [368, 18] width 58 height 10
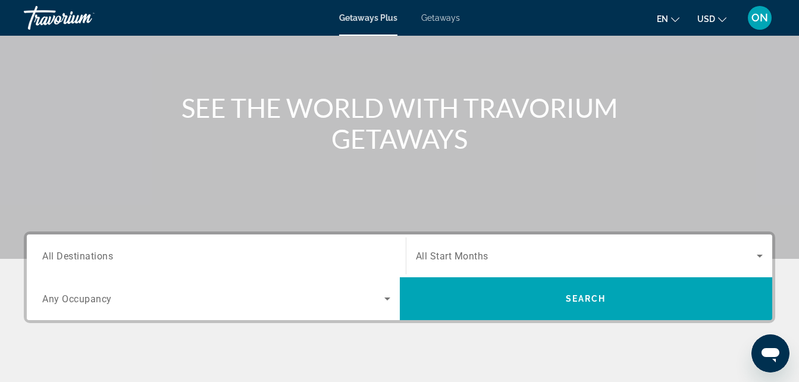
scroll to position [99, 0]
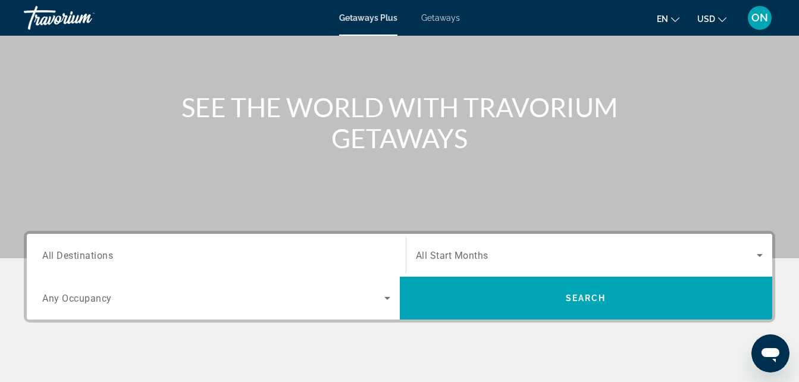
click at [258, 306] on div "Search widget" at bounding box center [216, 298] width 348 height 33
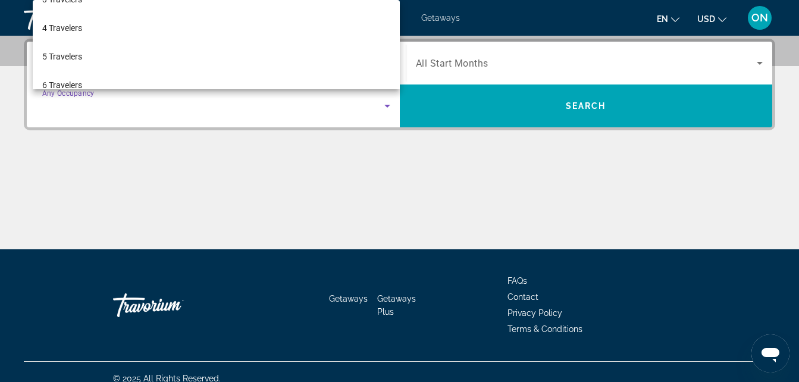
scroll to position [83, 0]
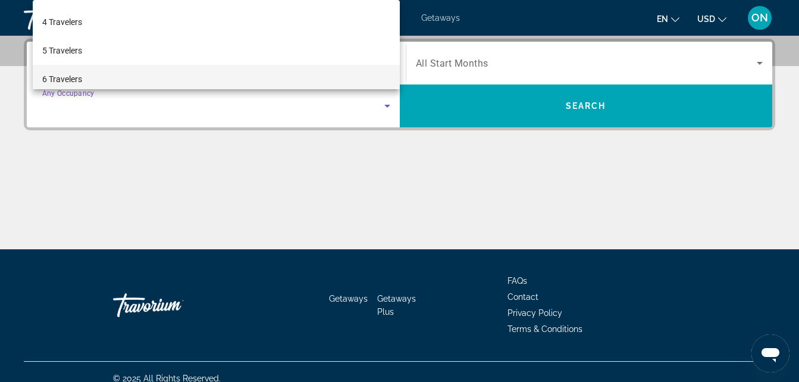
drag, startPoint x: 239, startPoint y: 61, endPoint x: 245, endPoint y: 83, distance: 22.2
click at [245, 83] on div "Any Occupancy 2 Travelers 3 Travelers 4 Travelers 5 Travelers 6 Travelers 7 Tra…" at bounding box center [216, 44] width 367 height 89
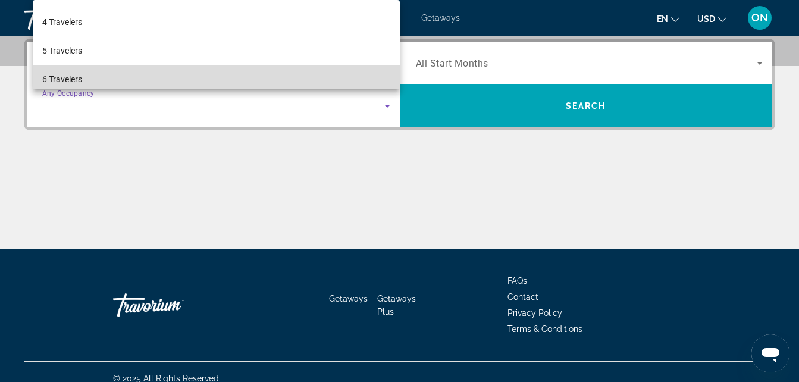
click at [245, 83] on mat-option "6 Travelers" at bounding box center [216, 79] width 367 height 29
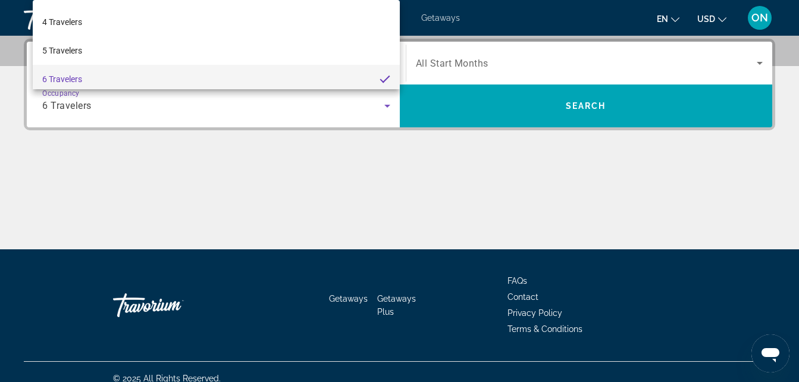
scroll to position [0, 0]
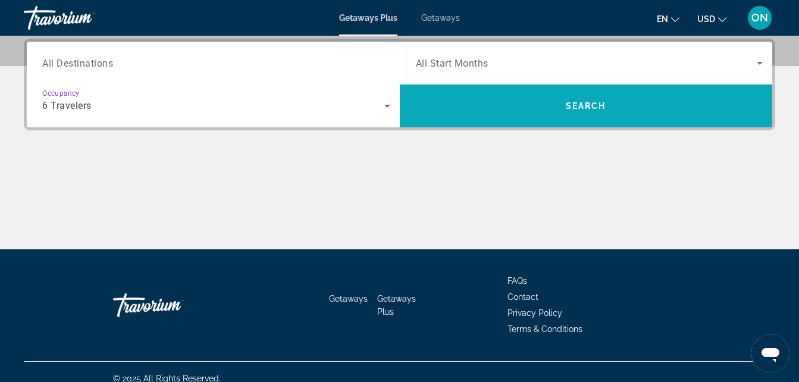
click at [470, 121] on span "Search" at bounding box center [586, 106] width 373 height 43
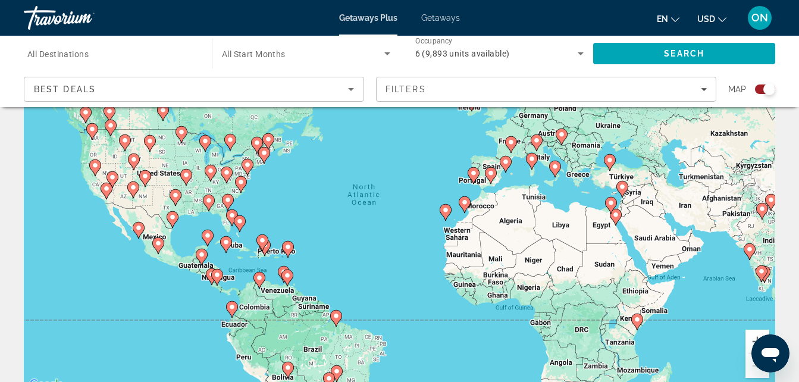
scroll to position [85, 0]
click at [227, 214] on icon "Main content" at bounding box center [231, 217] width 11 height 15
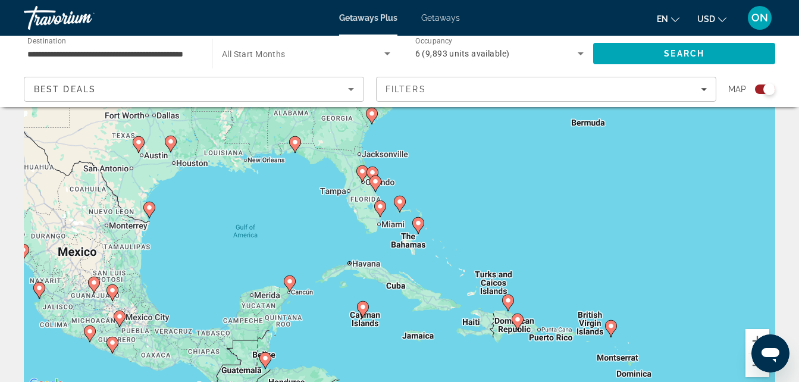
click at [382, 208] on image "Main content" at bounding box center [380, 206] width 7 height 7
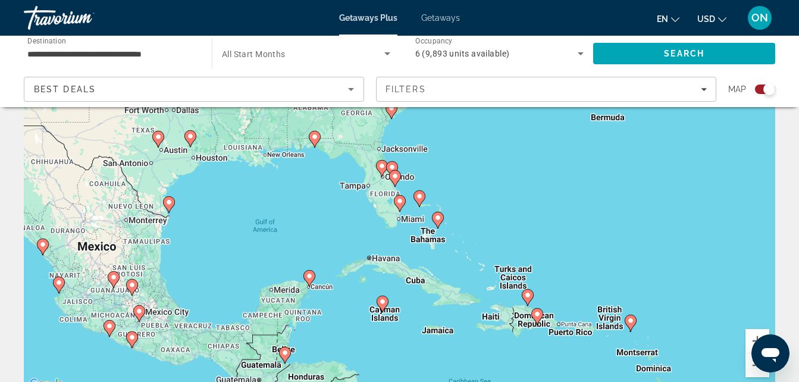
click at [401, 202] on image "Main content" at bounding box center [399, 201] width 7 height 7
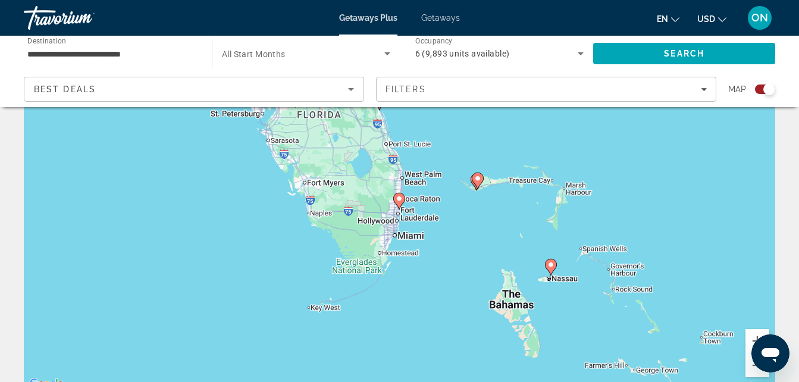
click at [401, 202] on image "Main content" at bounding box center [399, 198] width 7 height 7
type input "**********"
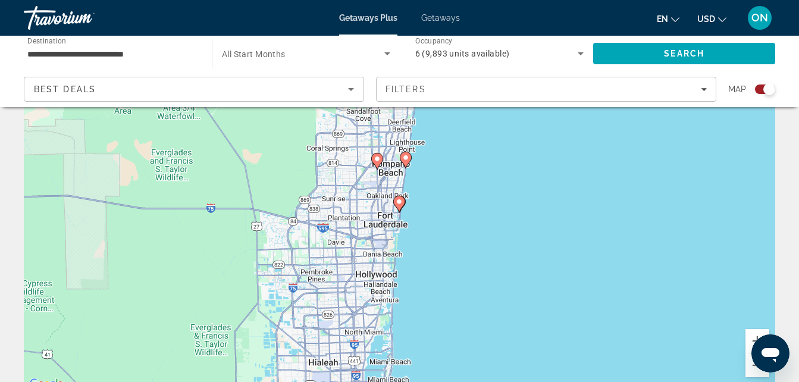
click at [401, 207] on icon "Main content" at bounding box center [398, 203] width 11 height 15
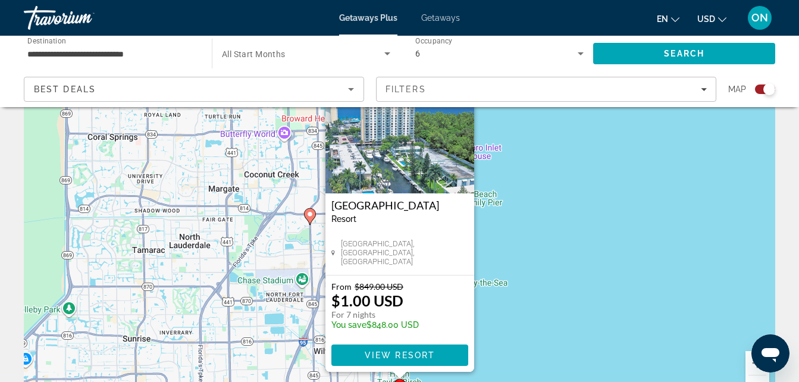
scroll to position [91, 0]
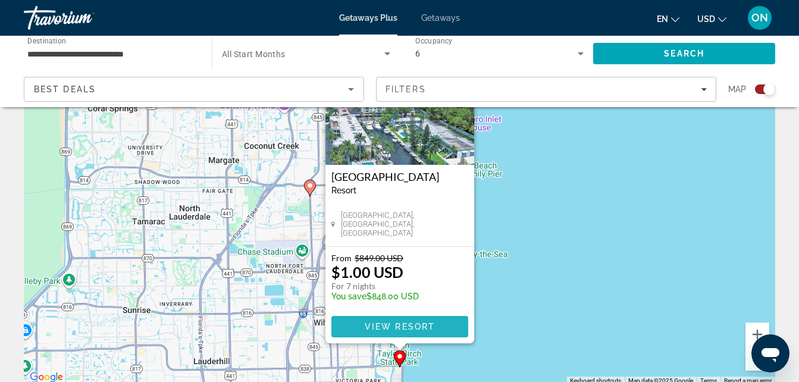
click at [407, 326] on span "View Resort" at bounding box center [399, 327] width 70 height 10
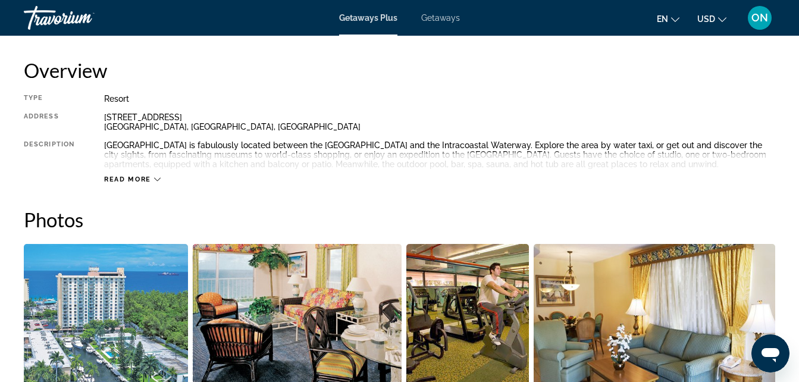
scroll to position [602, 0]
click at [126, 181] on span "Read more" at bounding box center [127, 180] width 47 height 8
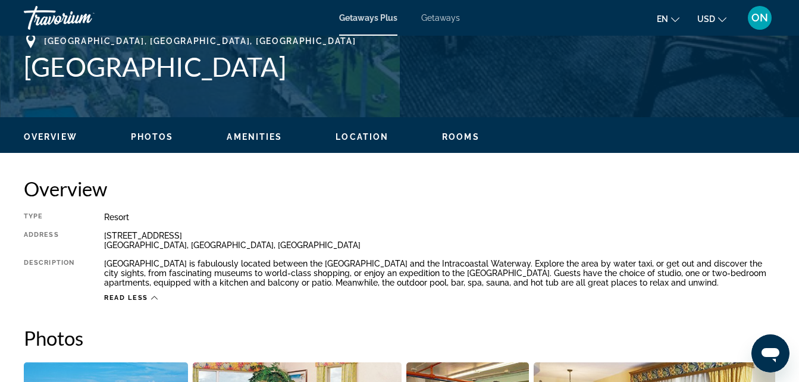
scroll to position [483, 0]
